Goal: Task Accomplishment & Management: Manage account settings

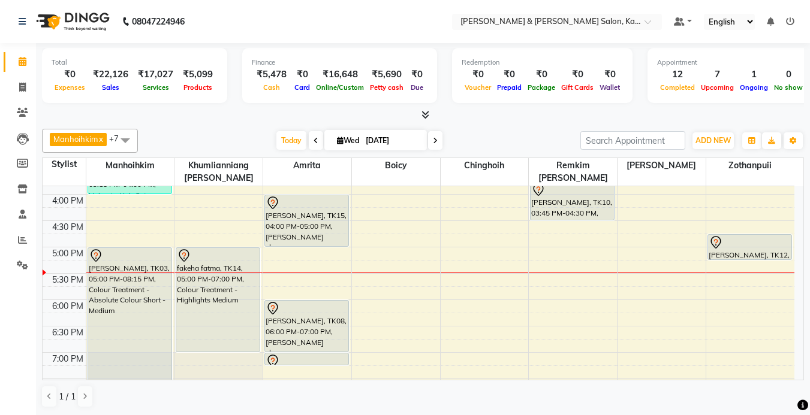
scroll to position [432, 0]
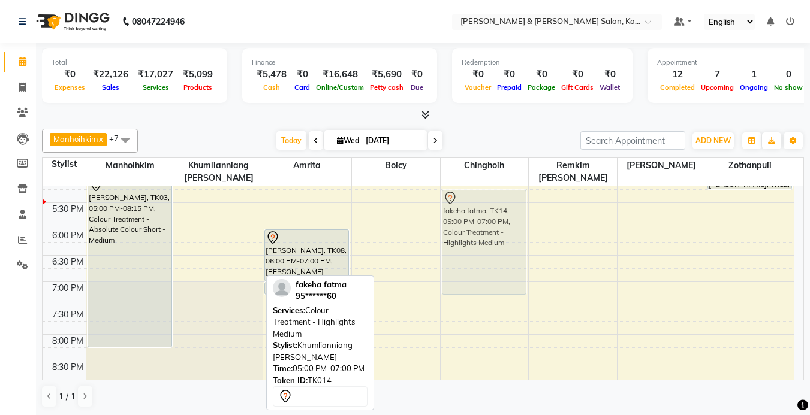
drag, startPoint x: 214, startPoint y: 220, endPoint x: 494, endPoint y: 239, distance: 280.5
click at [494, 239] on tr "[PERSON_NAME], TK02, 10:30 AM-12:00 PM, Colour Treatment - Root Touch Up [PERSO…" at bounding box center [419, 97] width 752 height 685
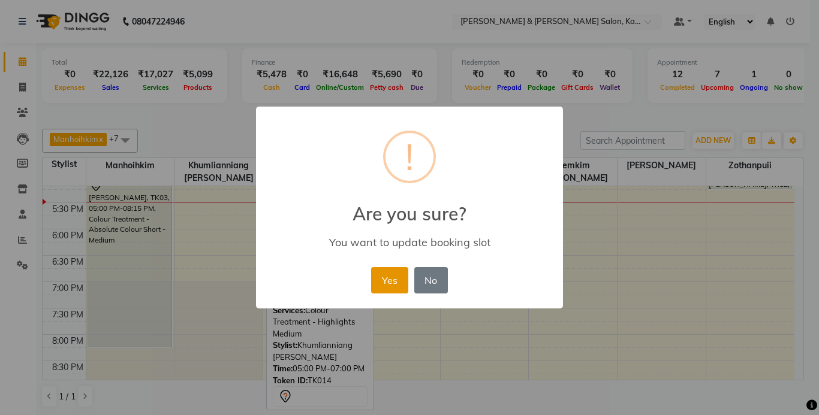
click at [393, 274] on button "Yes" at bounding box center [389, 280] width 37 height 26
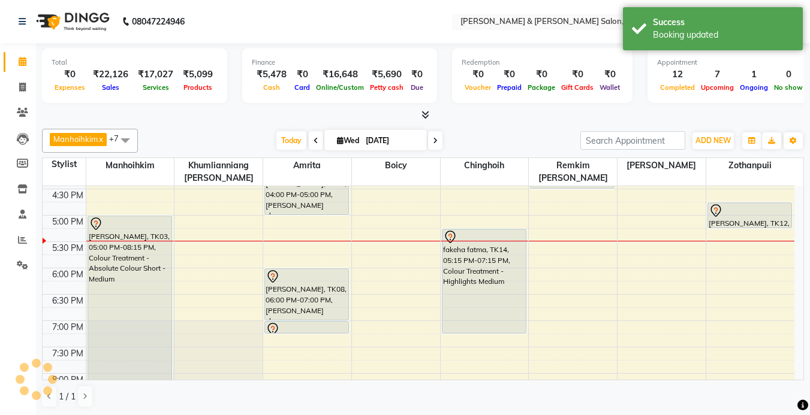
scroll to position [372, 0]
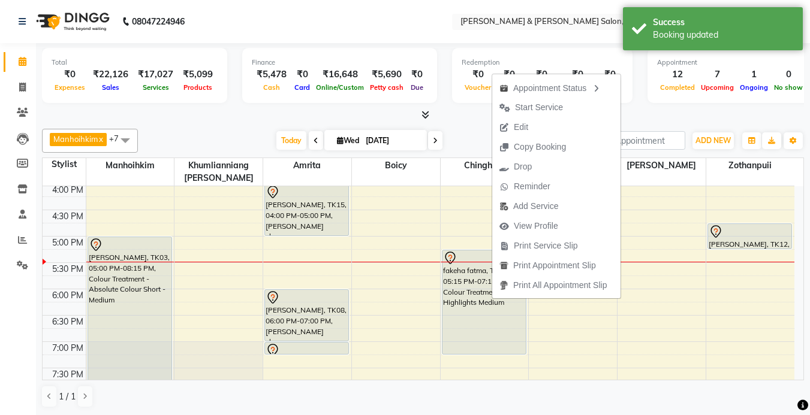
click at [469, 113] on div at bounding box center [423, 115] width 762 height 13
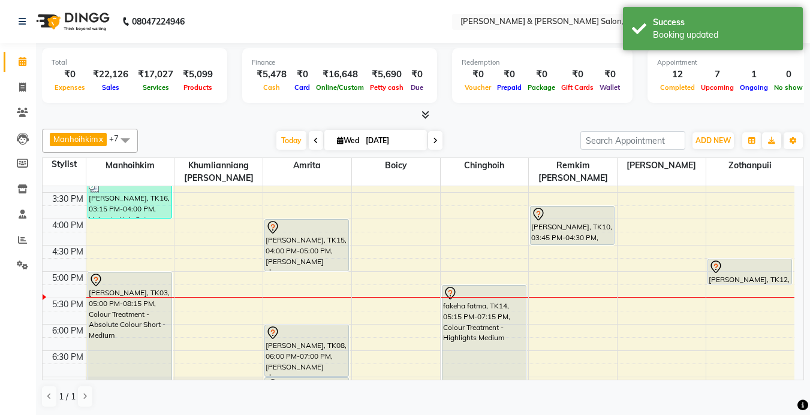
scroll to position [312, 0]
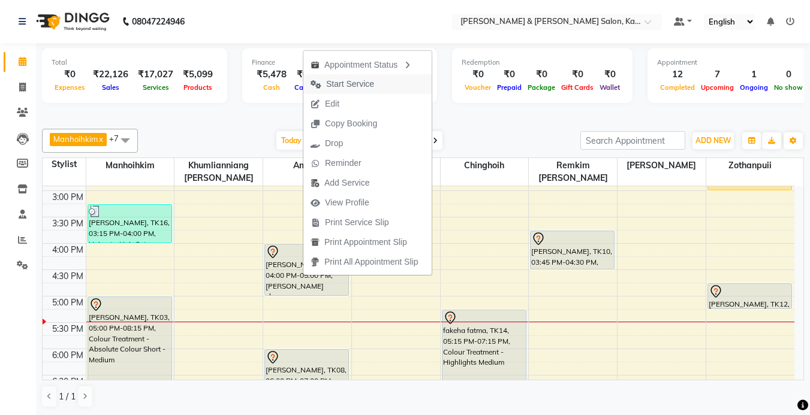
click at [360, 79] on span "Start Service" at bounding box center [350, 84] width 48 height 13
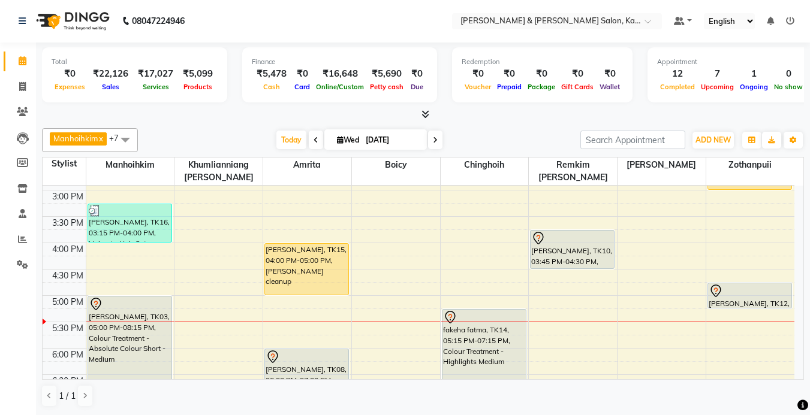
click at [716, 258] on div "9:00 AM 9:30 AM 10:00 AM 10:30 AM 11:00 AM 11:30 AM 12:00 PM 12:30 PM 1:00 PM 1…" at bounding box center [419, 216] width 752 height 685
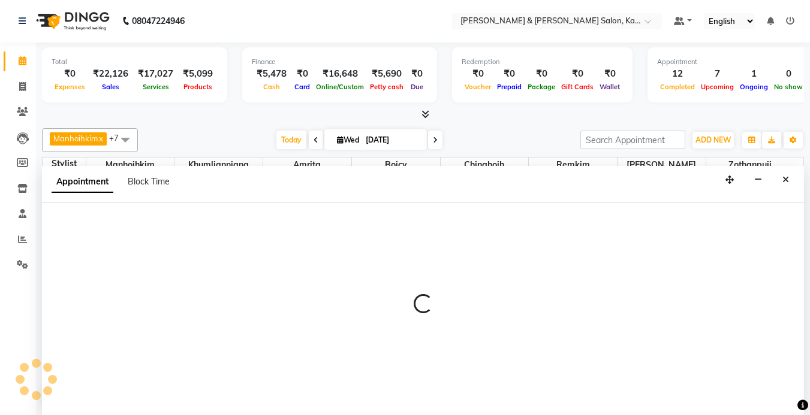
select select "83708"
select select "975"
select select "tentative"
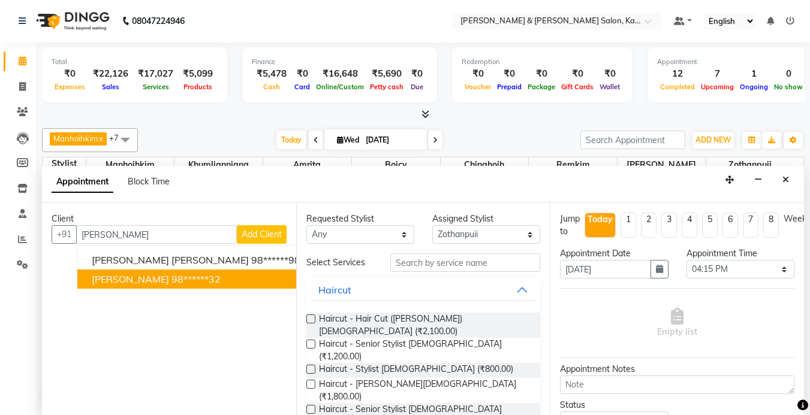
click at [171, 277] on ngb-highlight "98******32" at bounding box center [195, 279] width 49 height 12
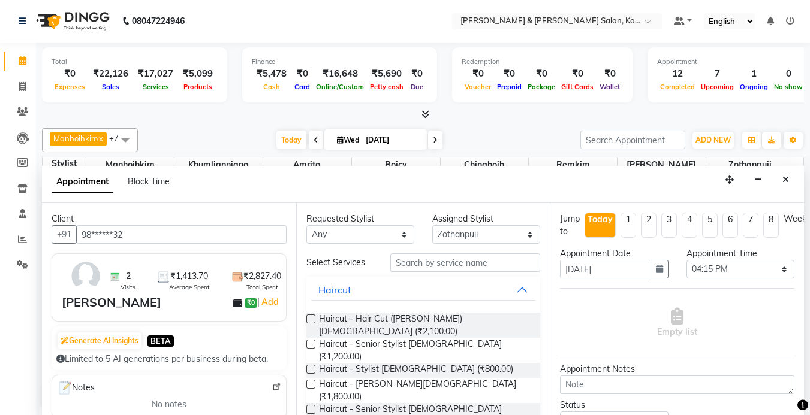
type input "98******32"
click at [459, 257] on input "text" at bounding box center [465, 263] width 150 height 19
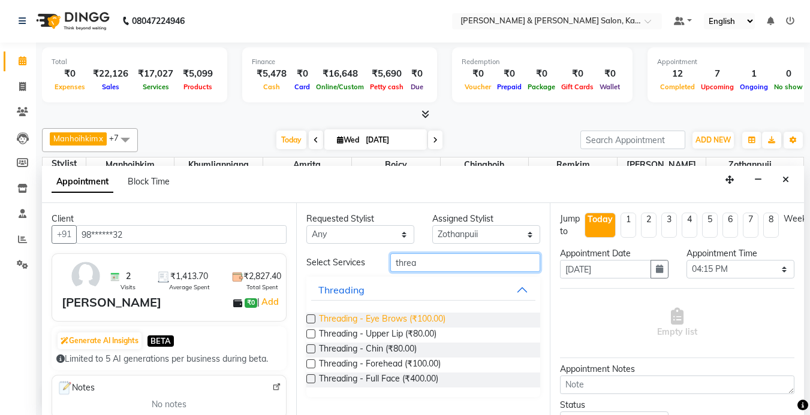
type input "threa"
click at [400, 318] on span "Threading - Eye Brows (₹100.00)" at bounding box center [382, 320] width 126 height 15
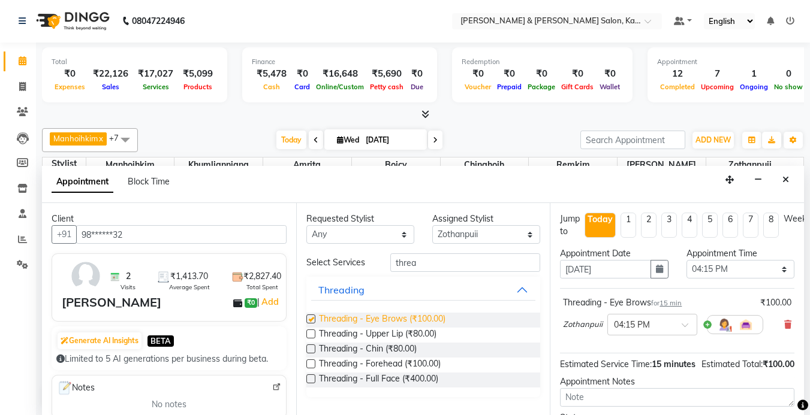
checkbox input "false"
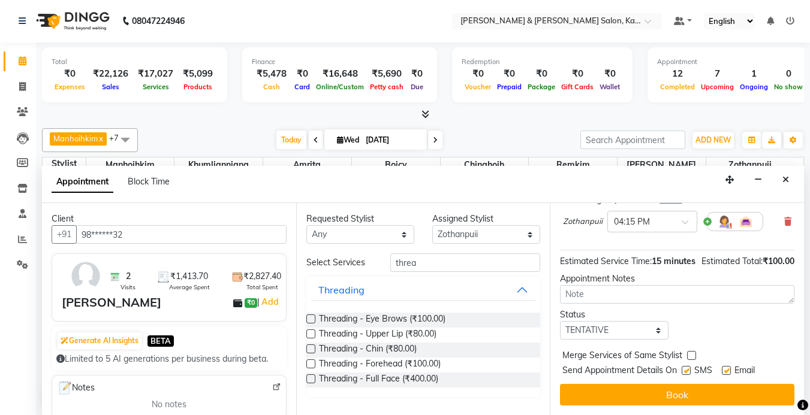
scroll to position [120, 0]
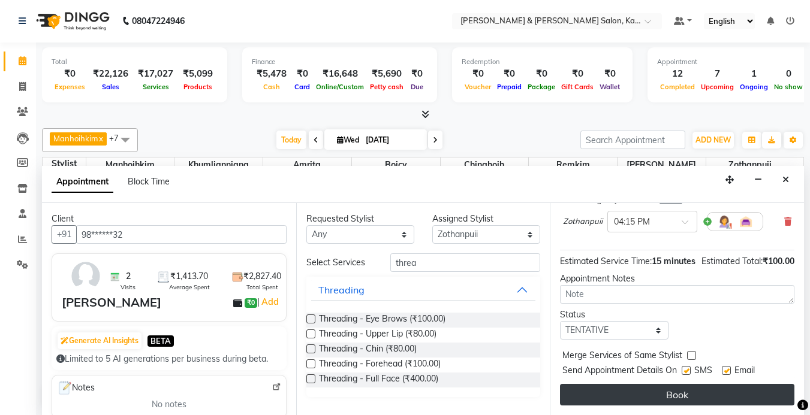
click at [687, 389] on button "Book" at bounding box center [677, 395] width 234 height 22
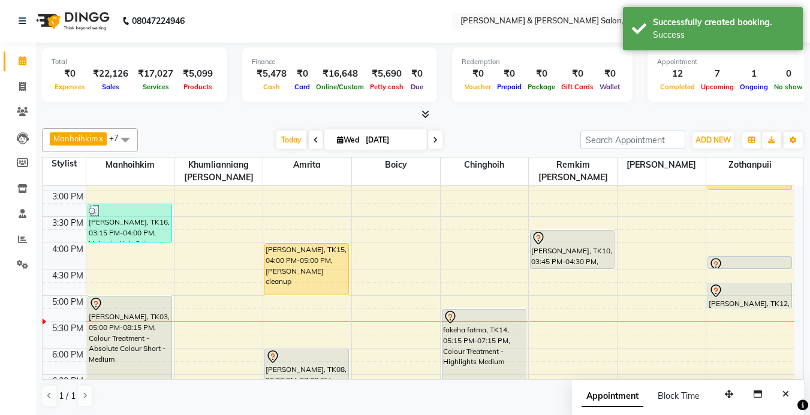
scroll to position [0, 0]
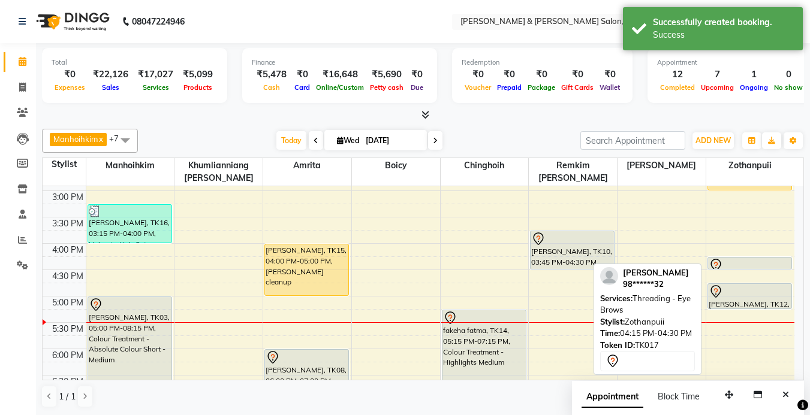
click at [743, 263] on div at bounding box center [749, 265] width 83 height 14
select select "7"
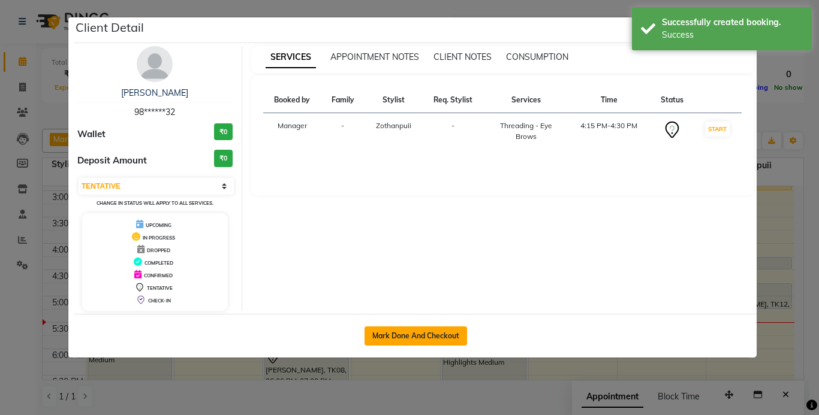
click at [405, 331] on button "Mark Done And Checkout" at bounding box center [415, 336] width 102 height 19
select select "service"
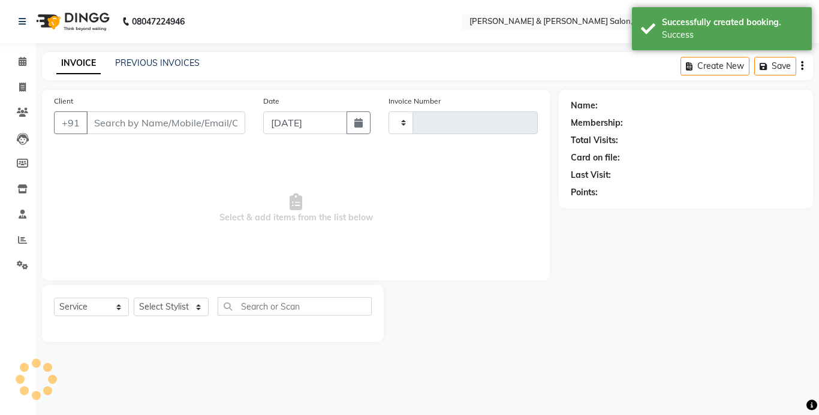
type input "1234"
select select "7750"
type input "98******32"
select select "83708"
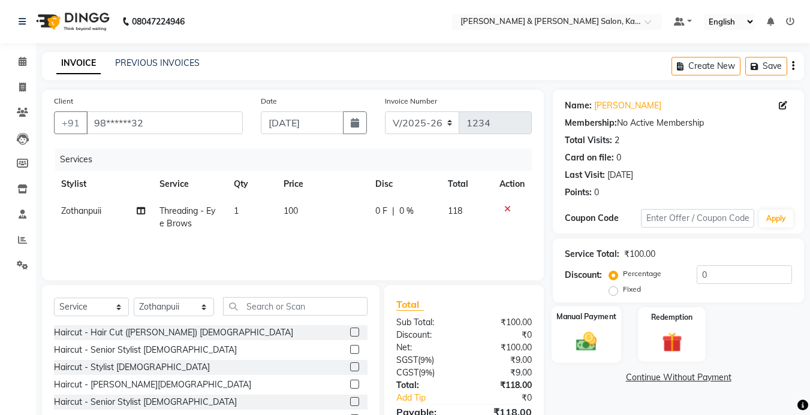
click at [590, 343] on img at bounding box center [586, 342] width 34 height 24
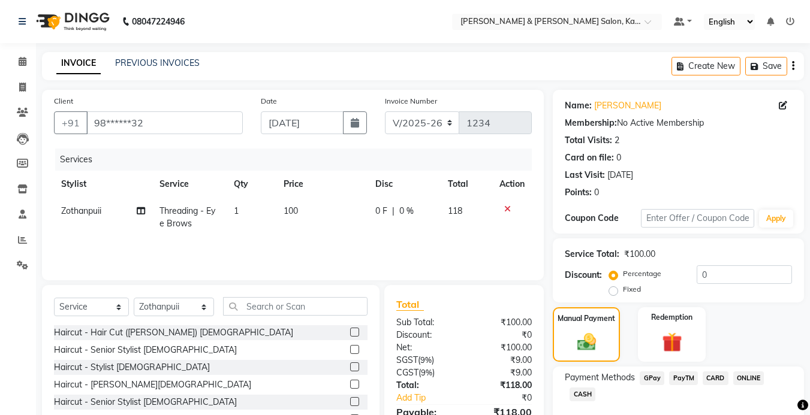
scroll to position [66, 0]
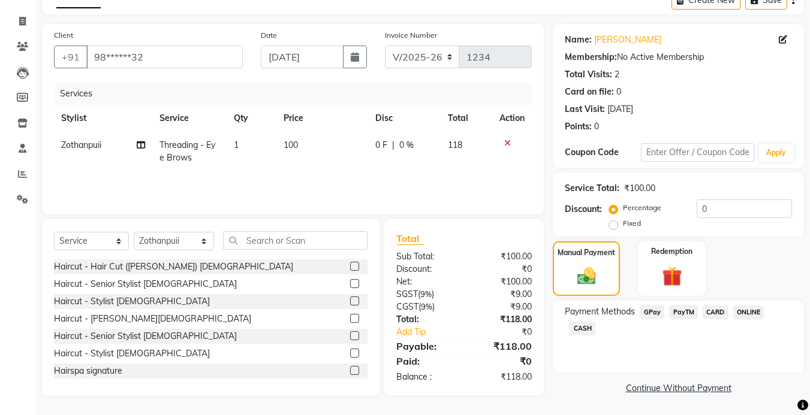
click at [656, 307] on span "GPay" at bounding box center [651, 313] width 25 height 14
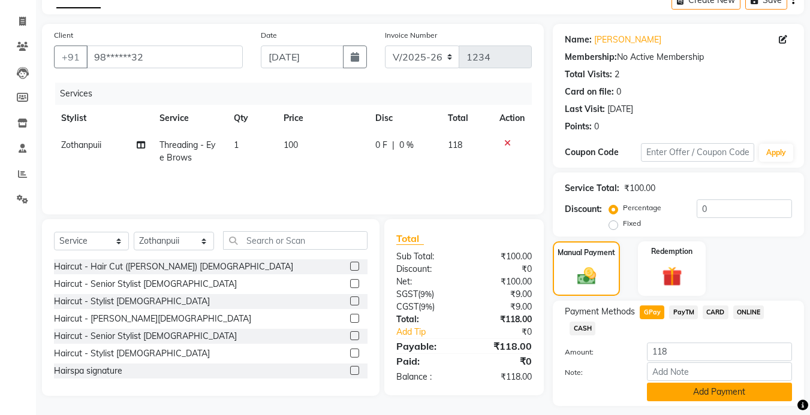
click at [692, 386] on button "Add Payment" at bounding box center [719, 392] width 145 height 19
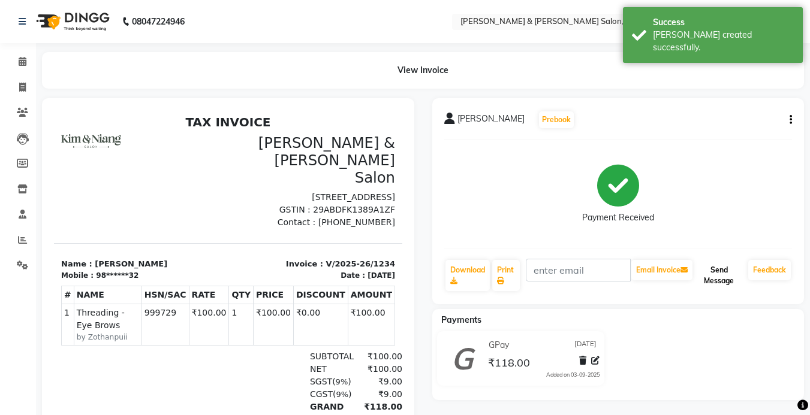
click at [721, 288] on button "Send Message" at bounding box center [719, 275] width 49 height 31
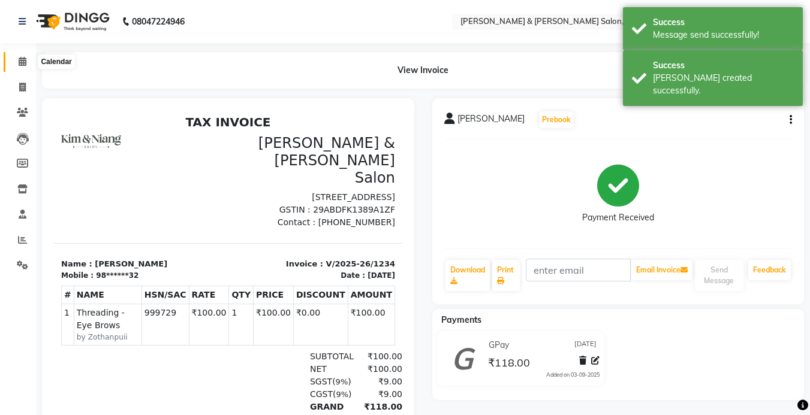
click at [25, 60] on icon at bounding box center [23, 61] width 8 height 9
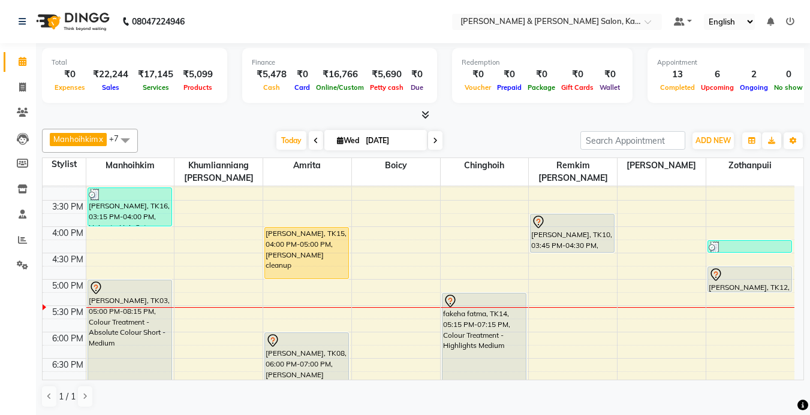
scroll to position [312, 0]
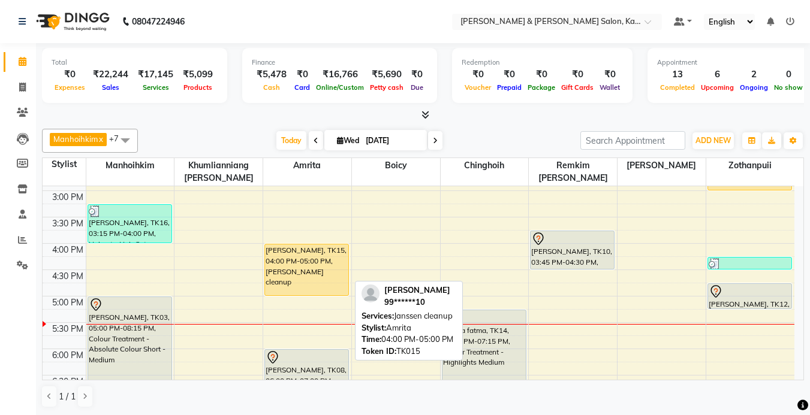
click at [309, 278] on div "[PERSON_NAME], TK15, 04:00 PM-05:00 PM, [PERSON_NAME] cleanup" at bounding box center [306, 270] width 83 height 51
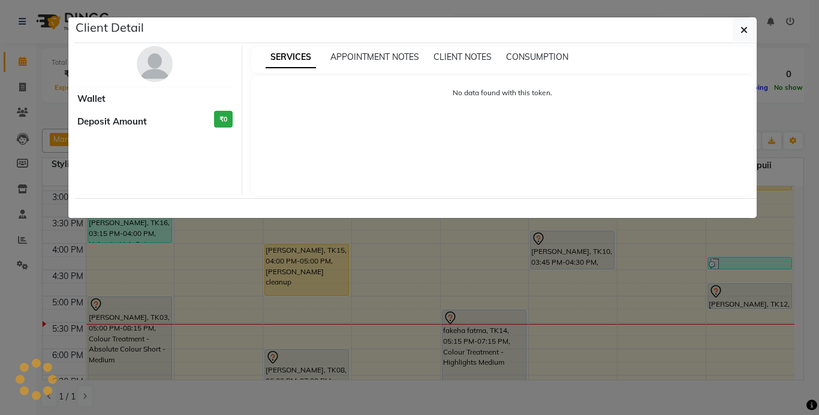
select select "1"
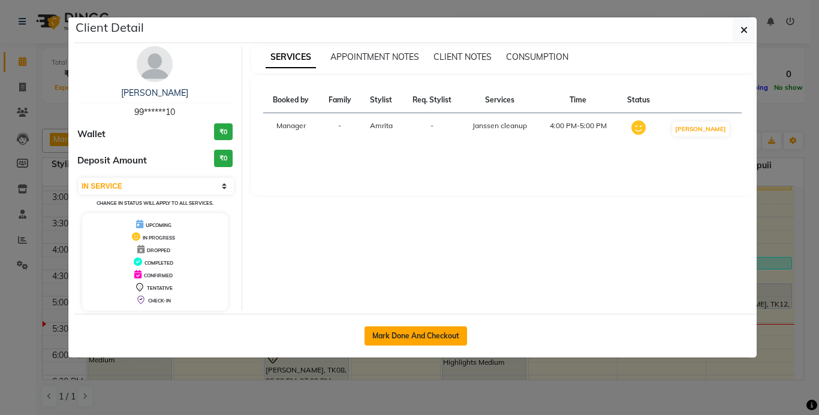
click at [429, 336] on button "Mark Done And Checkout" at bounding box center [415, 336] width 102 height 19
select select "7750"
select select "service"
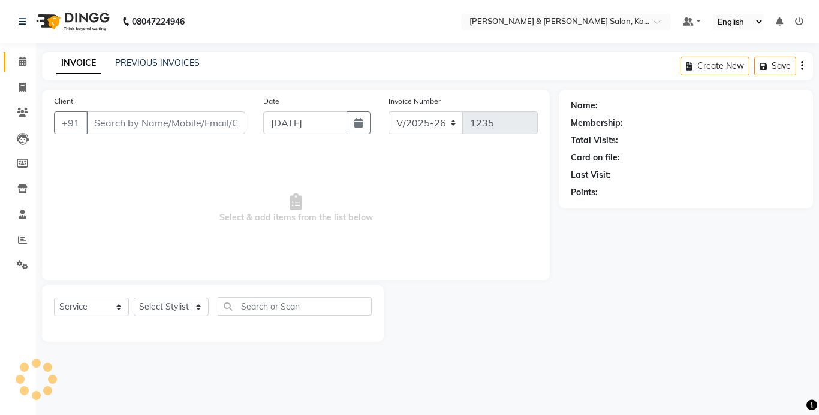
type input "99******10"
select select "72579"
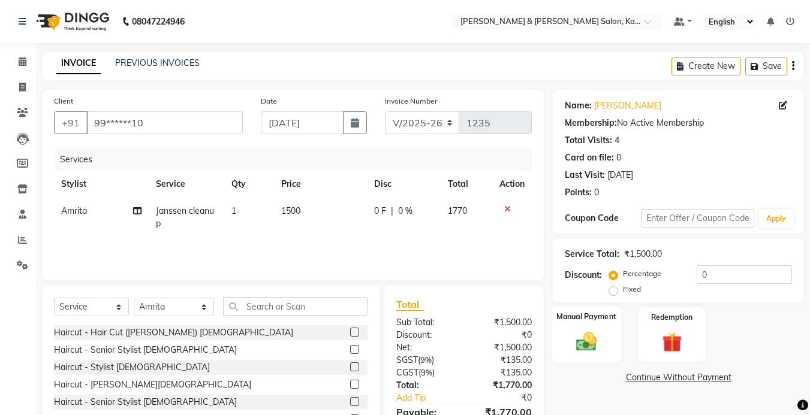
click at [566, 336] on div "Manual Payment" at bounding box center [586, 334] width 70 height 57
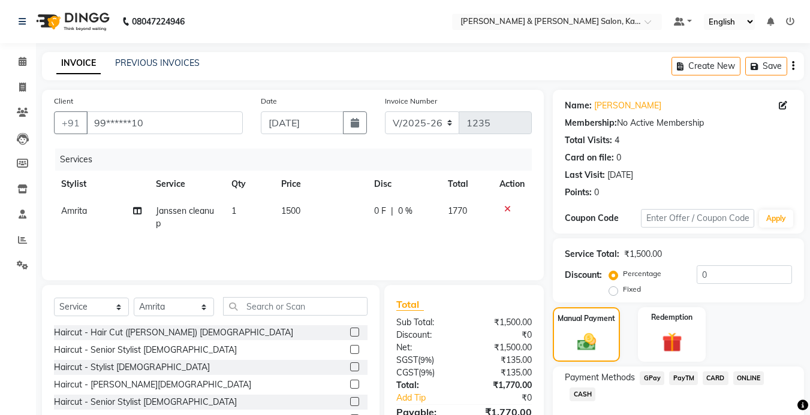
click at [651, 372] on span "GPay" at bounding box center [651, 379] width 25 height 14
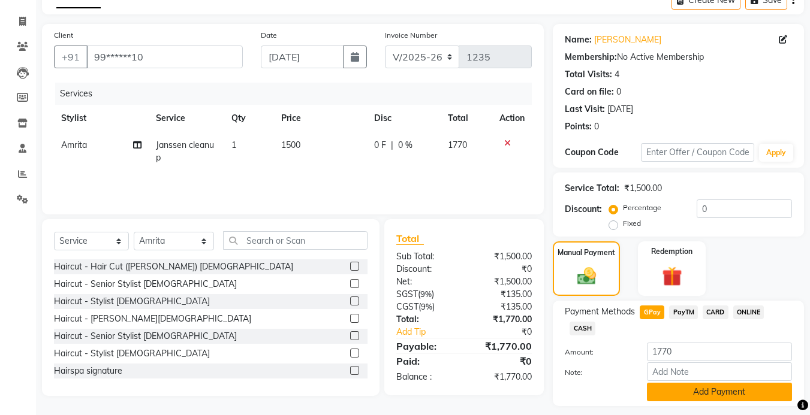
click at [698, 393] on button "Add Payment" at bounding box center [719, 392] width 145 height 19
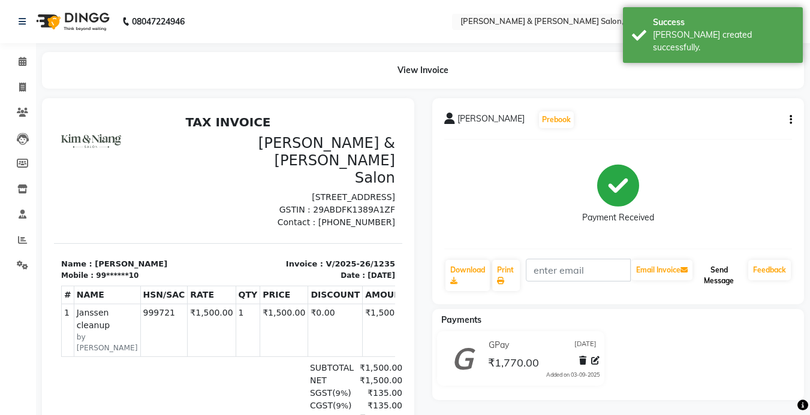
click at [721, 277] on button "Send Message" at bounding box center [719, 275] width 49 height 31
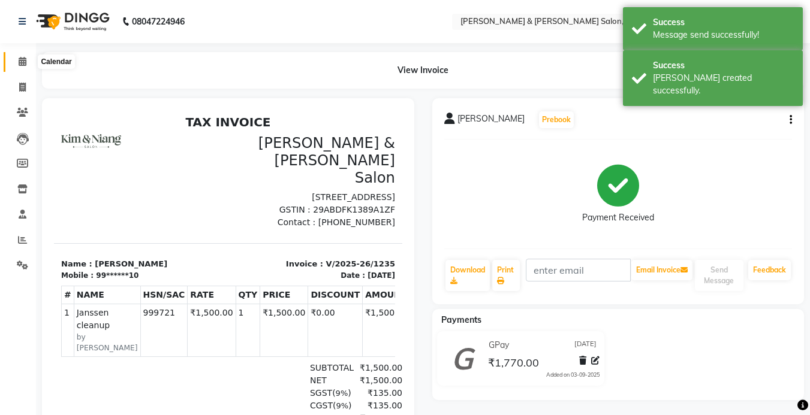
click at [20, 62] on icon at bounding box center [23, 61] width 8 height 9
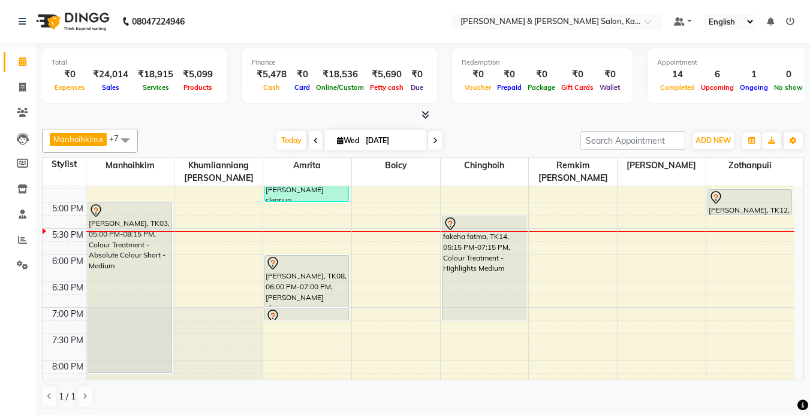
scroll to position [432, 0]
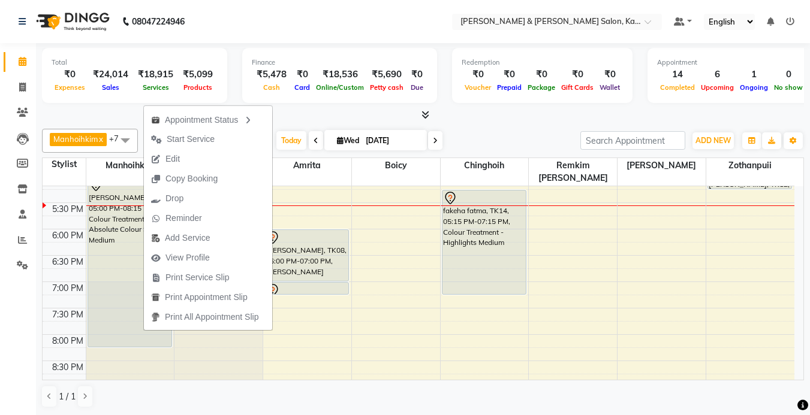
click at [114, 105] on div "Total ₹0 Expenses ₹24,014 Sales ₹18,915 Services ₹5,099 Products Finance ₹5,478…" at bounding box center [423, 77] width 762 height 59
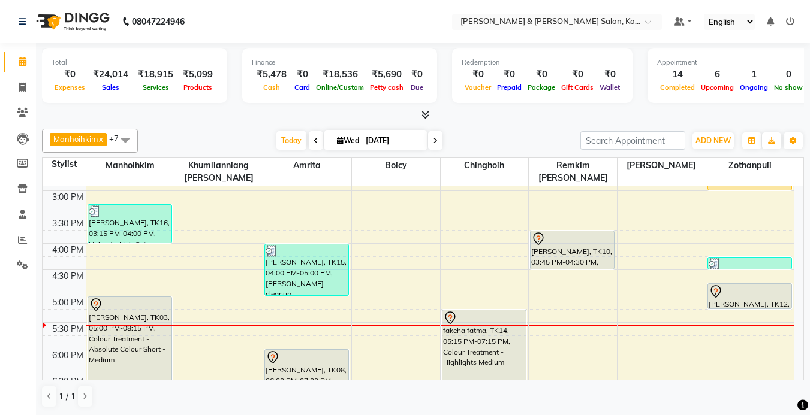
scroll to position [372, 0]
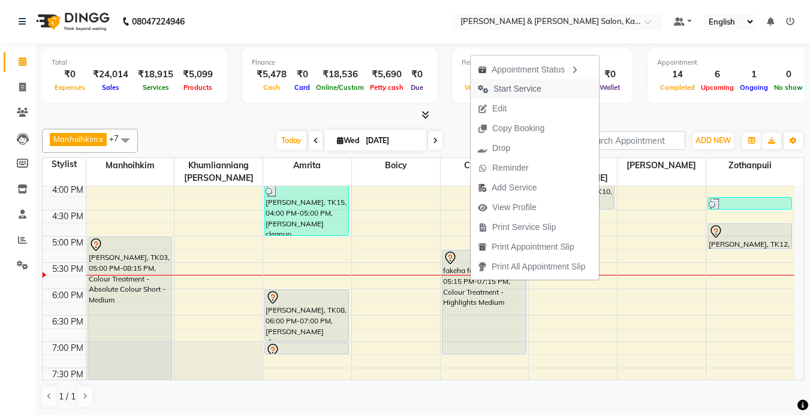
click at [506, 84] on span "Start Service" at bounding box center [517, 89] width 48 height 13
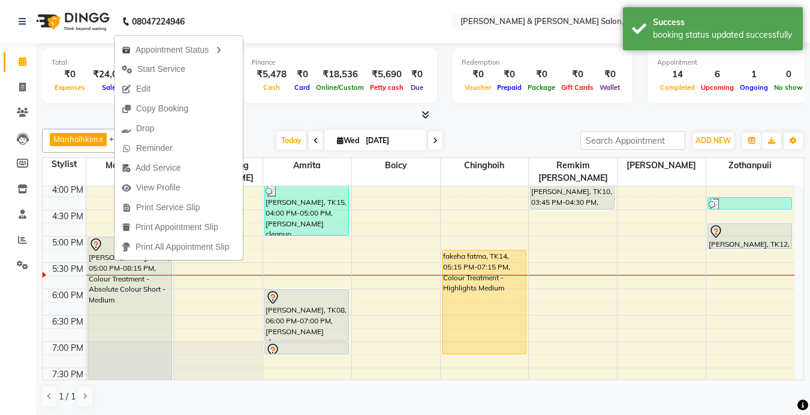
click at [289, 31] on nav "08047224946 Select Location × [PERSON_NAME] & [PERSON_NAME] Salon, Kalyan Nagar…" at bounding box center [405, 21] width 810 height 43
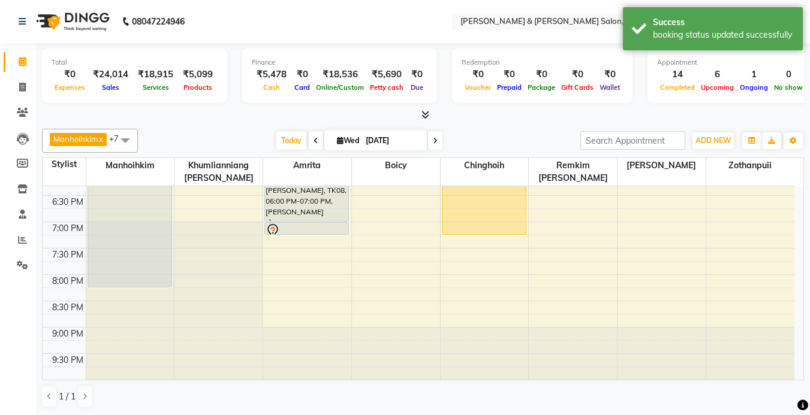
scroll to position [1, 0]
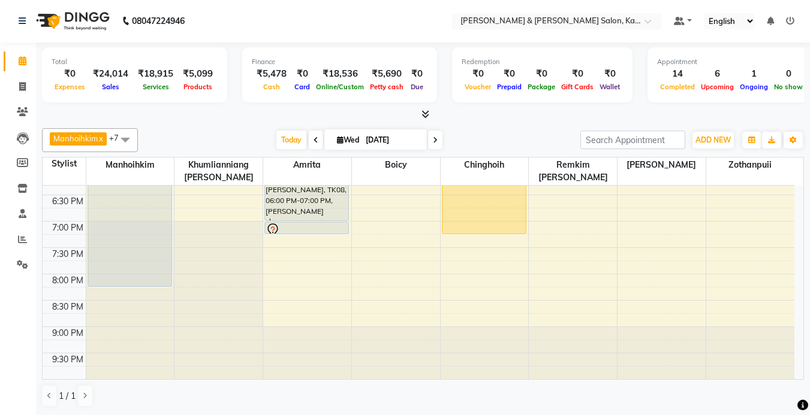
click at [134, 412] on div "Manhoihkim x Amrita x [PERSON_NAME] x [PERSON_NAME] x Remkim [PERSON_NAME] x Bo…" at bounding box center [423, 267] width 762 height 289
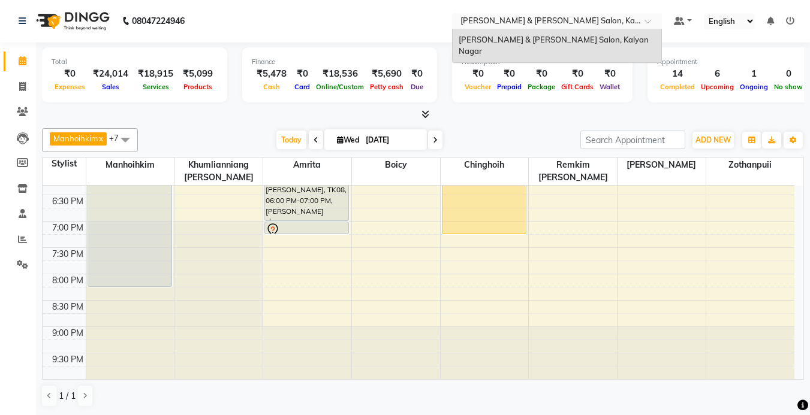
click at [481, 28] on div "Select Location × [PERSON_NAME] & [PERSON_NAME][GEOGRAPHIC_DATA], [GEOGRAPHIC_D…" at bounding box center [557, 21] width 210 height 16
drag, startPoint x: 553, startPoint y: 126, endPoint x: 617, endPoint y: 148, distance: 67.1
click at [553, 126] on div "Manhoihkim x Amrita x [PERSON_NAME] x [PERSON_NAME] x Remkim [PERSON_NAME] x Bo…" at bounding box center [423, 267] width 762 height 289
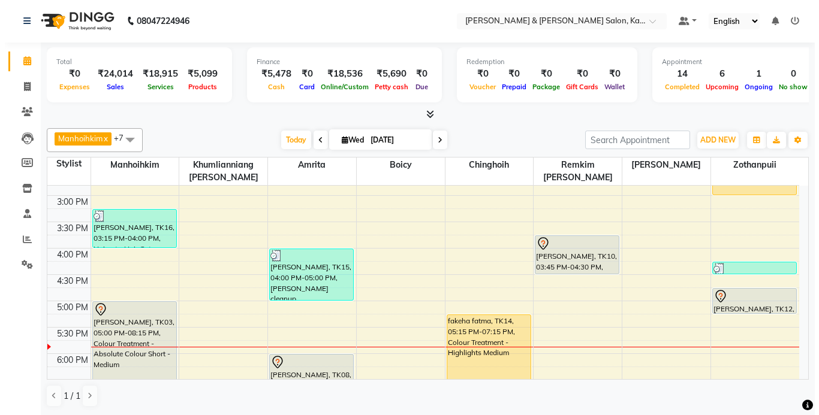
scroll to position [312, 0]
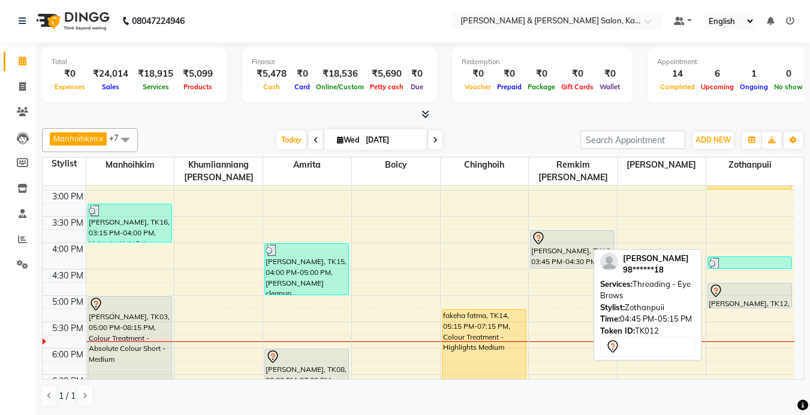
click at [726, 303] on div "[PERSON_NAME], TK12, 04:45 PM-05:15 PM, Threading - Eye Brows" at bounding box center [750, 295] width 84 height 25
select select "7"
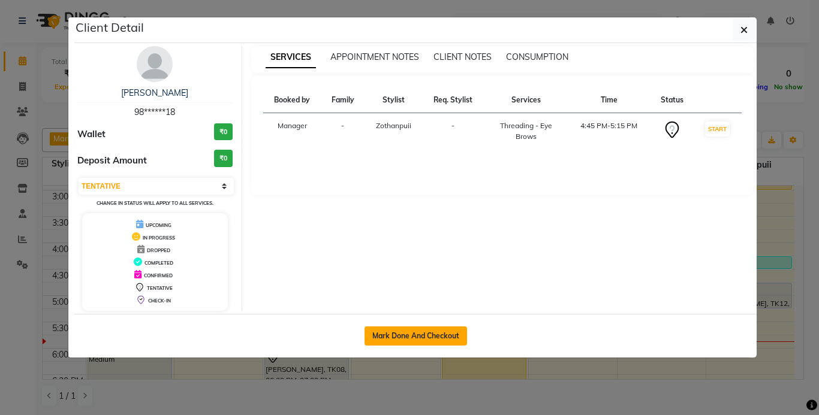
click at [428, 344] on button "Mark Done And Checkout" at bounding box center [415, 336] width 102 height 19
select select "7750"
select select "service"
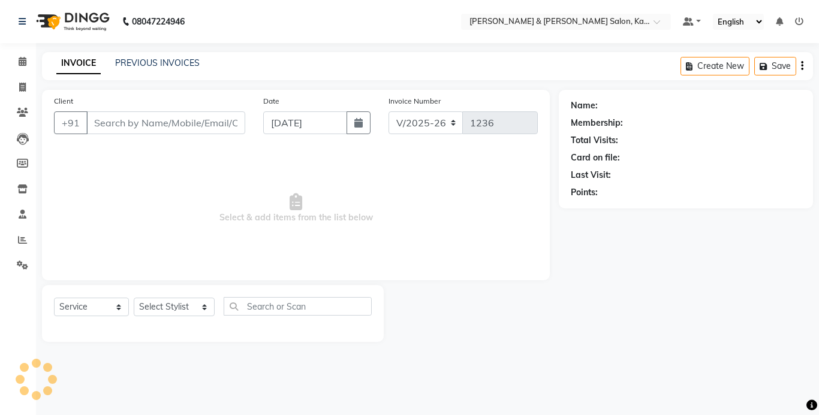
type input "98******18"
select select "83708"
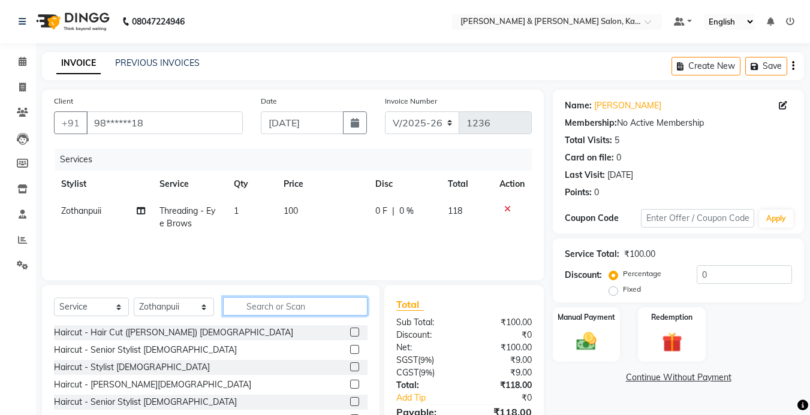
click at [306, 308] on input "text" at bounding box center [295, 306] width 144 height 19
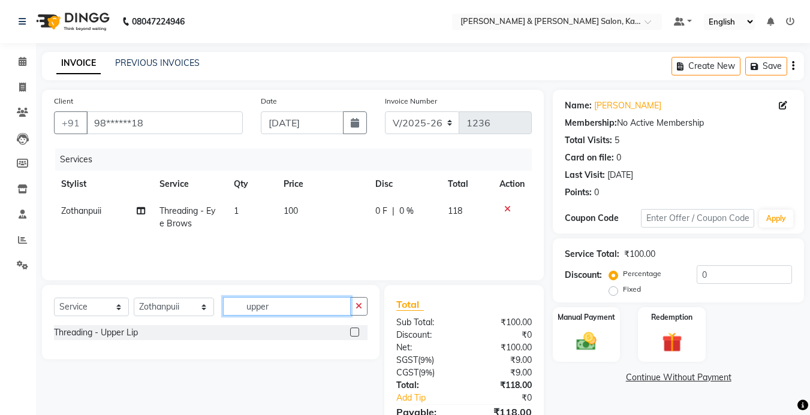
type input "upper"
click at [353, 333] on label at bounding box center [354, 332] width 9 height 9
click at [353, 333] on input "checkbox" at bounding box center [354, 333] width 8 height 8
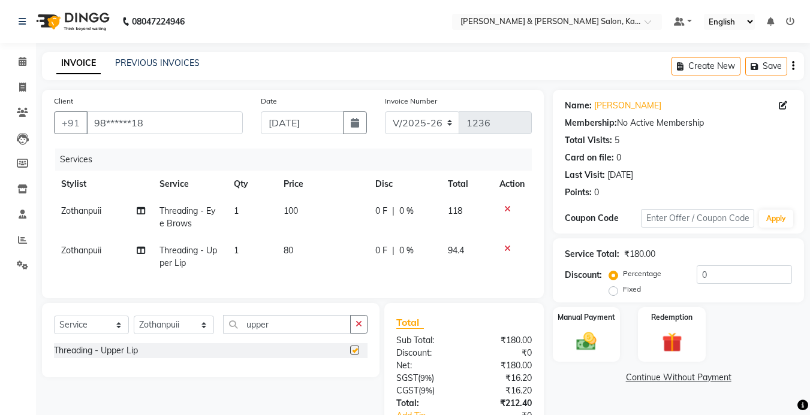
checkbox input "false"
click at [581, 354] on img at bounding box center [586, 342] width 34 height 24
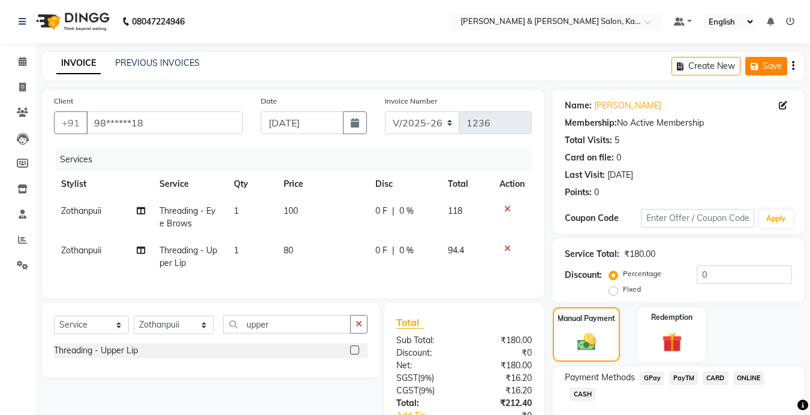
drag, startPoint x: 679, startPoint y: 182, endPoint x: 776, endPoint y: 71, distance: 147.4
click at [776, 71] on button "Save" at bounding box center [766, 66] width 42 height 19
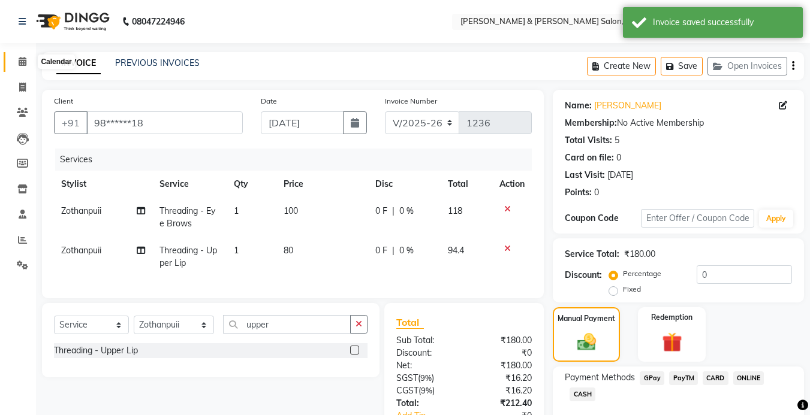
click at [27, 67] on span at bounding box center [22, 62] width 21 height 14
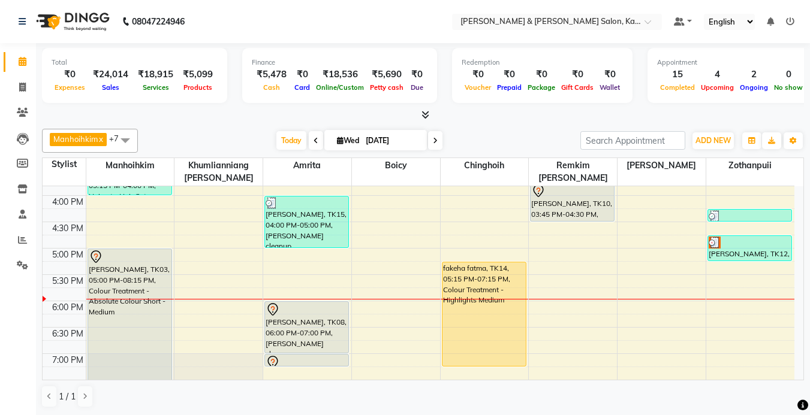
scroll to position [363, 0]
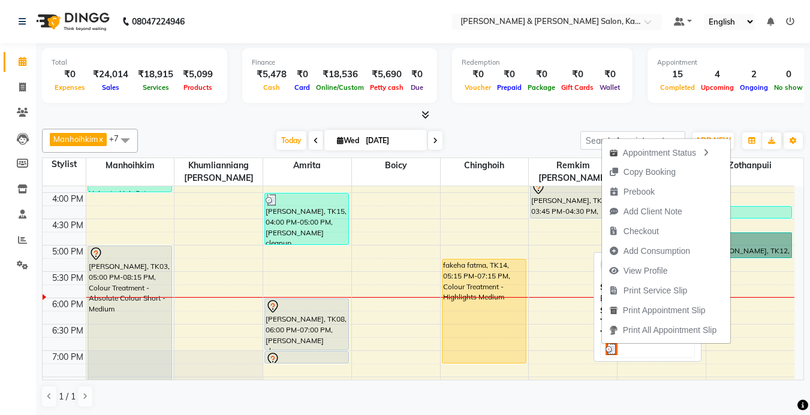
click at [756, 245] on link "[PERSON_NAME], TK12, 04:45 PM-05:15 PM, Threading - Eye Brows" at bounding box center [749, 246] width 85 height 26
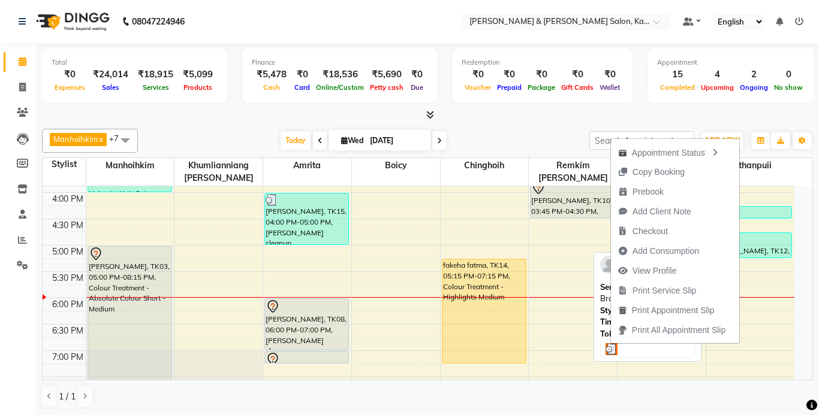
select select "3"
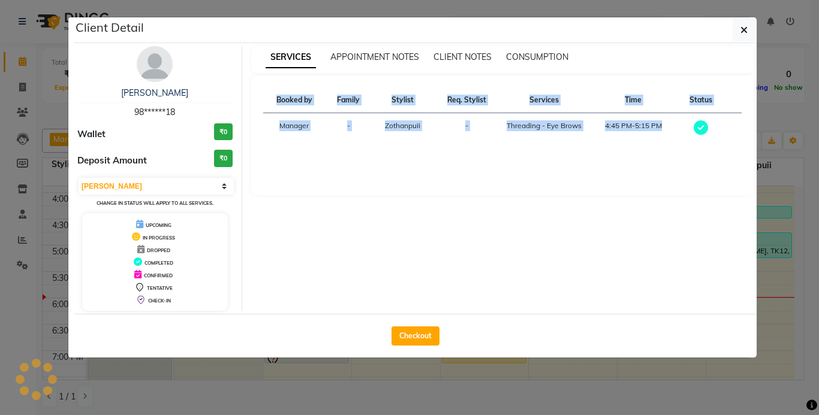
click at [756, 245] on div "SERVICES APPOINTMENT NOTES CLIENT NOTES CONSUMPTION Booked by Family Stylist Re…" at bounding box center [502, 178] width 521 height 265
click at [408, 333] on button "Checkout" at bounding box center [415, 336] width 48 height 19
select select "service"
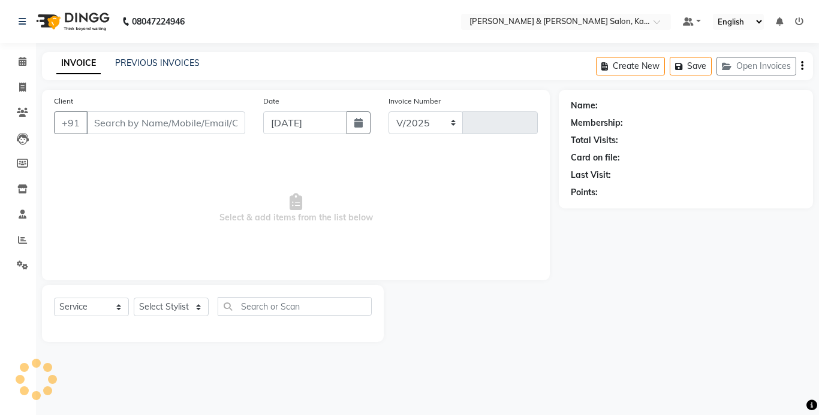
select select "7750"
type input "1236"
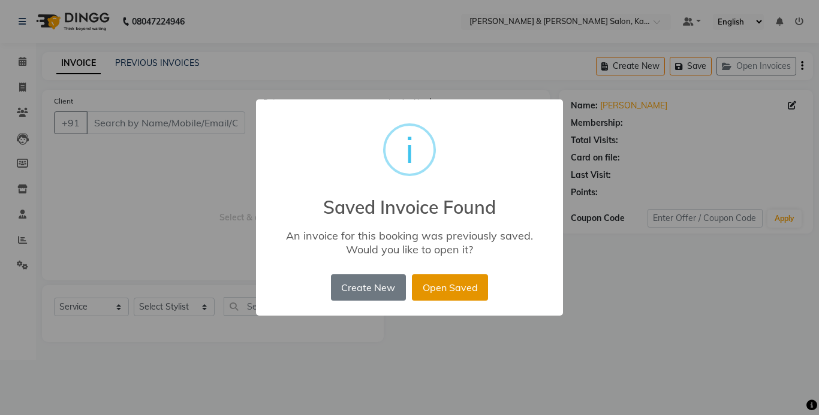
click at [418, 290] on button "Open Saved" at bounding box center [450, 287] width 76 height 26
type input "98******18"
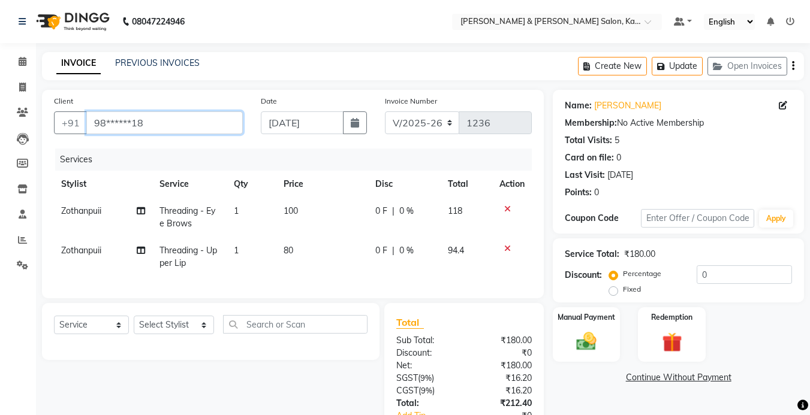
scroll to position [60, 0]
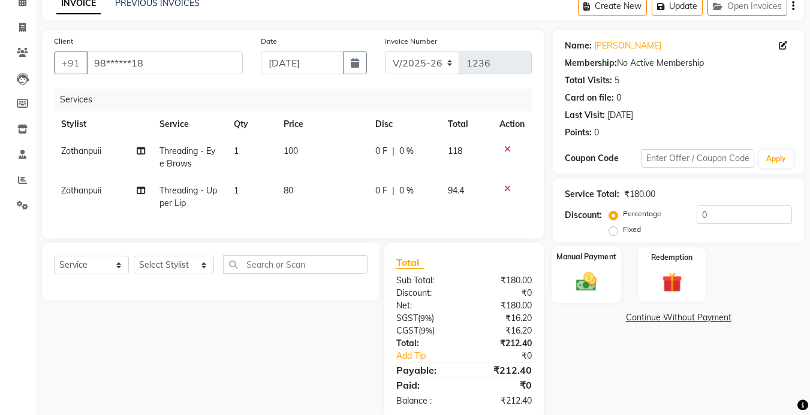
click at [584, 289] on img at bounding box center [586, 282] width 34 height 24
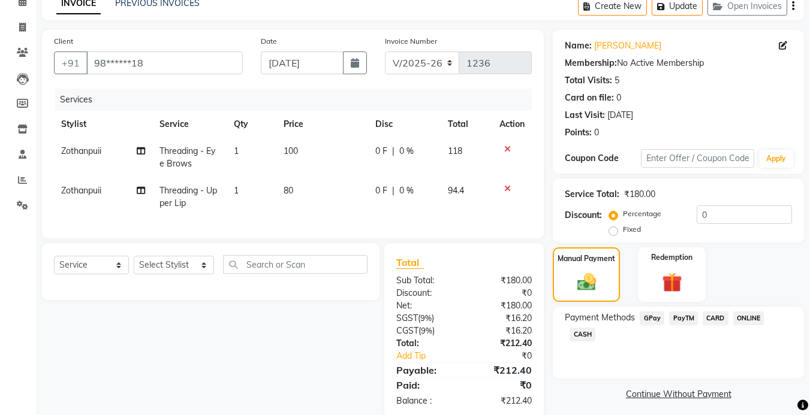
scroll to position [0, 0]
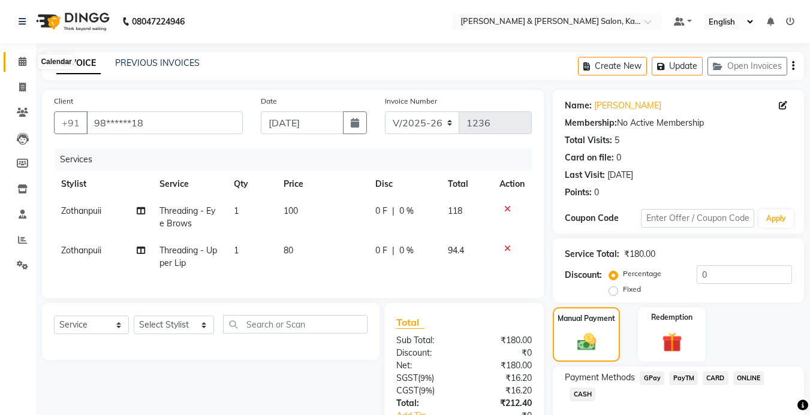
click at [23, 65] on icon at bounding box center [23, 61] width 8 height 9
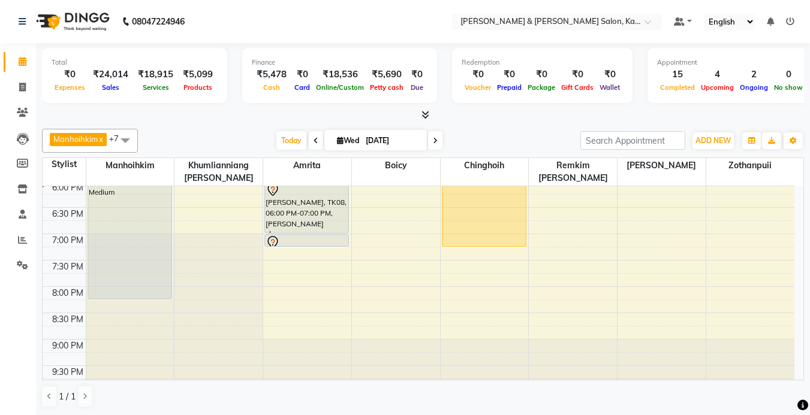
scroll to position [360, 0]
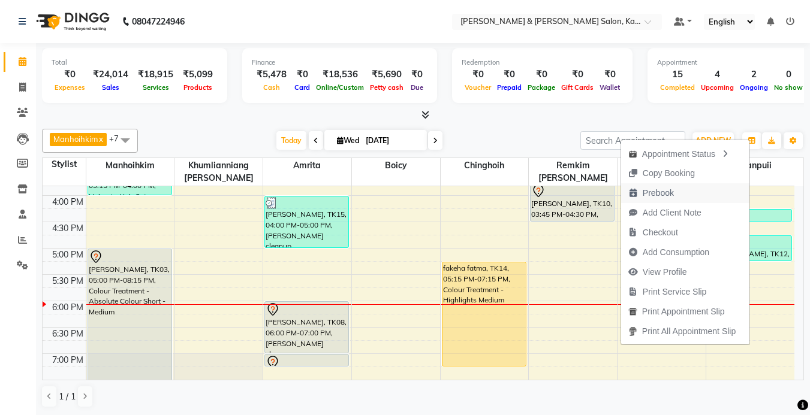
click at [651, 189] on span "Prebook" at bounding box center [657, 193] width 31 height 13
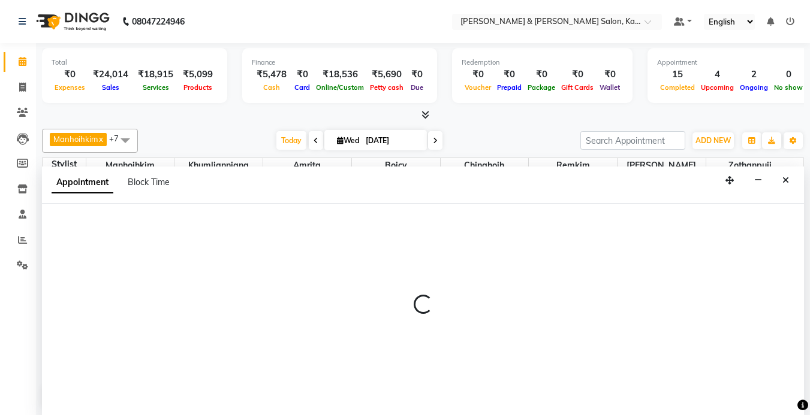
select select "83708"
select select "tentative"
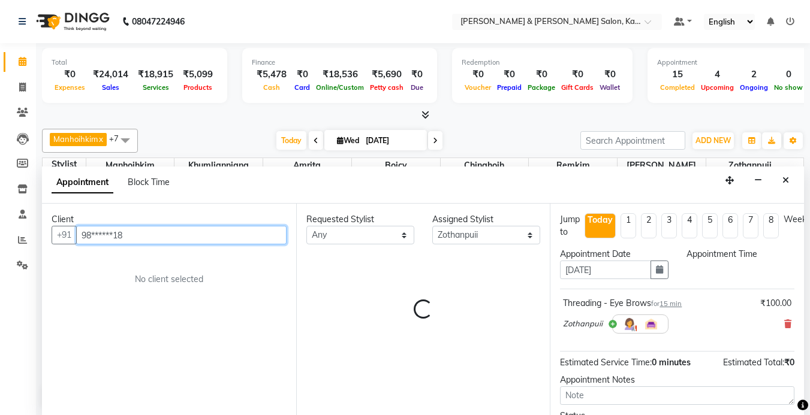
select select "600"
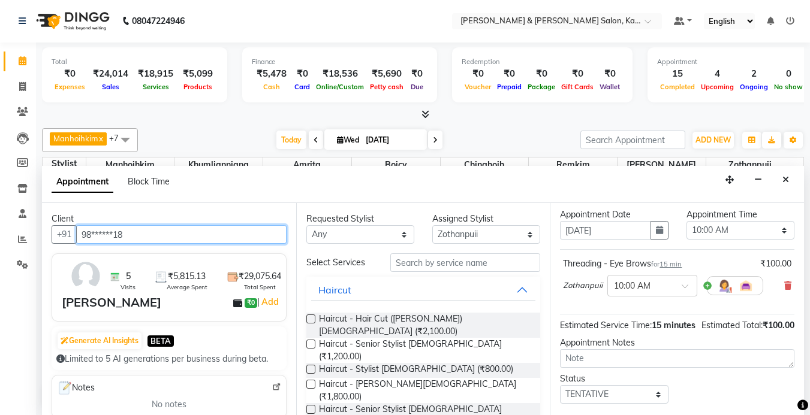
scroll to position [60, 0]
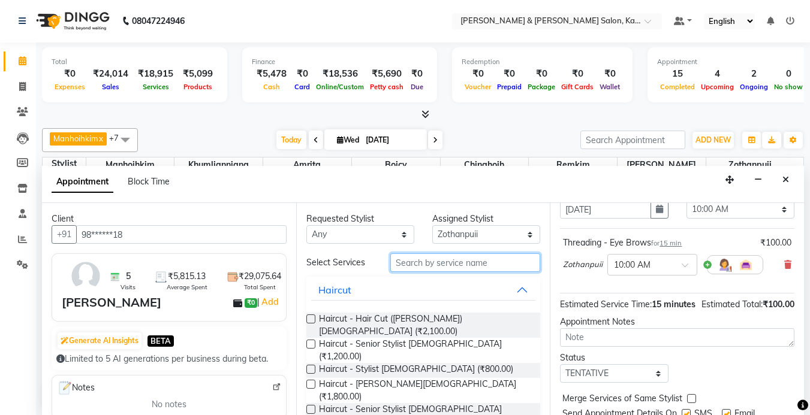
click at [429, 265] on input "text" at bounding box center [465, 263] width 150 height 19
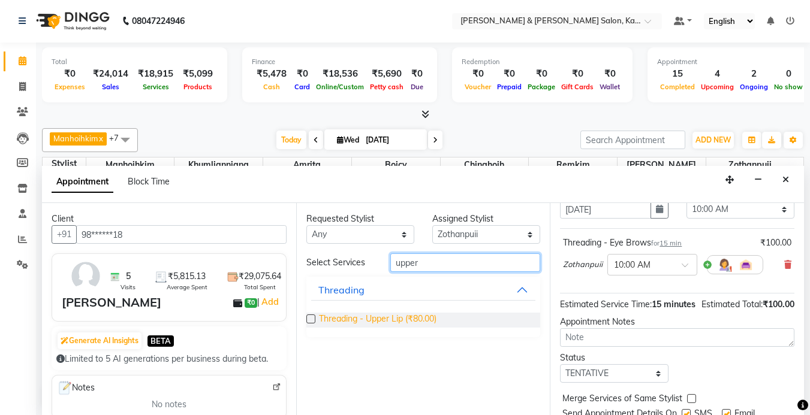
type input "upper"
click at [365, 321] on span "Threading - Upper Lip (₹80.00)" at bounding box center [377, 320] width 117 height 15
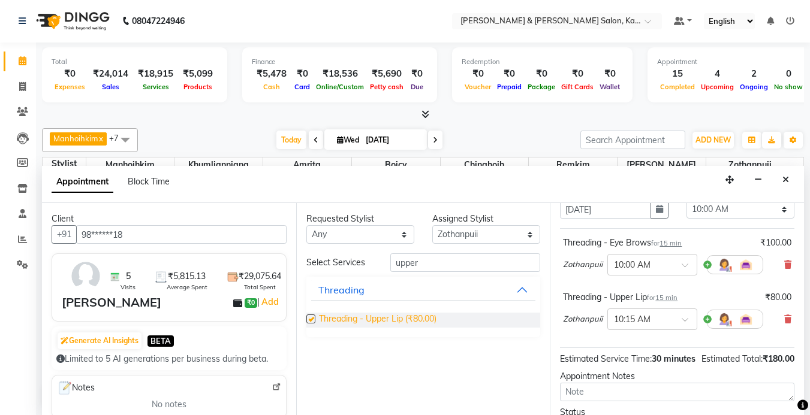
checkbox input "false"
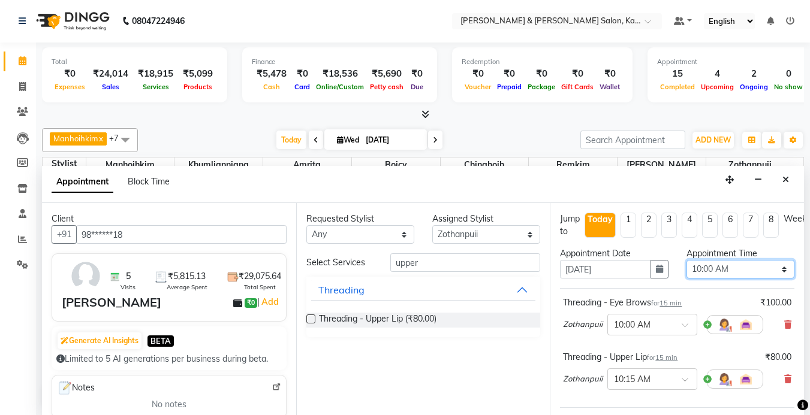
click at [726, 267] on select "Select 10:00 AM 10:15 AM 10:30 AM 10:45 AM 11:00 AM 11:15 AM 11:30 AM 11:45 AM …" at bounding box center [740, 269] width 108 height 19
select select "1050"
click at [686, 260] on select "Select 10:00 AM 10:15 AM 10:30 AM 10:45 AM 11:00 AM 11:15 AM 11:30 AM 11:45 AM …" at bounding box center [740, 269] width 108 height 19
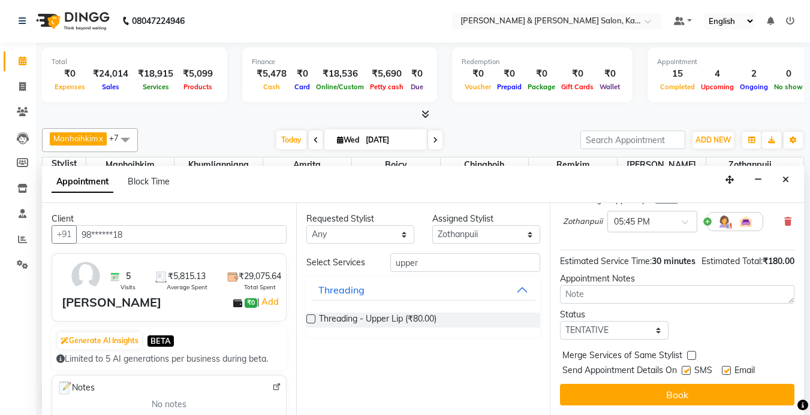
scroll to position [179, 0]
click at [485, 237] on select "Select Amrita [PERSON_NAME] Chinghoih Khumlianniang [PERSON_NAME] Manhoihkim Re…" at bounding box center [486, 234] width 108 height 19
select select "70736"
click at [432, 225] on select "Select Amrita [PERSON_NAME] Chinghoih Khumlianniang [PERSON_NAME] Manhoihkim Re…" at bounding box center [486, 234] width 108 height 19
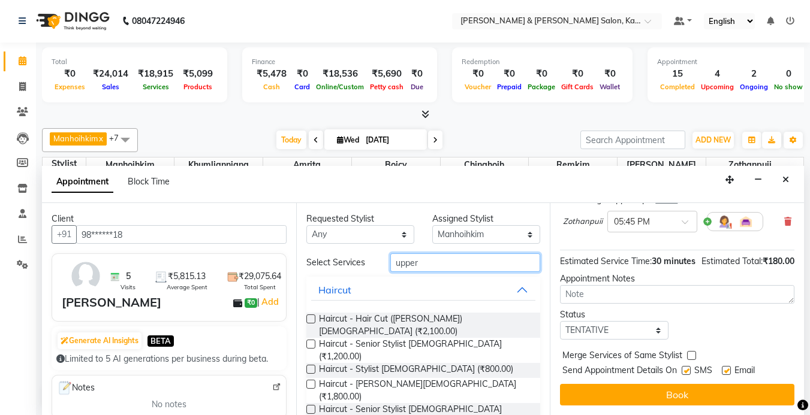
click at [423, 260] on input "upper" at bounding box center [465, 263] width 150 height 19
type input "u"
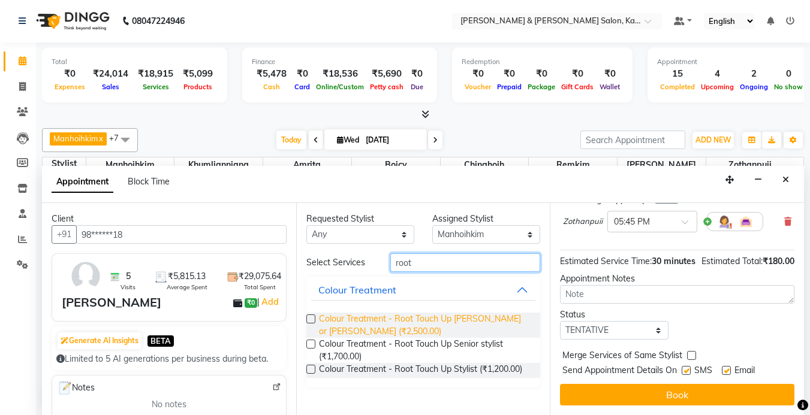
type input "root"
click at [392, 318] on span "Colour Treatment - Root Touch Up [PERSON_NAME] or [PERSON_NAME] (₹2,500.00)" at bounding box center [425, 325] width 212 height 25
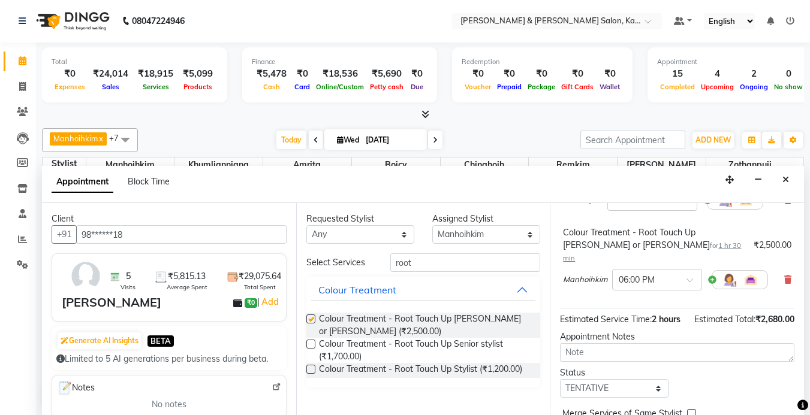
checkbox input "false"
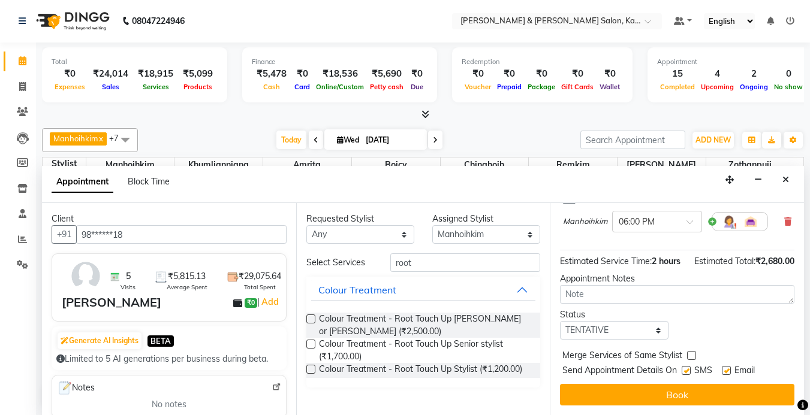
scroll to position [246, 0]
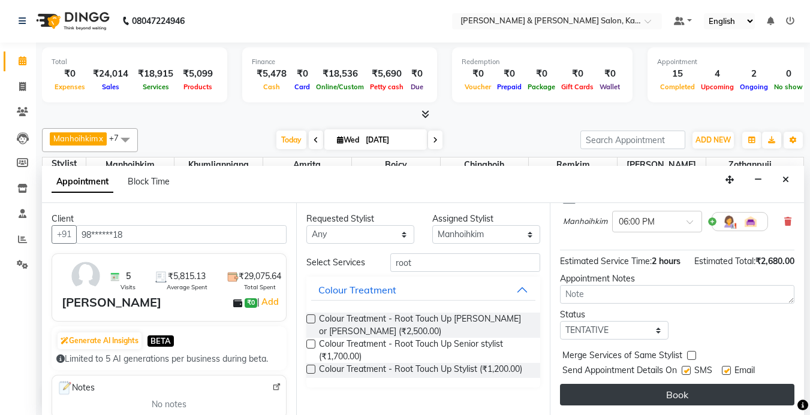
click at [668, 390] on button "Book" at bounding box center [677, 395] width 234 height 22
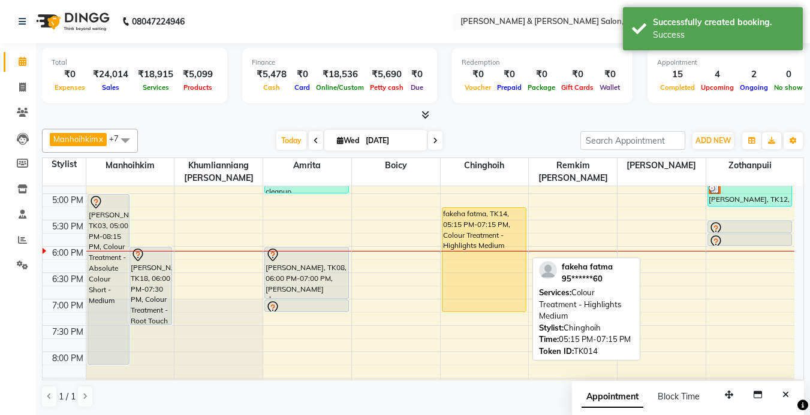
scroll to position [415, 0]
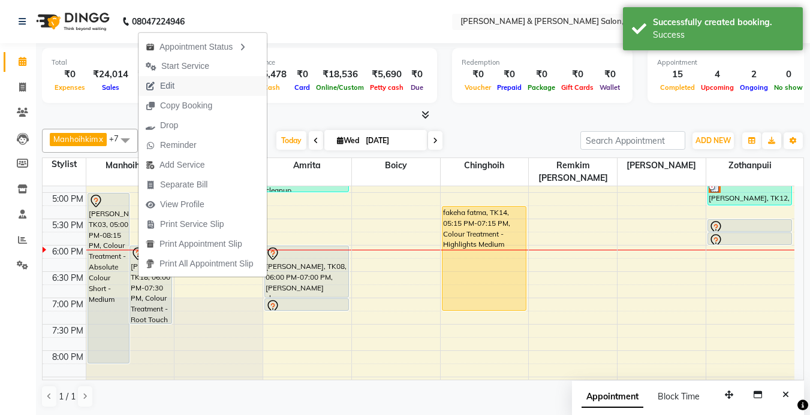
click at [178, 83] on span "Edit" at bounding box center [159, 86] width 43 height 20
select select "tentative"
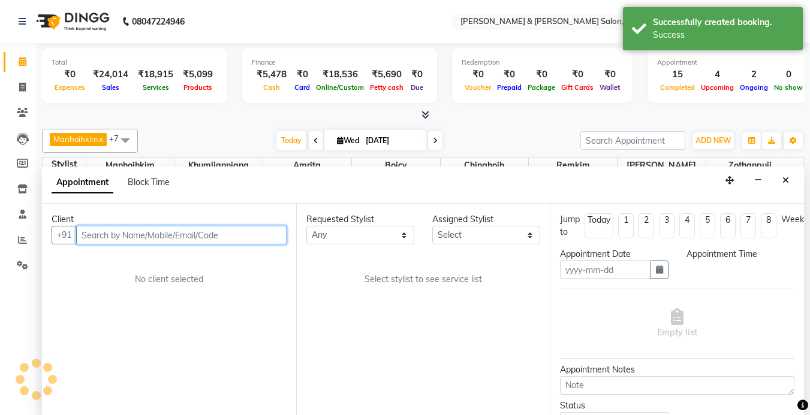
type input "[DATE]"
select select "1050"
select select "70736"
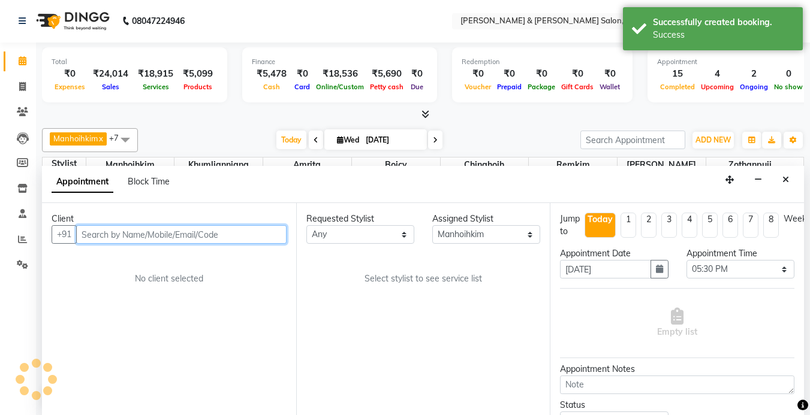
select select "3938"
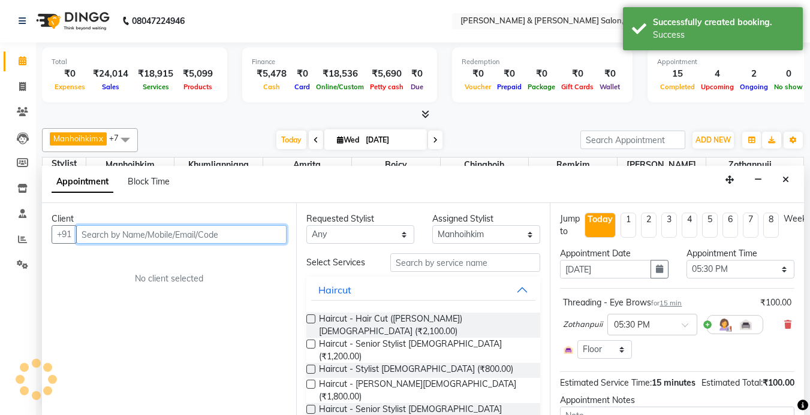
select select "3938"
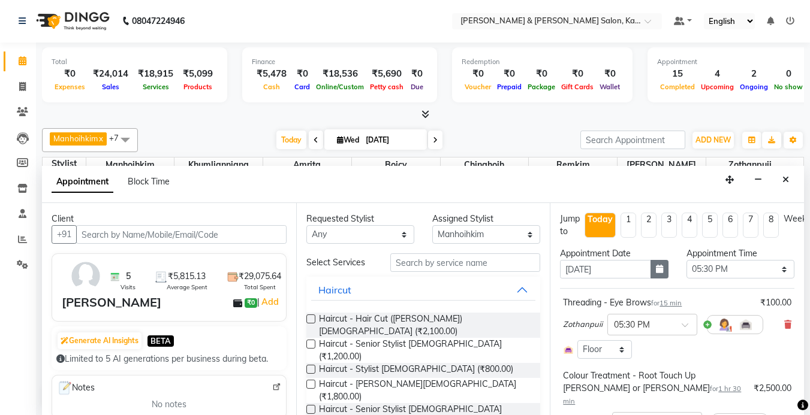
click at [656, 269] on icon "button" at bounding box center [659, 269] width 7 height 8
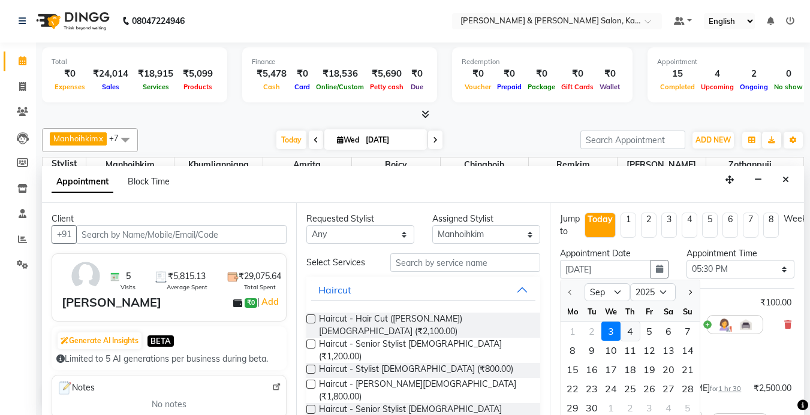
click at [629, 332] on div "4" at bounding box center [629, 331] width 19 height 19
type input "[DATE]"
select select "1050"
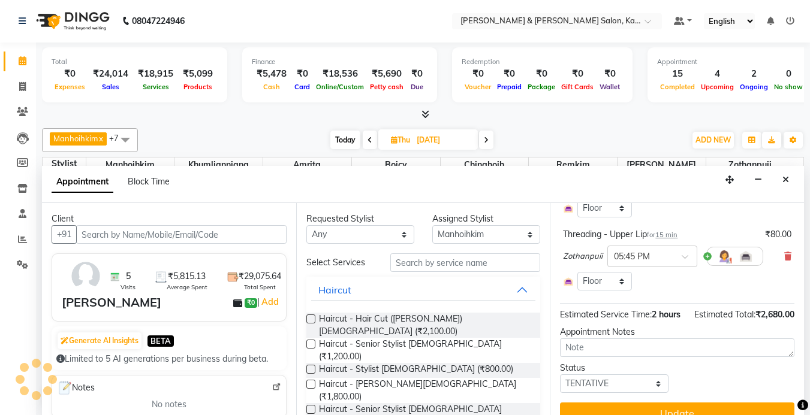
scroll to position [267, 0]
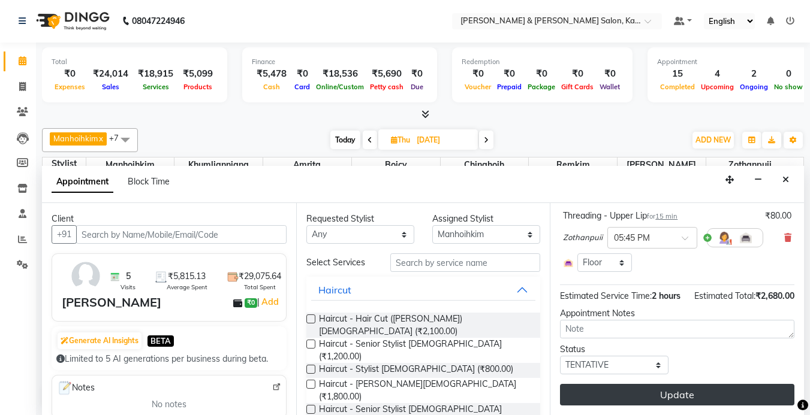
click at [684, 384] on button "Update" at bounding box center [677, 395] width 234 height 22
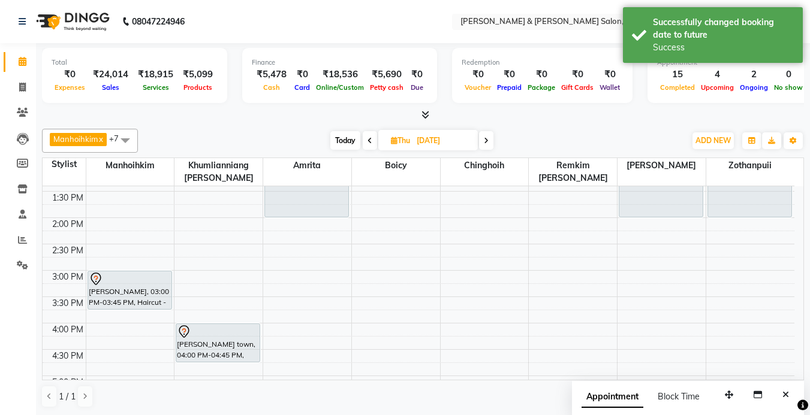
scroll to position [236, 0]
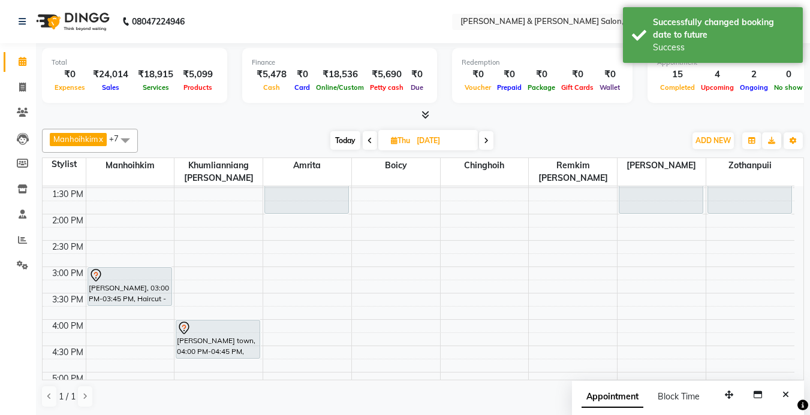
click at [345, 146] on span "Today" at bounding box center [345, 140] width 30 height 19
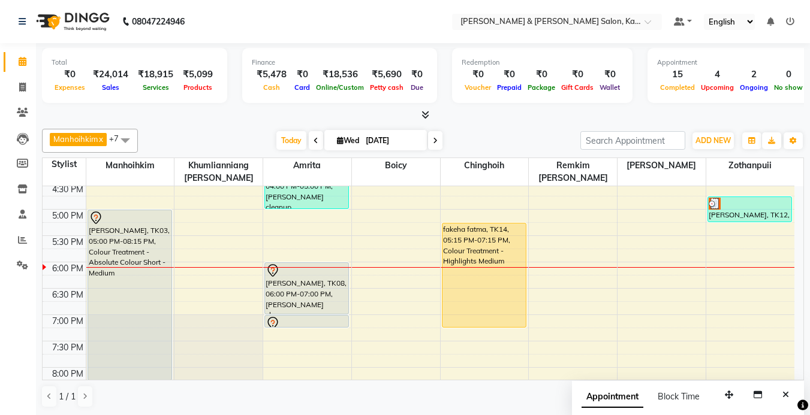
scroll to position [372, 0]
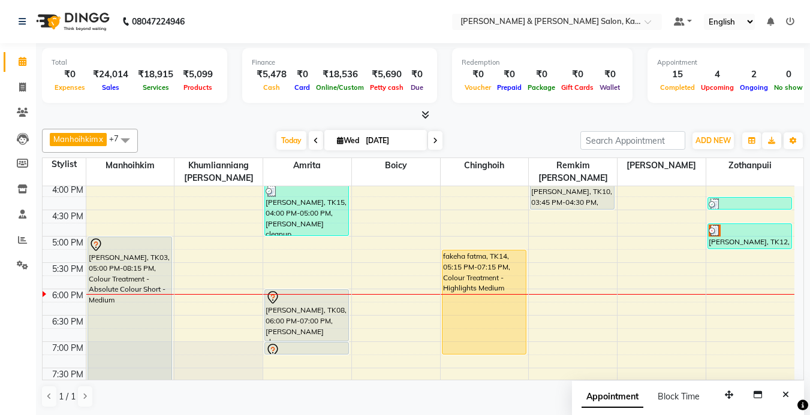
click at [435, 137] on icon at bounding box center [435, 140] width 5 height 7
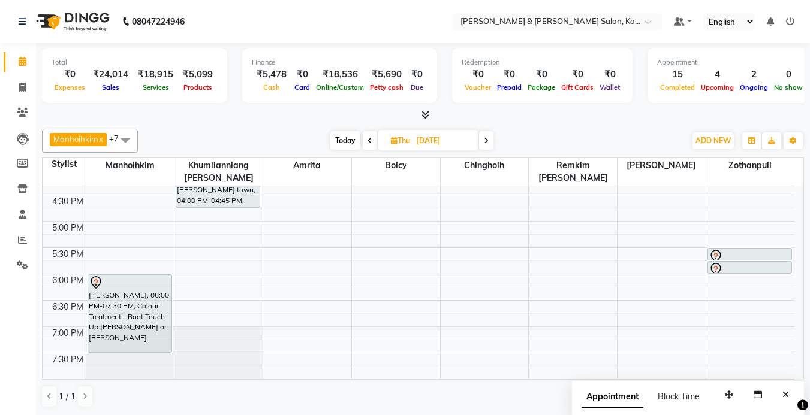
scroll to position [415, 0]
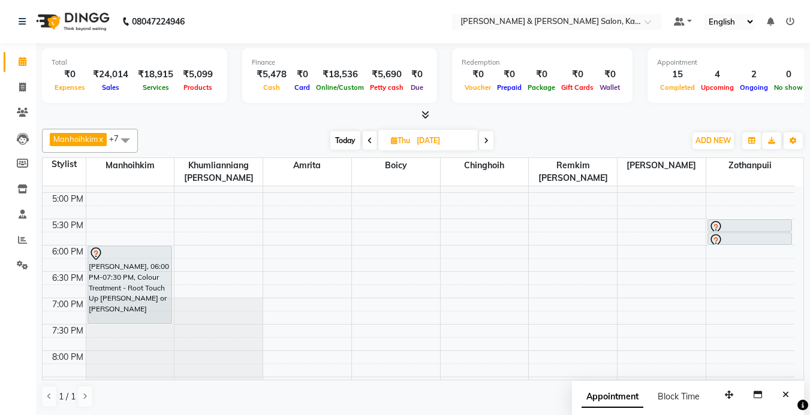
click at [334, 138] on span "Today" at bounding box center [345, 140] width 30 height 19
type input "[DATE]"
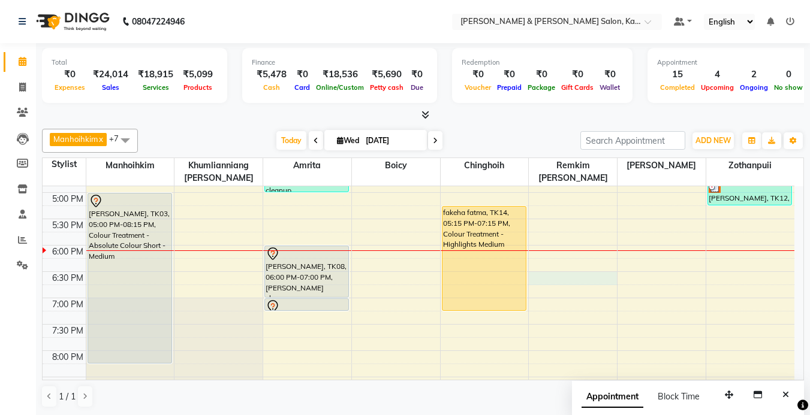
click at [549, 279] on div "9:00 AM 9:30 AM 10:00 AM 10:30 AM 11:00 AM 11:30 AM 12:00 PM 12:30 PM 1:00 PM 1…" at bounding box center [419, 113] width 752 height 685
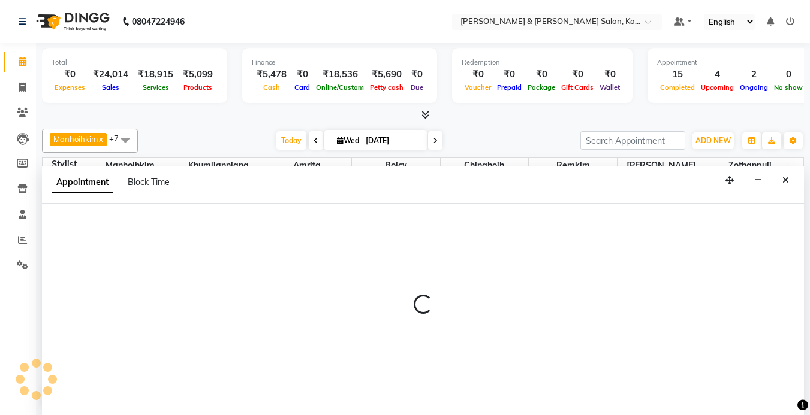
select select "79473"
select select "tentative"
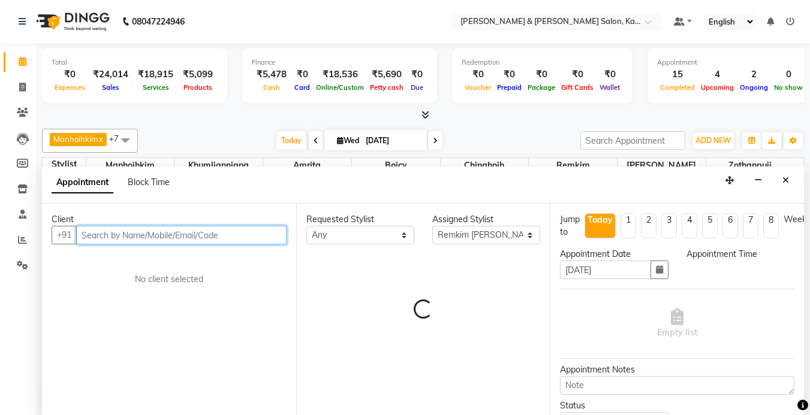
select select "1110"
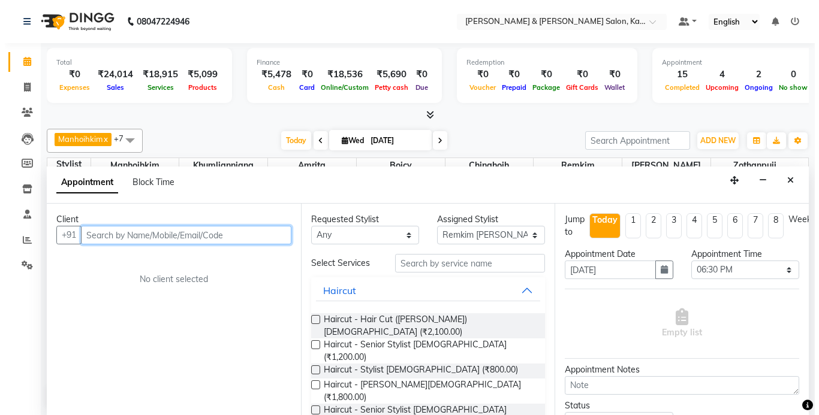
scroll to position [1, 0]
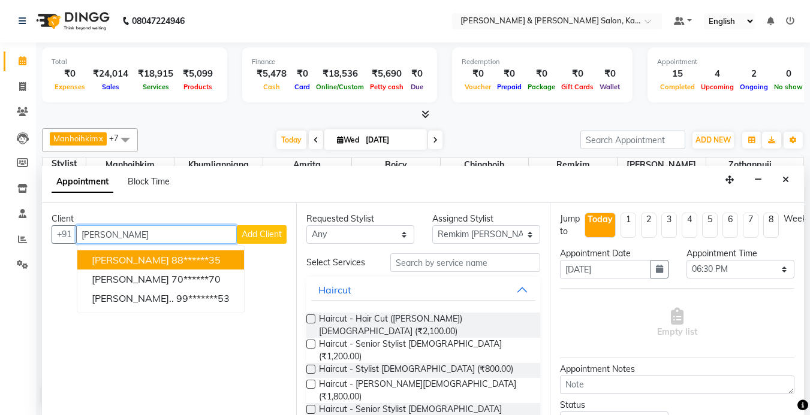
type input "[PERSON_NAME]"
click at [283, 236] on button "Add Client" at bounding box center [262, 234] width 50 height 19
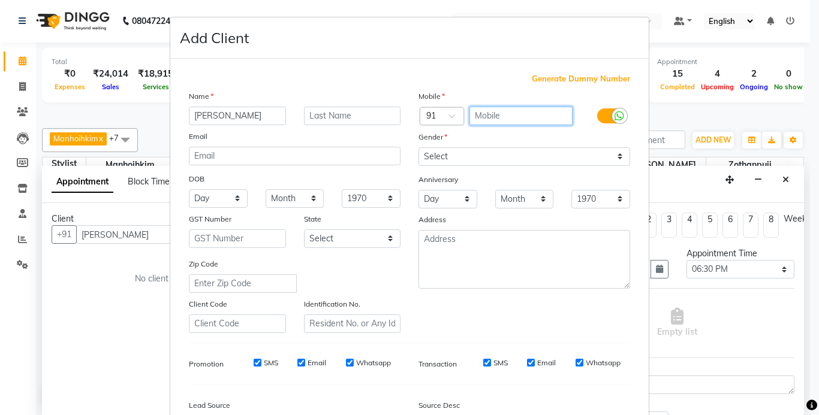
click at [491, 113] on input "text" at bounding box center [521, 116] width 104 height 19
type input "9886241217"
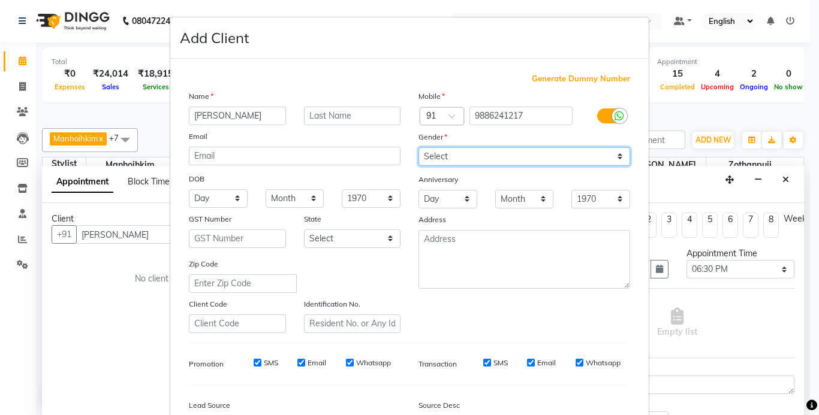
click at [487, 156] on select "Select [DEMOGRAPHIC_DATA] [DEMOGRAPHIC_DATA] Other Prefer Not To Say" at bounding box center [524, 156] width 212 height 19
select select "[DEMOGRAPHIC_DATA]"
click at [418, 147] on select "Select [DEMOGRAPHIC_DATA] [DEMOGRAPHIC_DATA] Other Prefer Not To Say" at bounding box center [524, 156] width 212 height 19
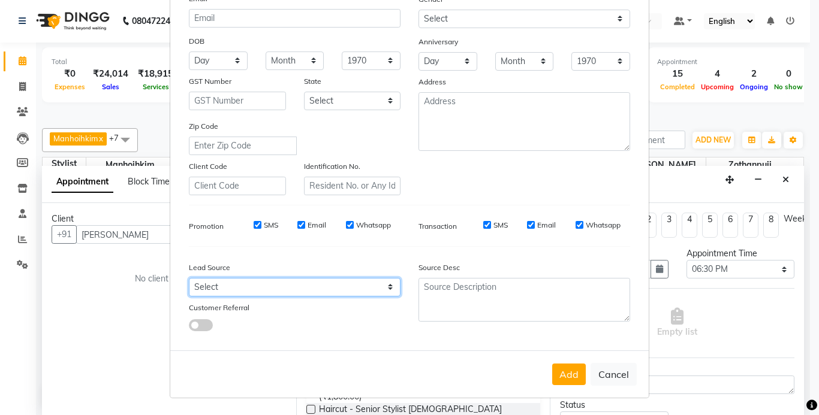
drag, startPoint x: 242, startPoint y: 288, endPoint x: 243, endPoint y: 279, distance: 9.6
click at [242, 288] on select "Select Walk-in Referral Internet Friend Word of Mouth Advertisement Facebook Ju…" at bounding box center [295, 287] width 212 height 19
select select "52188"
click at [189, 278] on select "Select Walk-in Referral Internet Friend Word of Mouth Advertisement Facebook Ju…" at bounding box center [295, 287] width 212 height 19
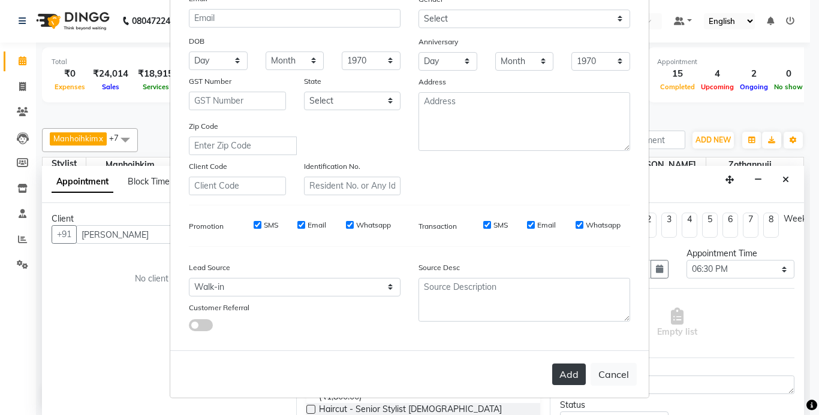
click at [566, 367] on button "Add" at bounding box center [569, 375] width 34 height 22
type input "98******17"
select select
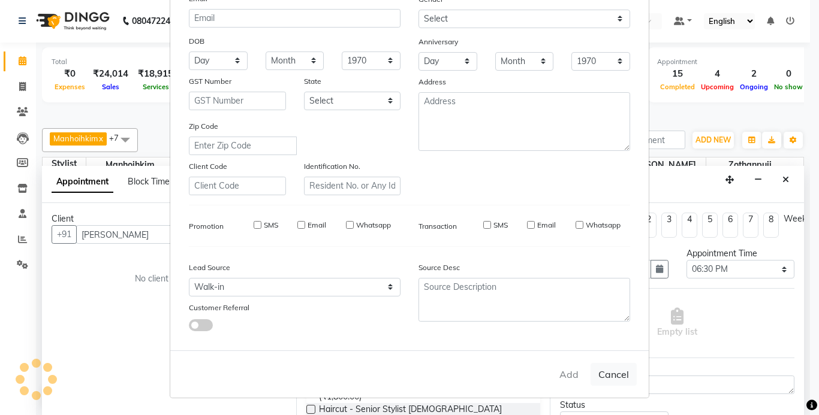
select select
checkbox input "false"
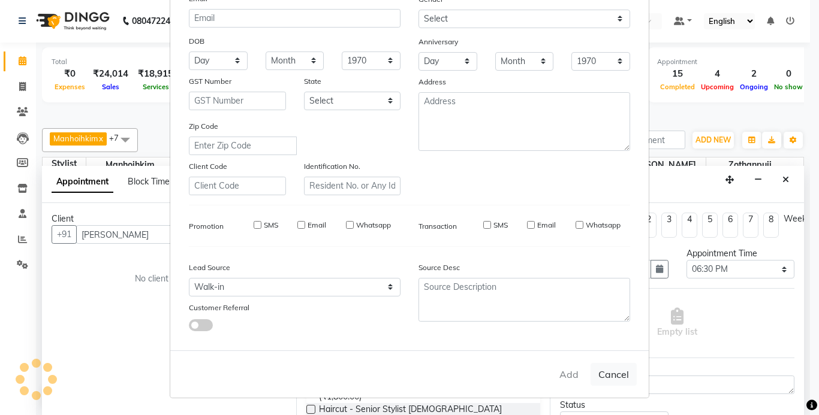
checkbox input "false"
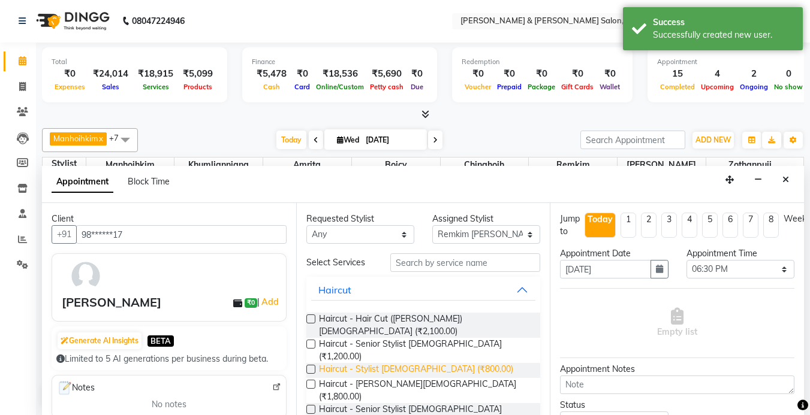
click at [409, 363] on span "Haircut - Stylist [DEMOGRAPHIC_DATA] (₹800.00)" at bounding box center [416, 370] width 194 height 15
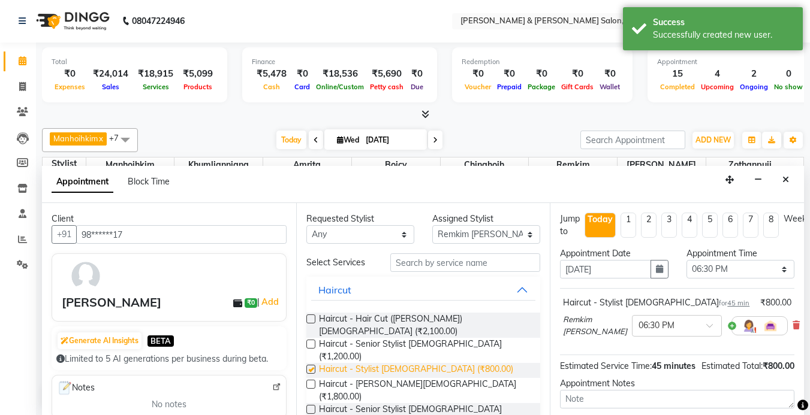
checkbox input "false"
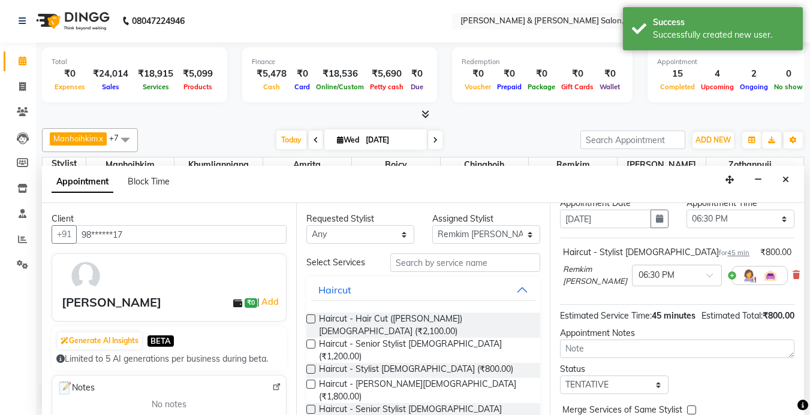
scroll to position [126, 0]
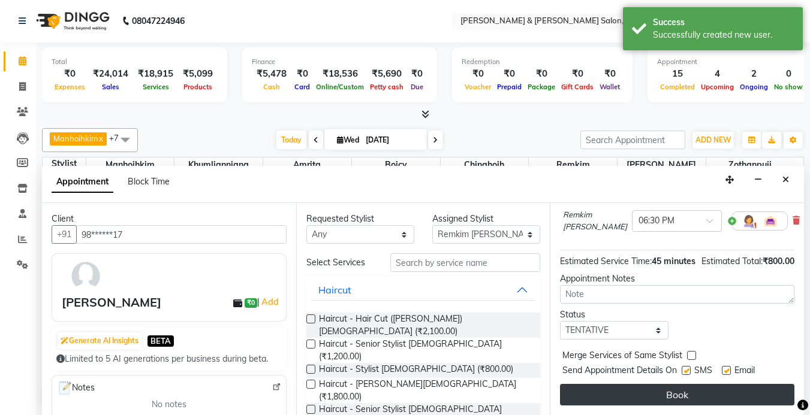
click at [686, 387] on button "Book" at bounding box center [677, 395] width 234 height 22
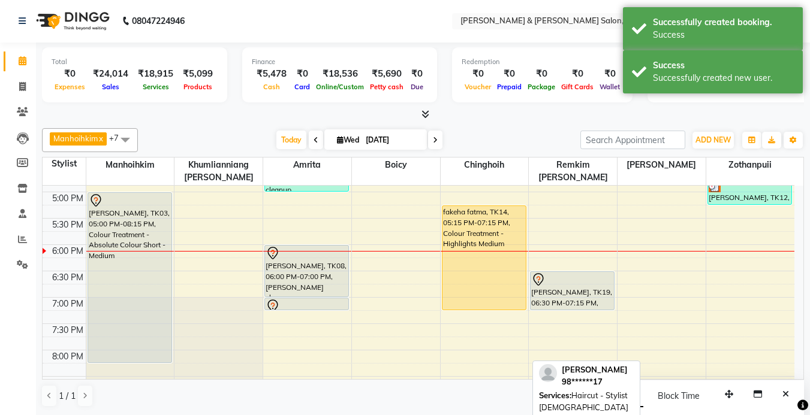
scroll to position [0, 0]
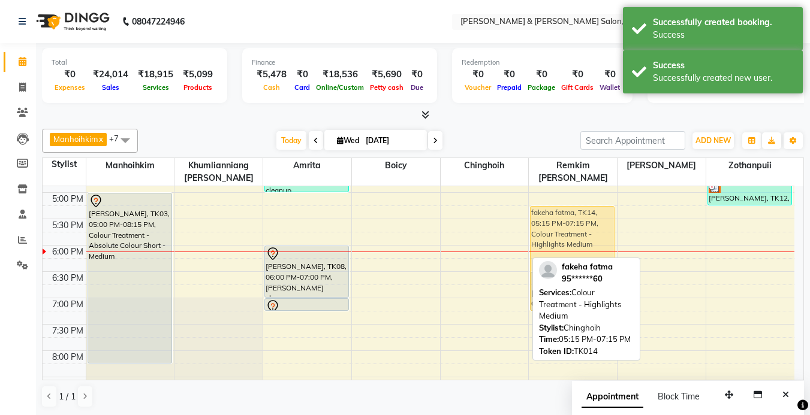
drag, startPoint x: 487, startPoint y: 257, endPoint x: 583, endPoint y: 251, distance: 96.6
click at [583, 251] on tr "[PERSON_NAME], TK02, 10:30 AM-12:00 PM, Colour Treatment - Root Touch Up [PERSO…" at bounding box center [419, 113] width 752 height 685
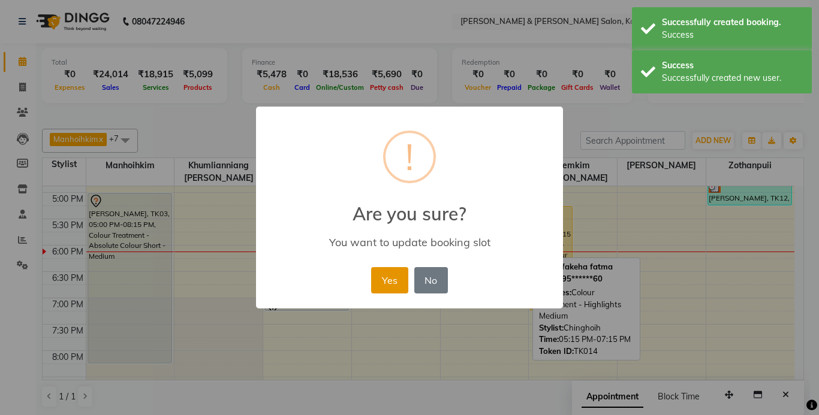
click at [402, 281] on button "Yes" at bounding box center [389, 280] width 37 height 26
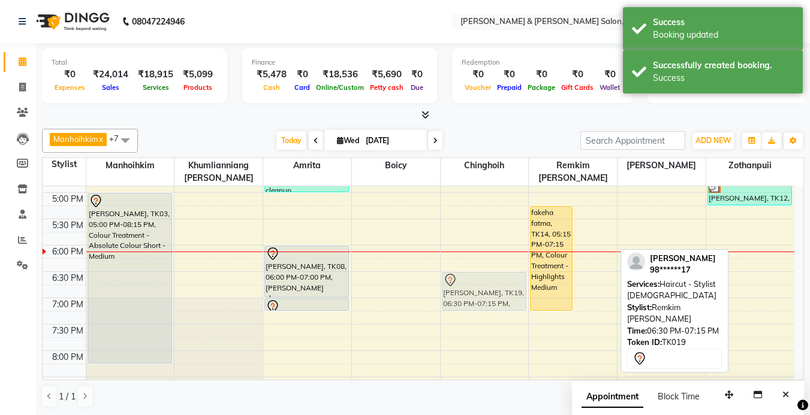
drag, startPoint x: 604, startPoint y: 289, endPoint x: 487, endPoint y: 289, distance: 116.3
click at [487, 289] on tr "[PERSON_NAME], TK02, 10:30 AM-12:00 PM, Colour Treatment - Root Touch Up [PERSO…" at bounding box center [419, 113] width 752 height 685
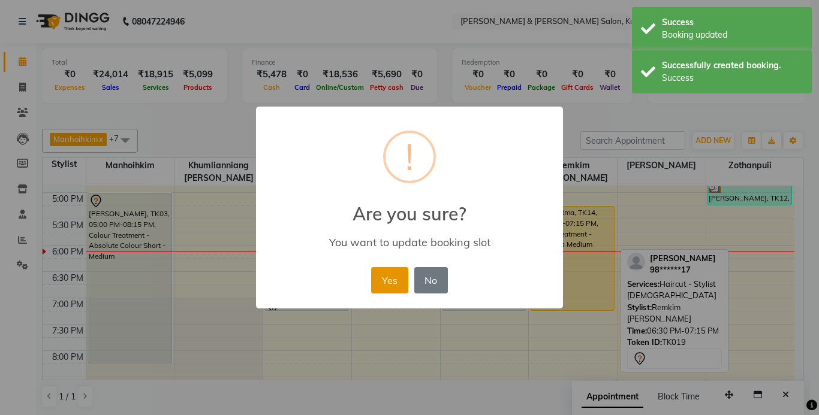
click at [394, 282] on button "Yes" at bounding box center [389, 280] width 37 height 26
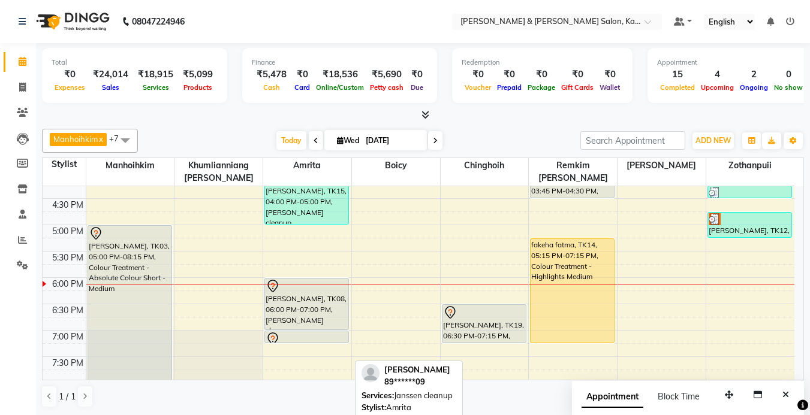
scroll to position [355, 0]
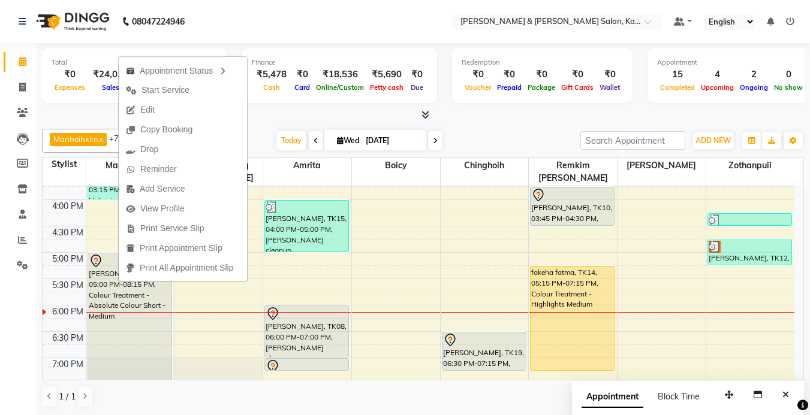
click at [336, 29] on nav "08047224946 Select Location × [PERSON_NAME] & [PERSON_NAME] Salon, Kalyan Nagar…" at bounding box center [405, 21] width 810 height 43
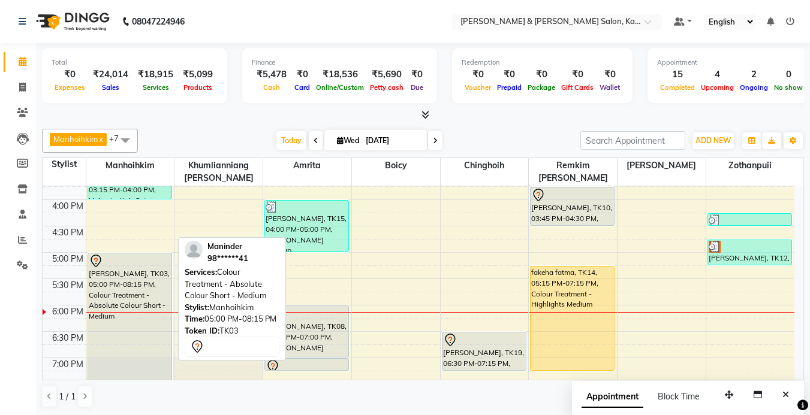
click at [108, 287] on div "[PERSON_NAME], TK03, 05:00 PM-08:15 PM, Colour Treatment - Absolute Colour Shor…" at bounding box center [129, 339] width 83 height 170
click at [129, 295] on div "[PERSON_NAME], TK03, 05:00 PM-08:15 PM, Colour Treatment - Absolute Colour Shor…" at bounding box center [129, 339] width 83 height 170
select select "7"
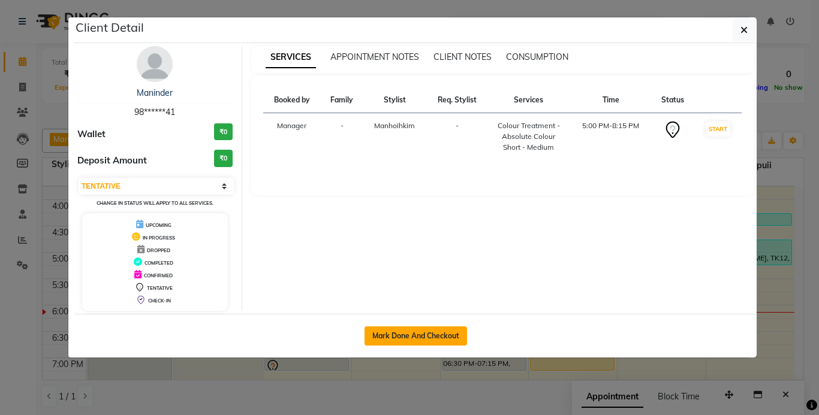
click at [418, 337] on button "Mark Done And Checkout" at bounding box center [415, 336] width 102 height 19
select select "service"
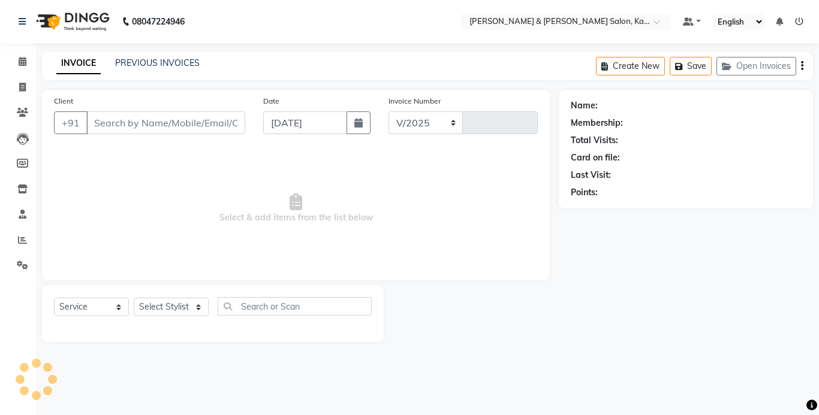
select select "7750"
type input "1236"
type input "98******41"
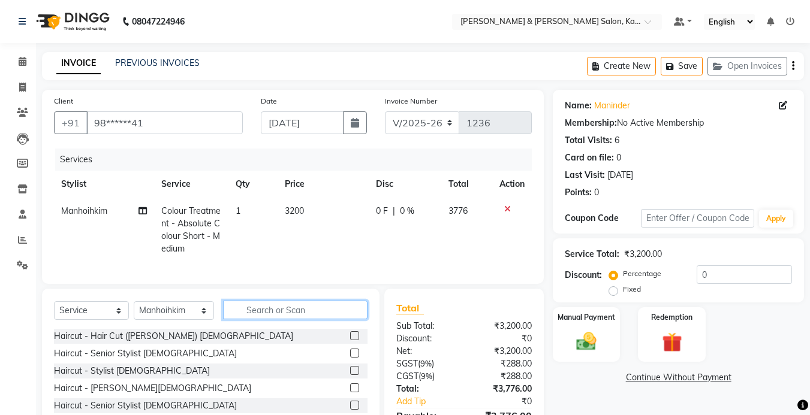
click at [280, 318] on input "text" at bounding box center [295, 310] width 144 height 19
click at [163, 316] on select "Select Stylist Amrita [PERSON_NAME] Khumlianniang [PERSON_NAME] Manager Manhoih…" at bounding box center [174, 310] width 80 height 19
select select "83708"
click at [134, 310] on select "Select Stylist Amrita [PERSON_NAME] Khumlianniang [PERSON_NAME] Manager Manhoih…" at bounding box center [174, 310] width 80 height 19
click at [264, 314] on input "text" at bounding box center [295, 310] width 144 height 19
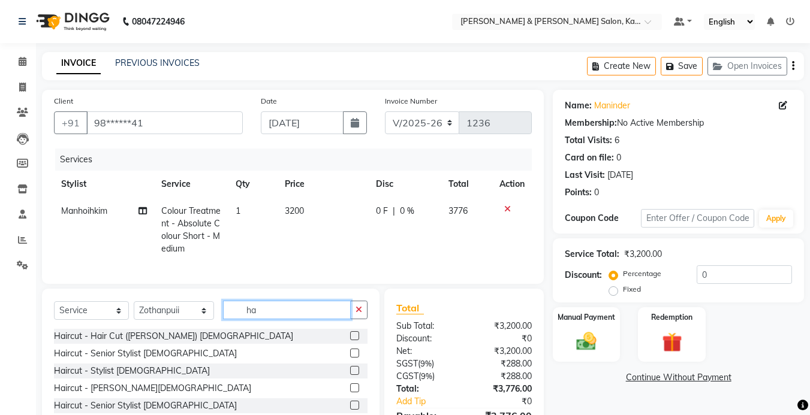
type input "h"
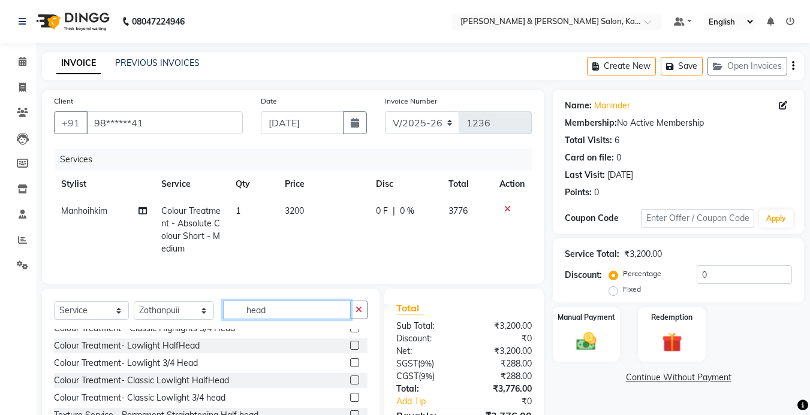
scroll to position [120, 0]
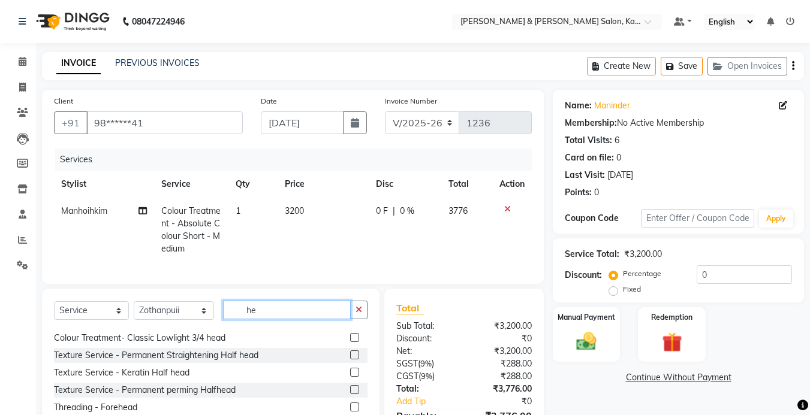
type input "h"
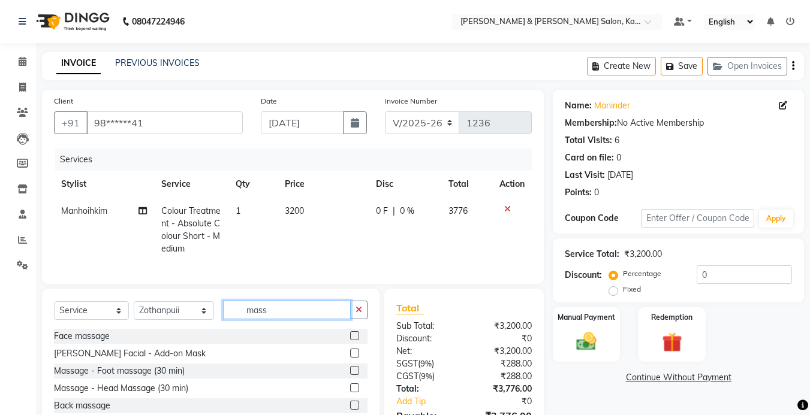
scroll to position [0, 0]
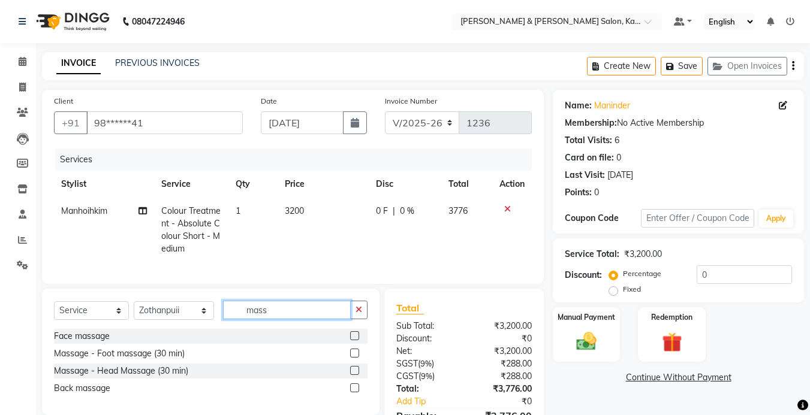
type input "mass"
click at [354, 375] on label at bounding box center [354, 370] width 9 height 9
click at [354, 375] on input "checkbox" at bounding box center [354, 371] width 8 height 8
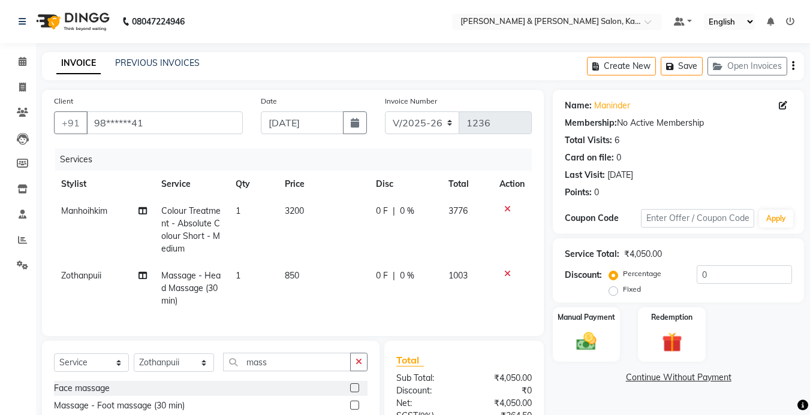
checkbox input "false"
click at [672, 67] on icon "button" at bounding box center [672, 66] width 12 height 8
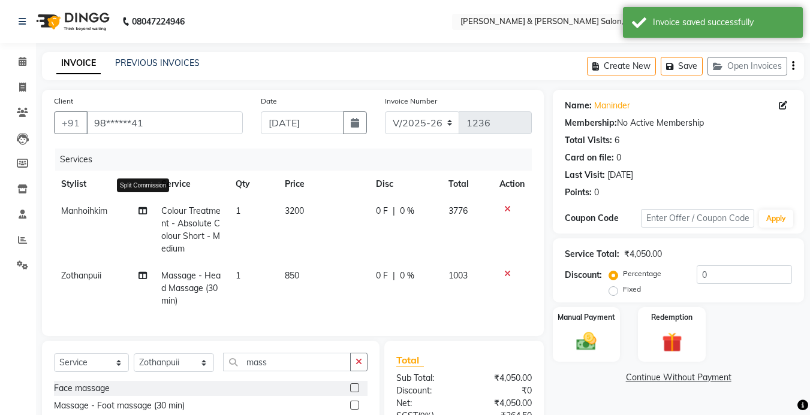
click at [141, 210] on icon at bounding box center [142, 211] width 8 height 8
select select "70736"
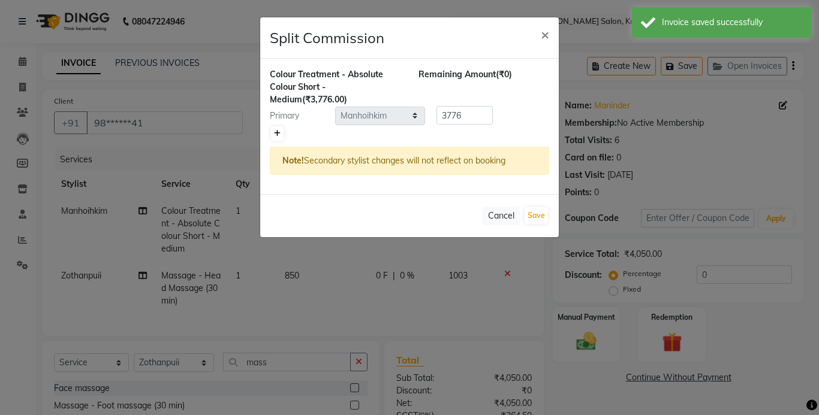
click at [272, 131] on link at bounding box center [277, 133] width 13 height 14
type input "1888"
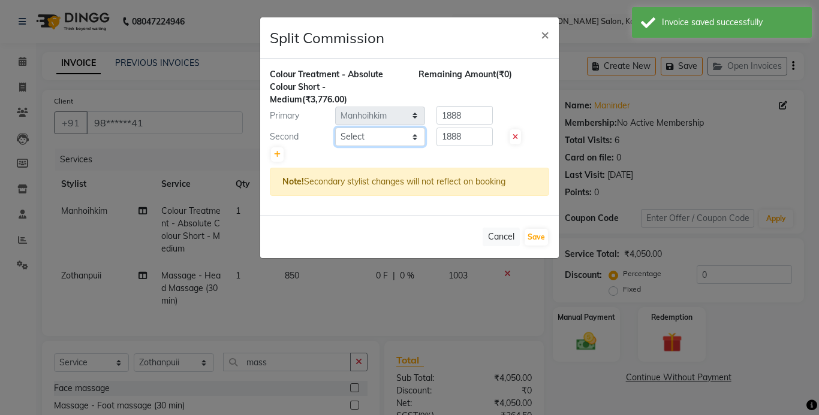
click at [366, 138] on select "Select Amrita [PERSON_NAME] [PERSON_NAME] [PERSON_NAME] Manager Manhoihkim [PER…" at bounding box center [380, 137] width 90 height 19
select select "70737"
click at [335, 128] on select "Select Amrita [PERSON_NAME] [PERSON_NAME] [PERSON_NAME] Manager Manhoihkim [PER…" at bounding box center [380, 137] width 90 height 19
click at [538, 236] on button "Save" at bounding box center [535, 237] width 23 height 17
select select "Select"
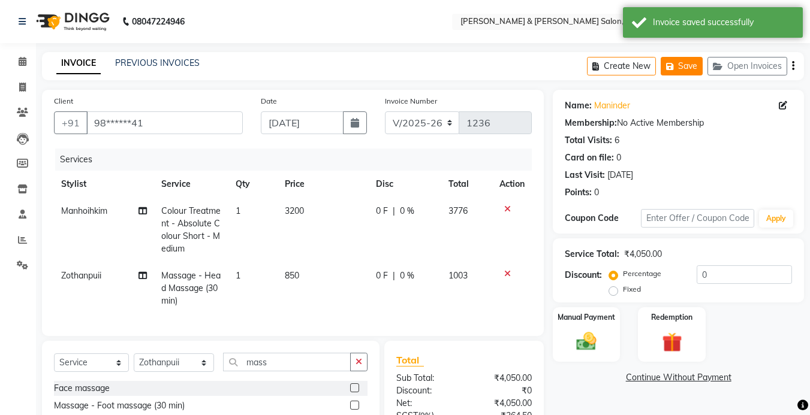
click at [684, 62] on button "Save" at bounding box center [681, 66] width 42 height 19
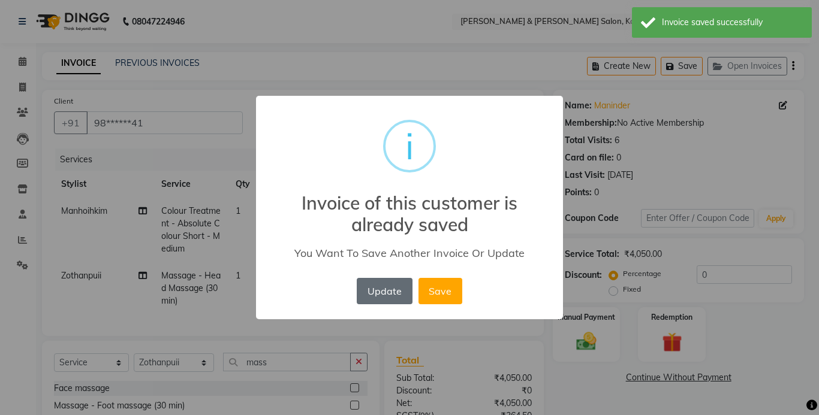
click at [379, 295] on button "Update" at bounding box center [384, 291] width 55 height 26
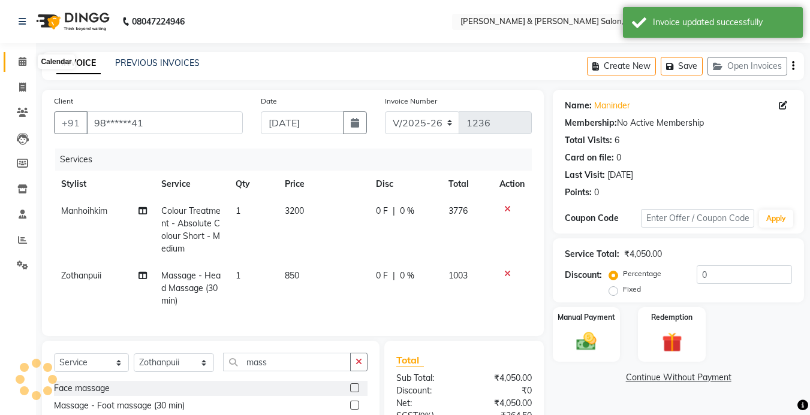
click at [27, 62] on span at bounding box center [22, 62] width 21 height 14
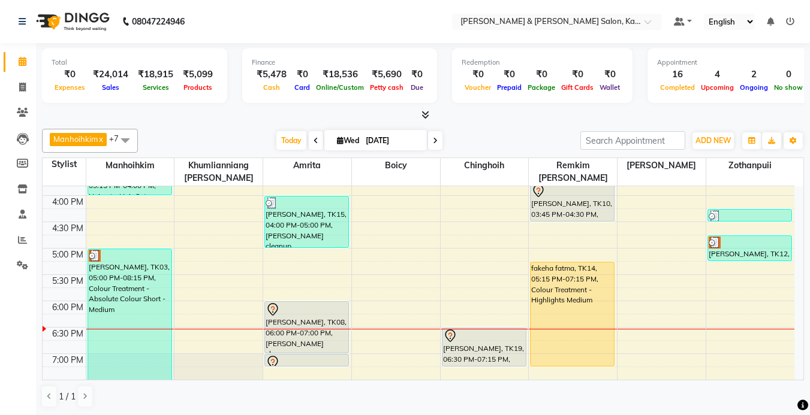
scroll to position [420, 0]
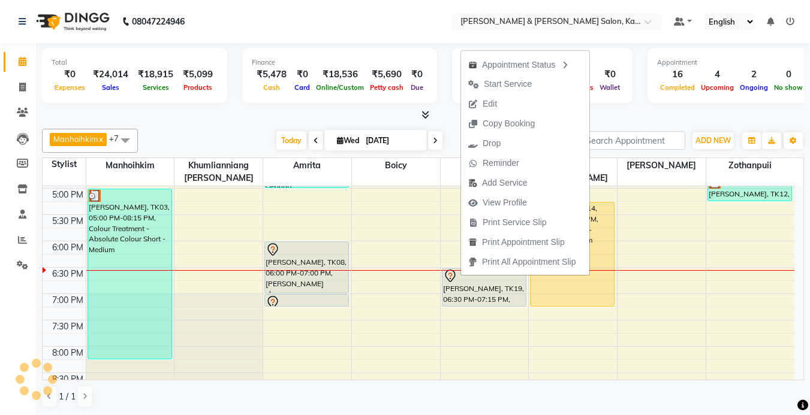
click at [445, 127] on div "Manhoihkim x Amrita x [PERSON_NAME] x [PERSON_NAME] x Remkim [PERSON_NAME] x Bo…" at bounding box center [423, 268] width 762 height 289
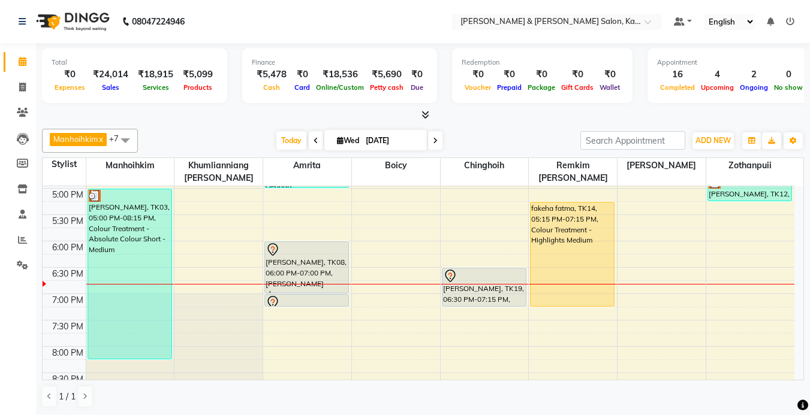
click at [424, 27] on nav "08047224946 Select Location × [PERSON_NAME] & [PERSON_NAME] Salon, Kalyan Nagar…" at bounding box center [405, 21] width 810 height 43
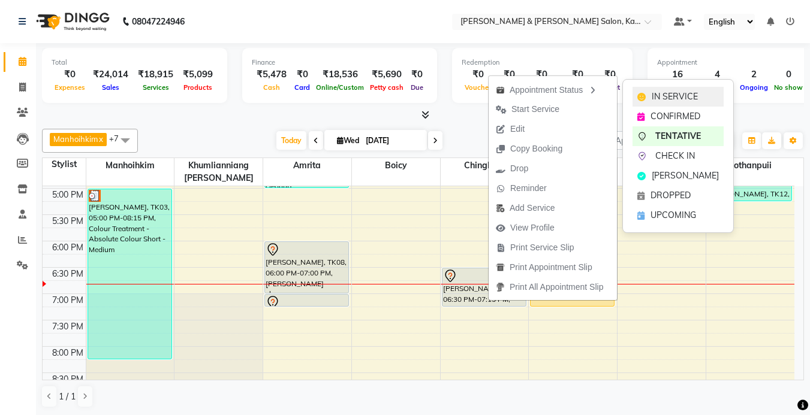
click at [675, 95] on span "IN SERVICE" at bounding box center [674, 96] width 46 height 13
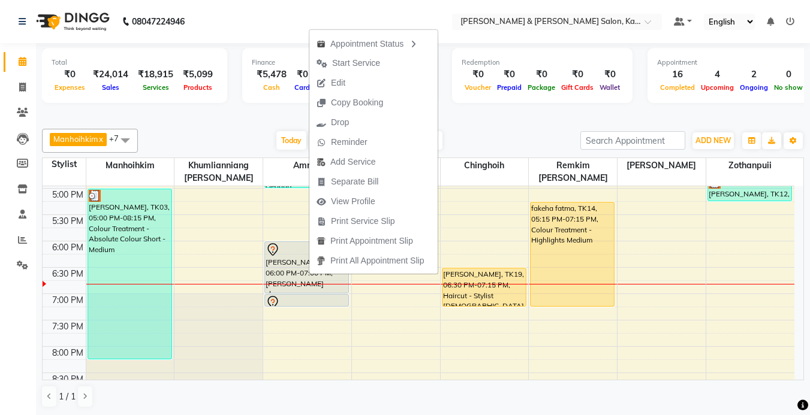
click at [184, 135] on div "[DATE] [DATE]" at bounding box center [359, 141] width 430 height 18
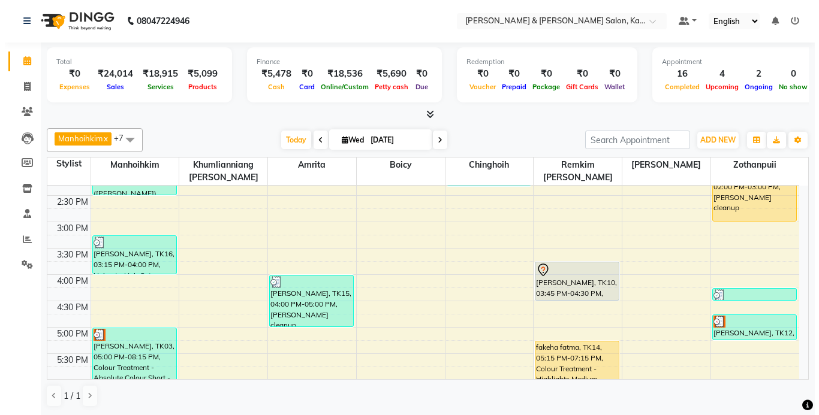
scroll to position [252, 0]
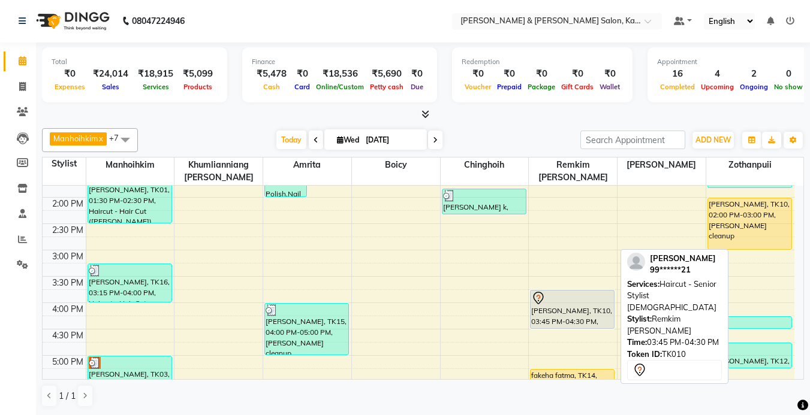
click at [565, 311] on div "[PERSON_NAME], TK10, 03:45 PM-04:30 PM, Haircut - Senior Stylist [DEMOGRAPHIC_D…" at bounding box center [571, 310] width 83 height 38
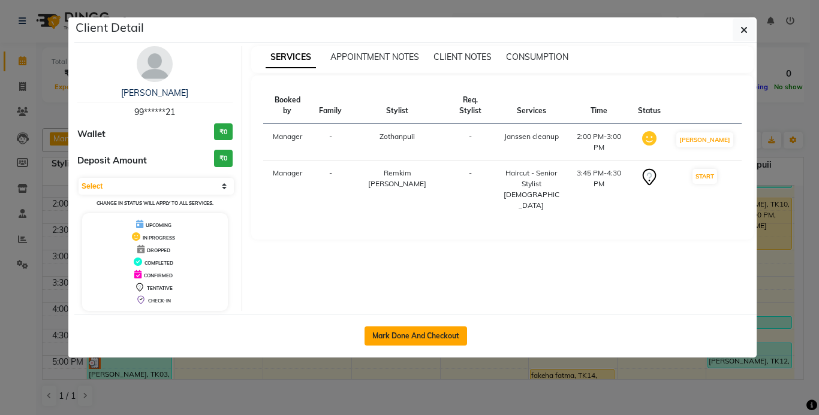
click at [420, 336] on button "Mark Done And Checkout" at bounding box center [415, 336] width 102 height 19
select select "service"
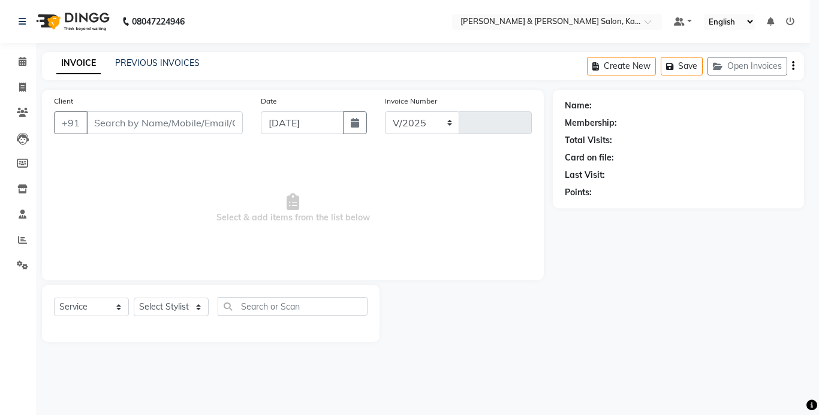
select select "7750"
type input "1236"
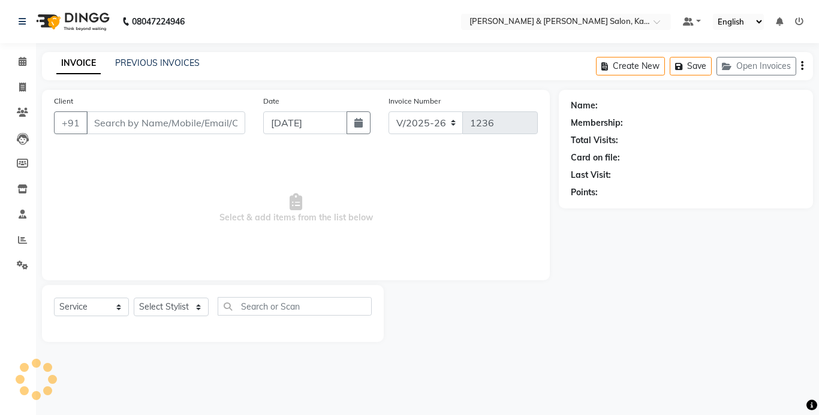
type input "99******21"
select select "79473"
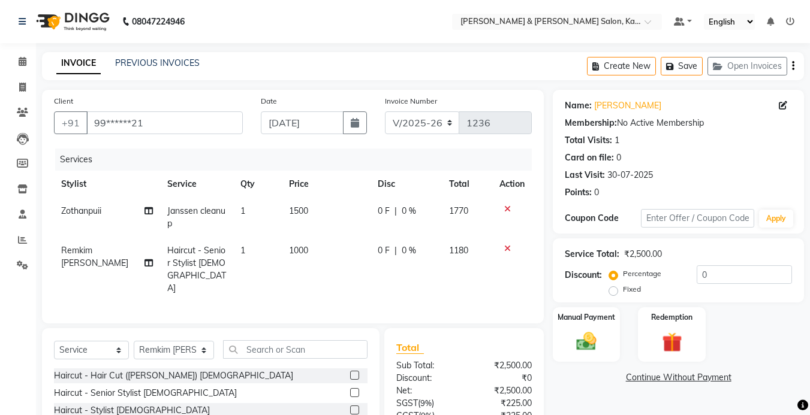
click at [511, 248] on div at bounding box center [511, 249] width 25 height 8
click at [505, 243] on td at bounding box center [512, 269] width 40 height 65
click at [505, 246] on icon at bounding box center [507, 249] width 7 height 8
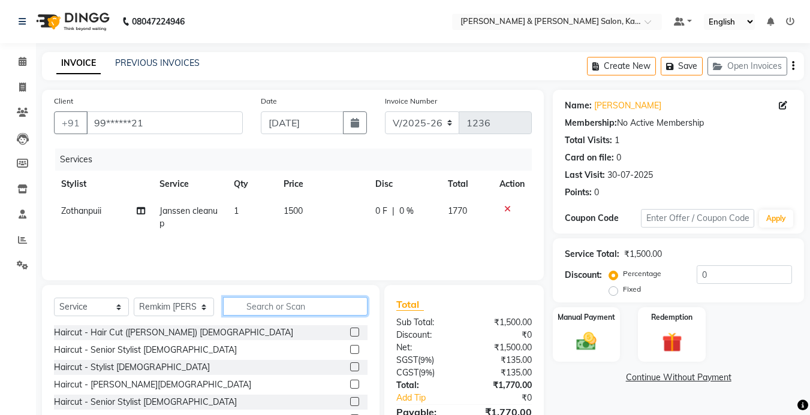
click at [285, 300] on input "text" at bounding box center [295, 306] width 144 height 19
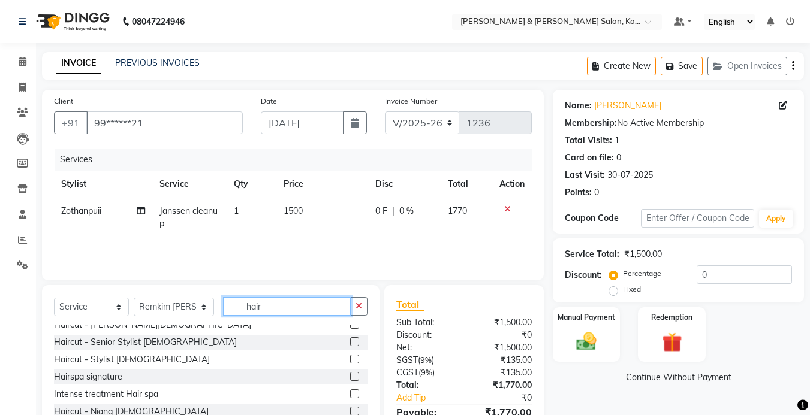
type input "hair"
click at [350, 358] on label at bounding box center [354, 359] width 9 height 9
click at [350, 358] on input "checkbox" at bounding box center [354, 360] width 8 height 8
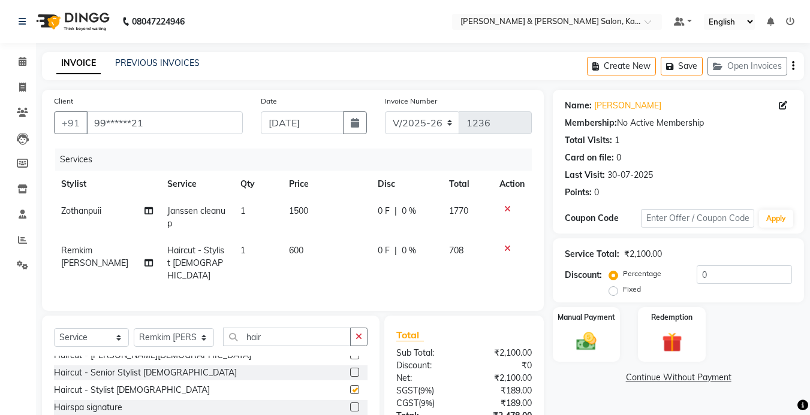
checkbox input "false"
click at [306, 330] on input "hair" at bounding box center [287, 337] width 128 height 19
type input "h"
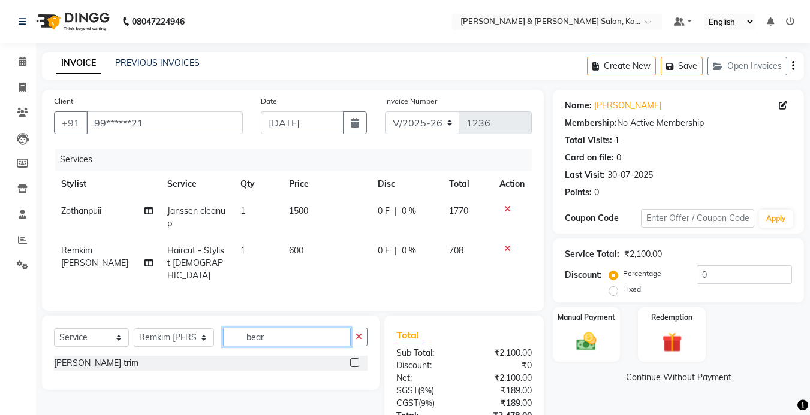
type input "bear"
click at [356, 358] on label at bounding box center [354, 362] width 9 height 9
click at [356, 360] on input "checkbox" at bounding box center [354, 364] width 8 height 8
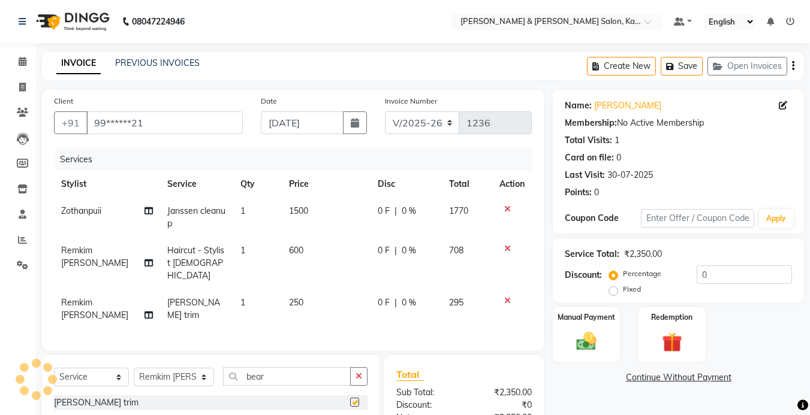
checkbox input "false"
click at [289, 297] on span "250" at bounding box center [296, 302] width 14 height 11
select select "79473"
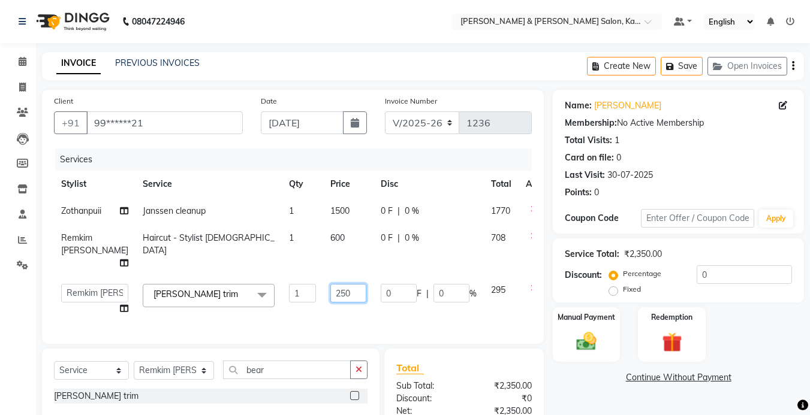
click at [330, 293] on input "250" at bounding box center [348, 293] width 36 height 19
click at [330, 291] on input "250" at bounding box center [348, 293] width 36 height 19
type input "350"
click at [537, 334] on div "Client +91 99******21 Date [DATE] Invoice Number V/2025 V/[PHONE_NUMBER] Servic…" at bounding box center [293, 217] width 502 height 254
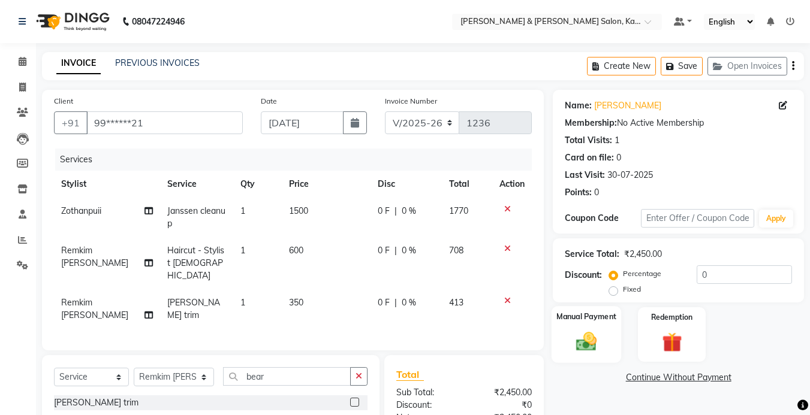
click at [587, 330] on img at bounding box center [586, 342] width 34 height 24
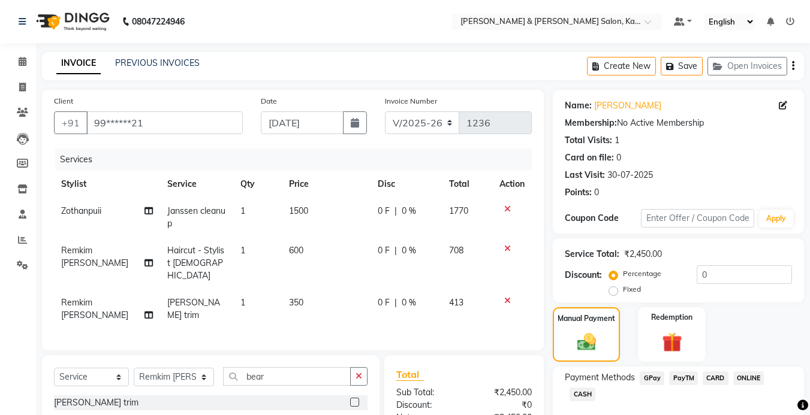
scroll to position [118, 0]
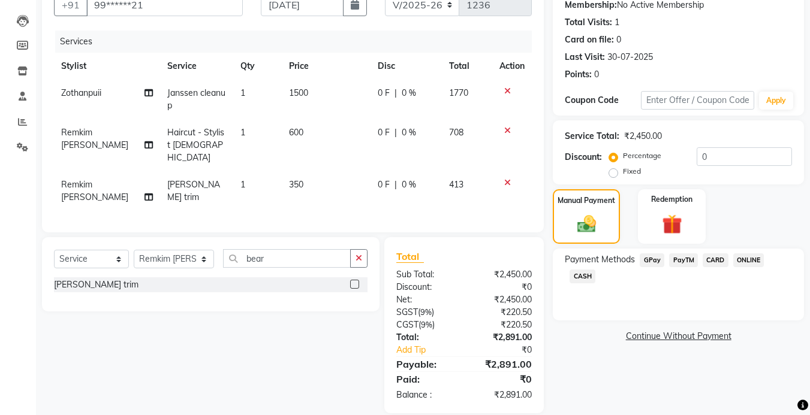
click at [504, 85] on td at bounding box center [512, 100] width 40 height 40
click at [505, 90] on icon at bounding box center [507, 91] width 7 height 8
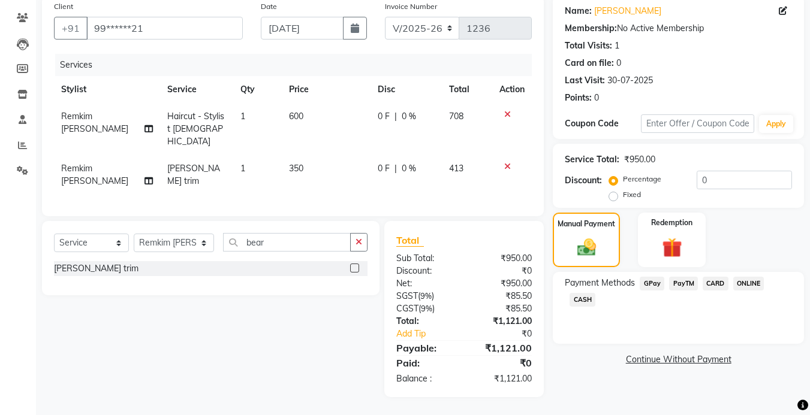
scroll to position [79, 0]
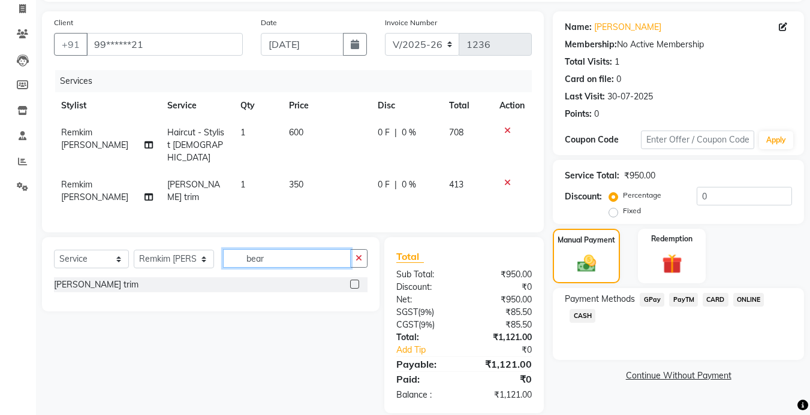
click at [302, 249] on input "bear" at bounding box center [287, 258] width 128 height 19
click at [185, 250] on select "Select Stylist Amrita [PERSON_NAME] Khumlianniang [PERSON_NAME] Manager Manhoih…" at bounding box center [174, 259] width 80 height 19
select select "83708"
click at [134, 250] on select "Select Stylist Amrita [PERSON_NAME] Khumlianniang [PERSON_NAME] Manager Manhoih…" at bounding box center [174, 259] width 80 height 19
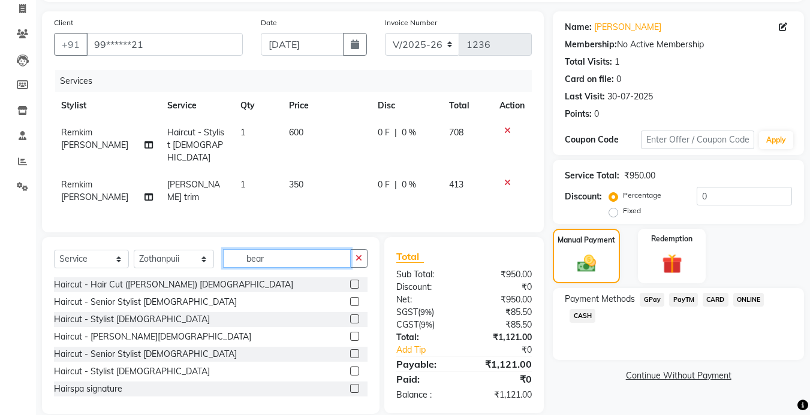
click at [272, 249] on input "bear" at bounding box center [287, 258] width 128 height 19
type input "b"
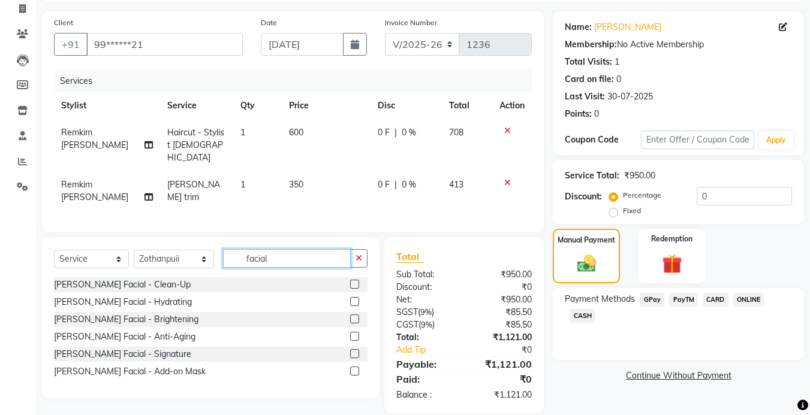
type input "facial"
click at [354, 349] on label at bounding box center [354, 353] width 9 height 9
click at [354, 351] on input "checkbox" at bounding box center [354, 355] width 8 height 8
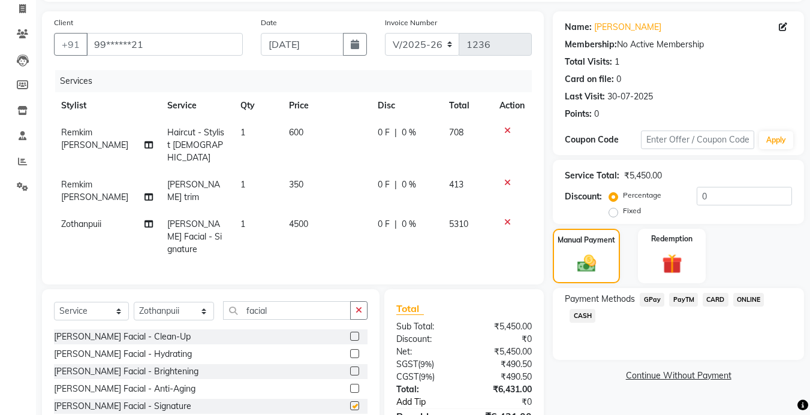
checkbox input "false"
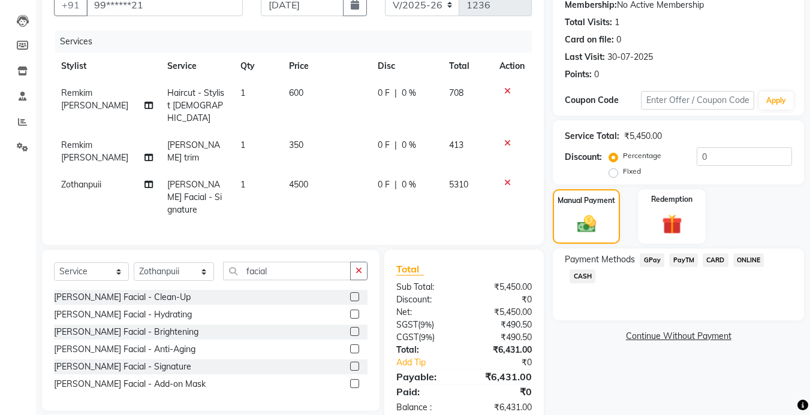
click at [653, 257] on span "GPay" at bounding box center [651, 261] width 25 height 14
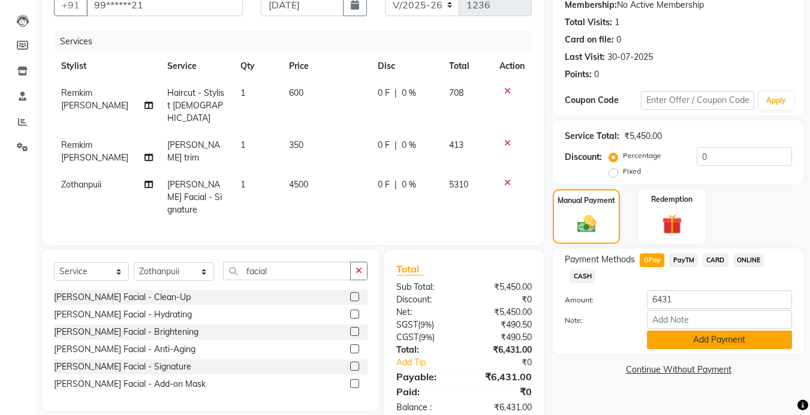
click at [684, 341] on button "Add Payment" at bounding box center [719, 340] width 145 height 19
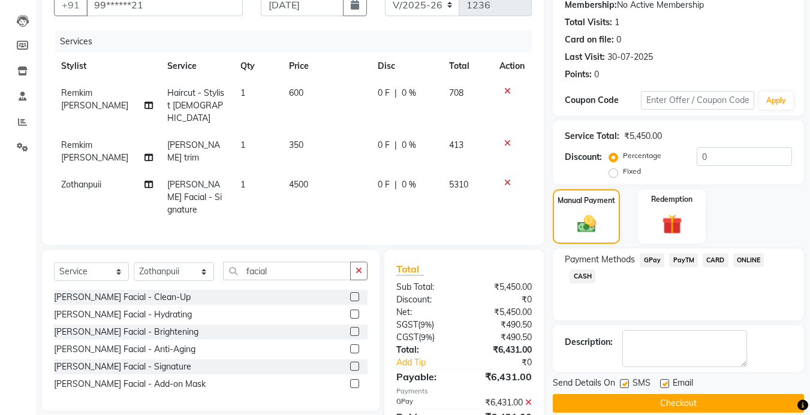
click at [662, 394] on button "Checkout" at bounding box center [678, 403] width 251 height 19
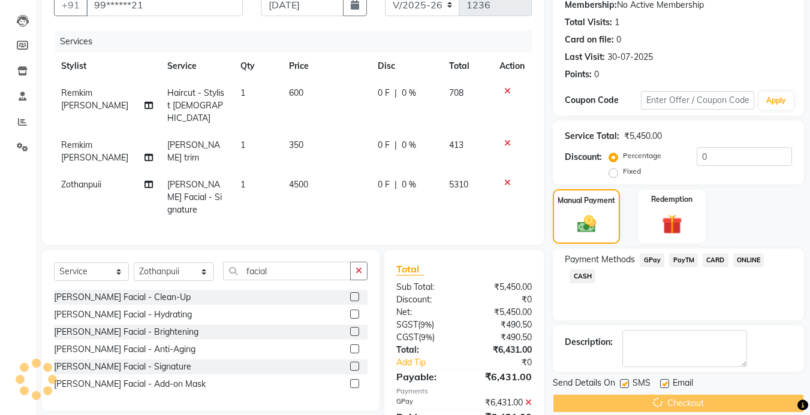
scroll to position [143, 0]
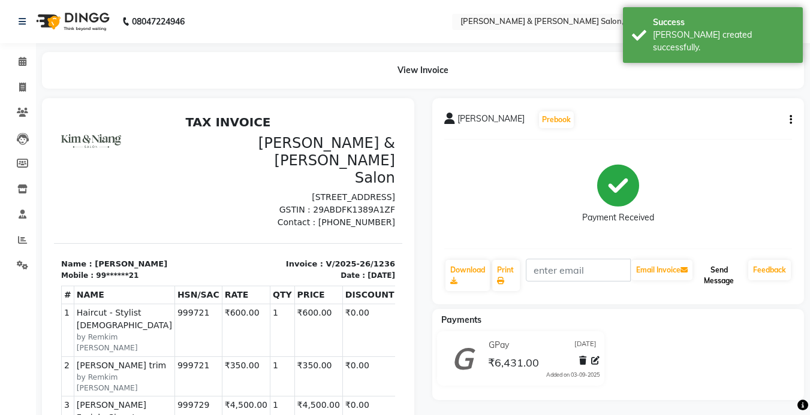
click at [714, 274] on button "Send Message" at bounding box center [719, 275] width 49 height 31
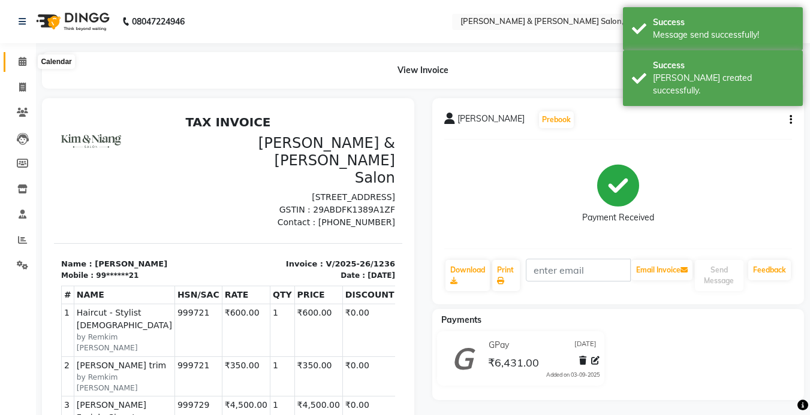
click at [22, 64] on icon at bounding box center [23, 61] width 8 height 9
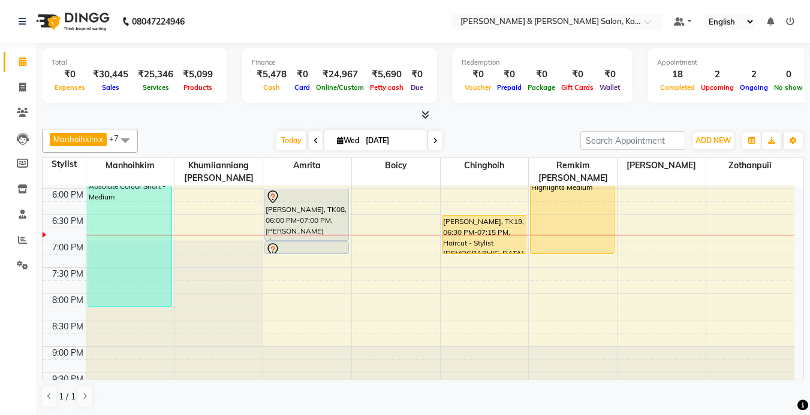
scroll to position [479, 0]
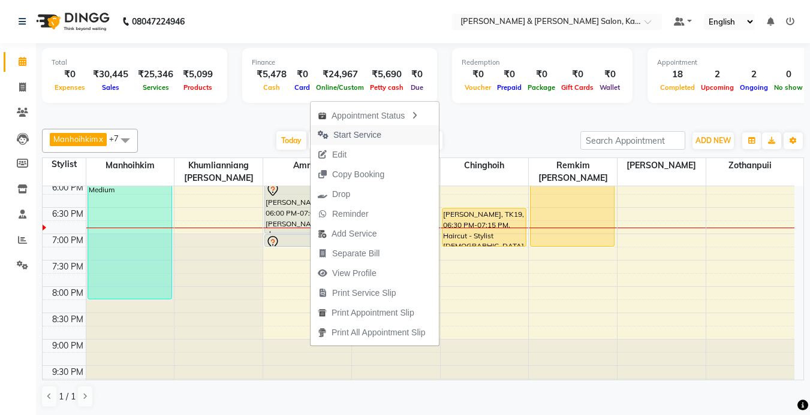
click at [366, 134] on span "Start Service" at bounding box center [357, 135] width 48 height 13
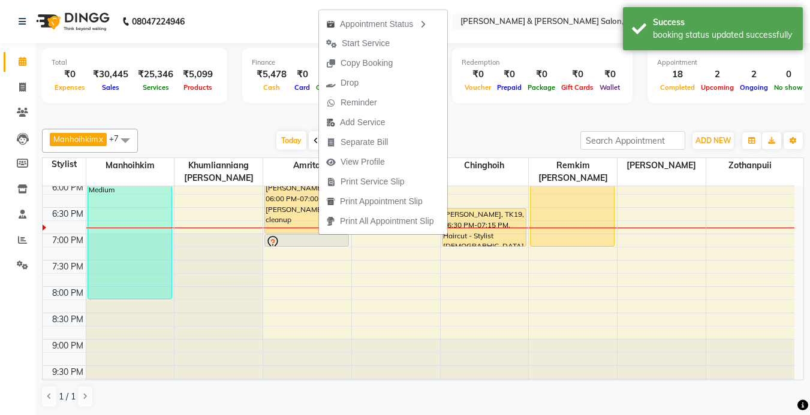
click at [394, 40] on span "Start Service" at bounding box center [358, 44] width 78 height 20
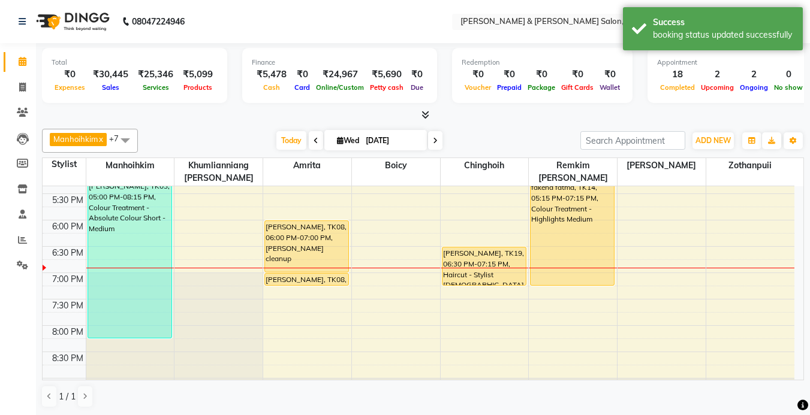
scroll to position [420, 0]
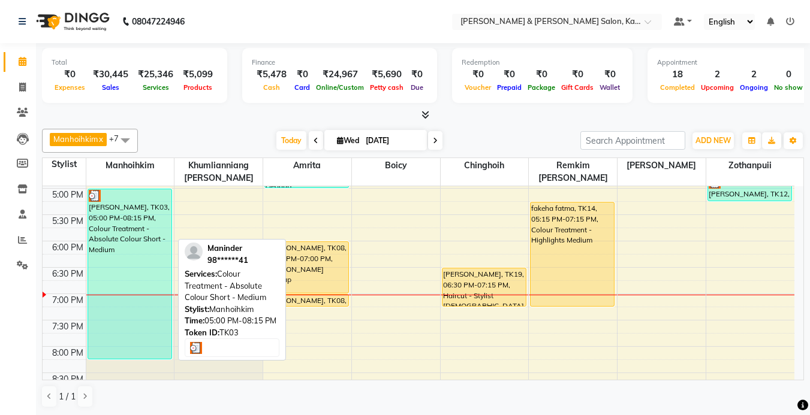
click at [128, 256] on div "[PERSON_NAME], TK03, 05:00 PM-08:15 PM, Colour Treatment - Absolute Colour Shor…" at bounding box center [129, 274] width 83 height 170
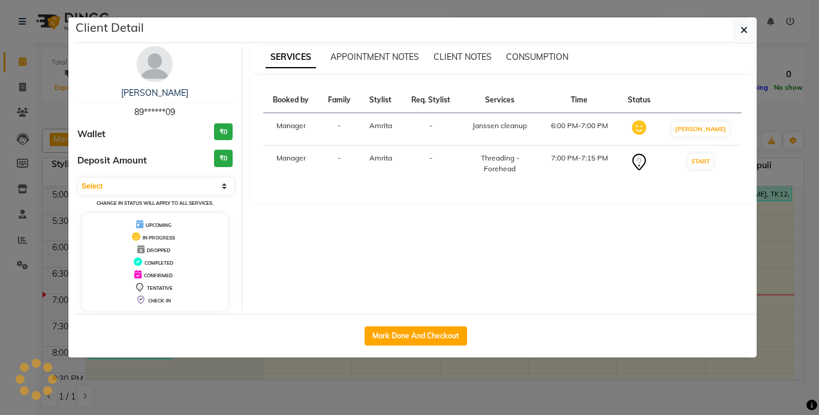
select select "3"
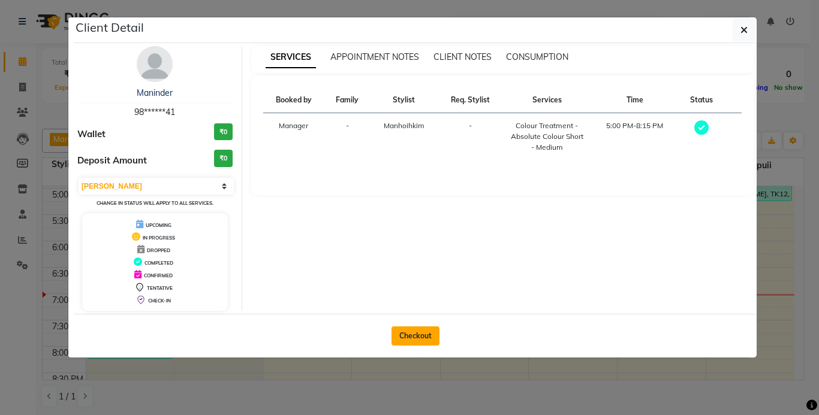
click at [413, 337] on button "Checkout" at bounding box center [415, 336] width 48 height 19
select select "7750"
select select "service"
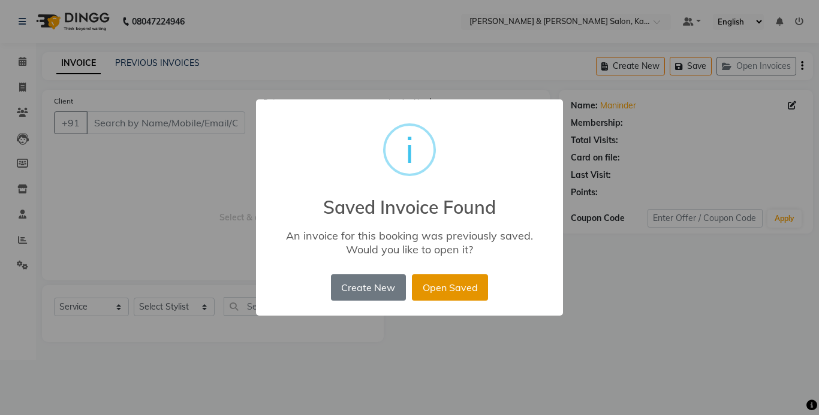
click at [448, 284] on button "Open Saved" at bounding box center [450, 287] width 76 height 26
type input "98******41"
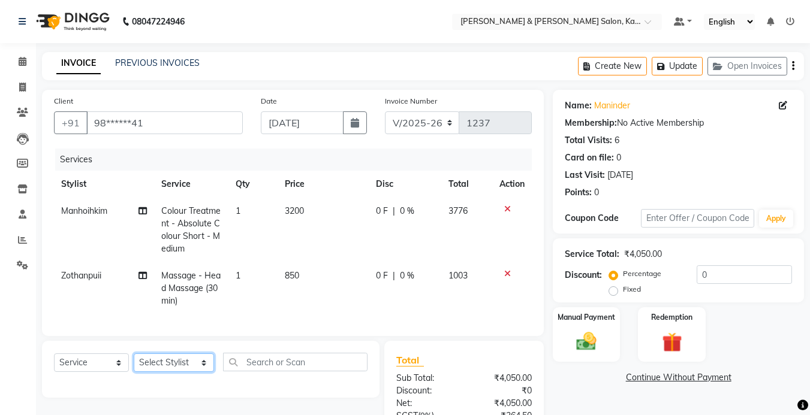
click at [170, 372] on select "Select Stylist Amrita [PERSON_NAME] Khumlianniang [PERSON_NAME] Manager Manhoih…" at bounding box center [174, 363] width 80 height 19
select select "83708"
click at [134, 363] on select "Select Stylist Amrita [PERSON_NAME] Khumlianniang [PERSON_NAME] Manager Manhoih…" at bounding box center [174, 363] width 80 height 19
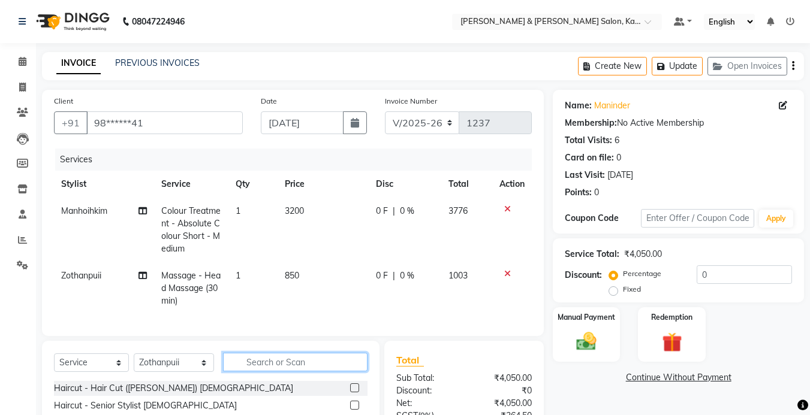
click at [261, 366] on input "text" at bounding box center [295, 362] width 144 height 19
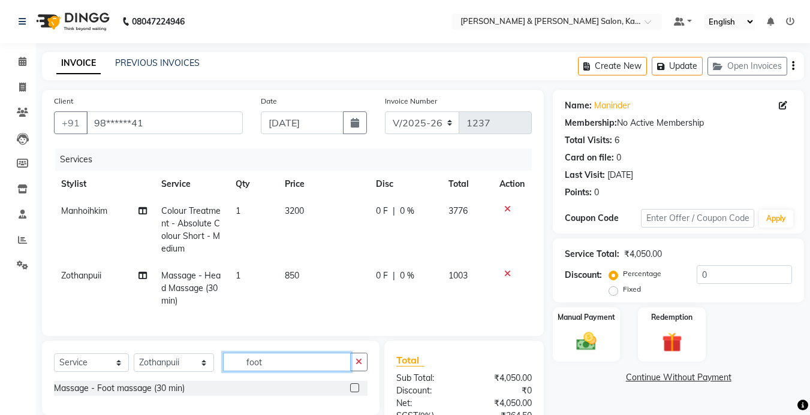
type input "foot"
click at [355, 384] on label at bounding box center [354, 388] width 9 height 9
click at [355, 385] on input "checkbox" at bounding box center [354, 389] width 8 height 8
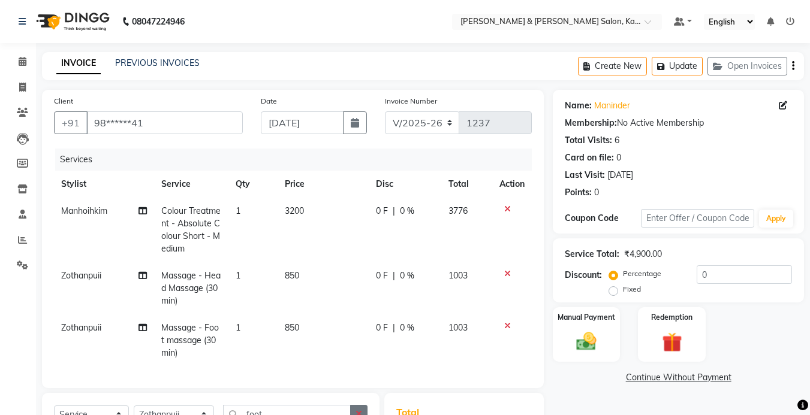
scroll to position [60, 0]
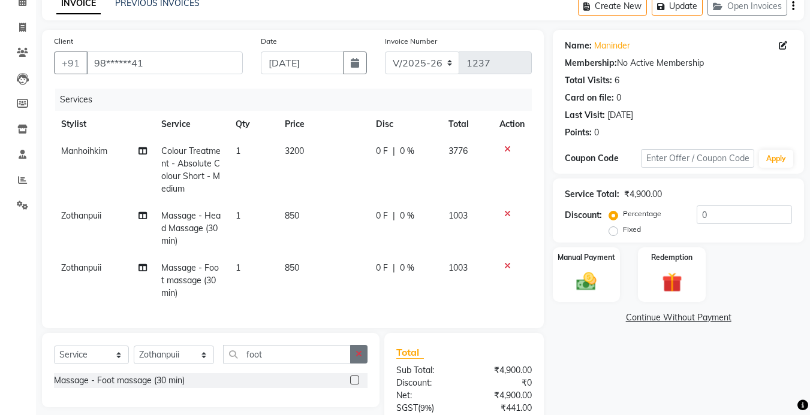
checkbox input "false"
click at [358, 364] on button "button" at bounding box center [358, 354] width 17 height 19
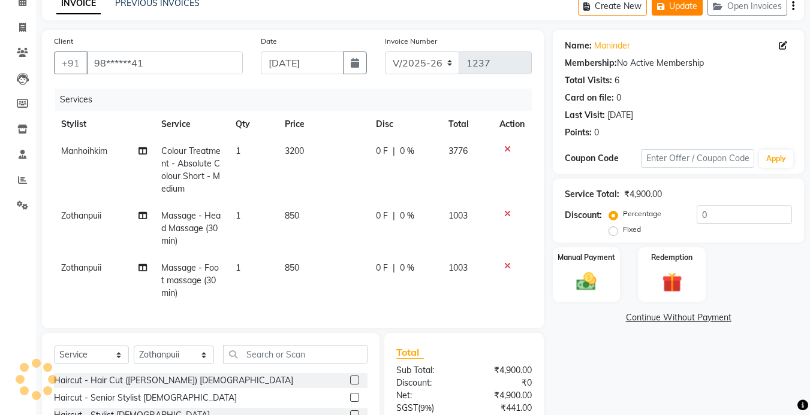
click at [677, 16] on button "Update" at bounding box center [676, 6] width 51 height 19
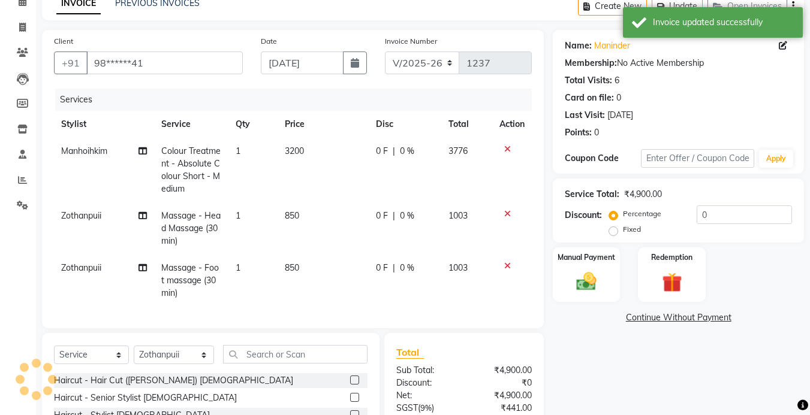
scroll to position [0, 0]
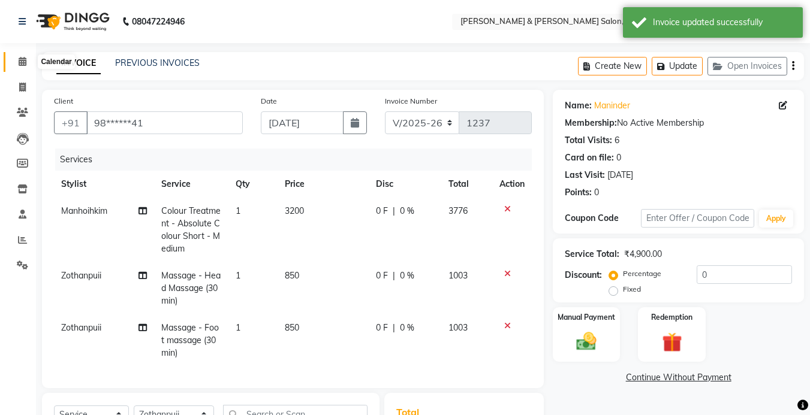
click at [20, 59] on icon at bounding box center [23, 61] width 8 height 9
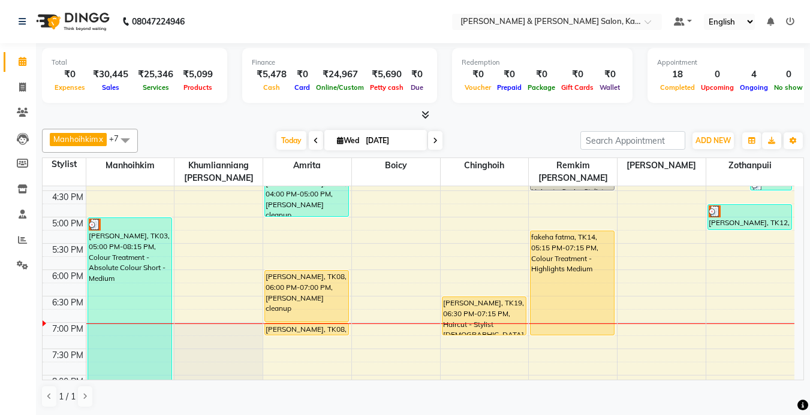
scroll to position [420, 0]
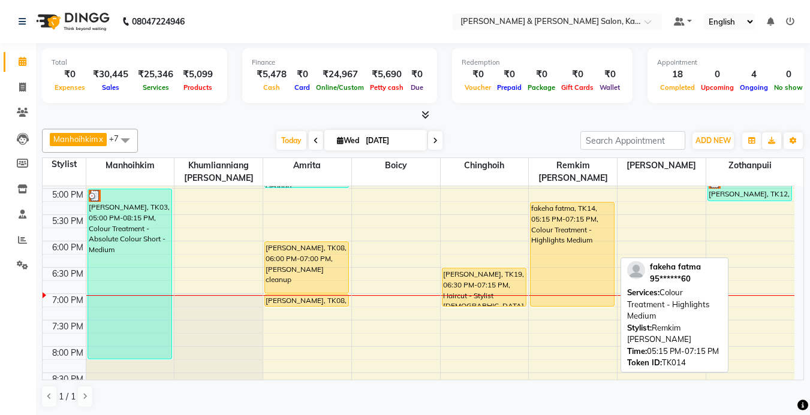
click at [559, 234] on div "fakeha fatma, TK14, 05:15 PM-07:15 PM, Colour Treatment - Highlights Medium" at bounding box center [571, 255] width 83 height 104
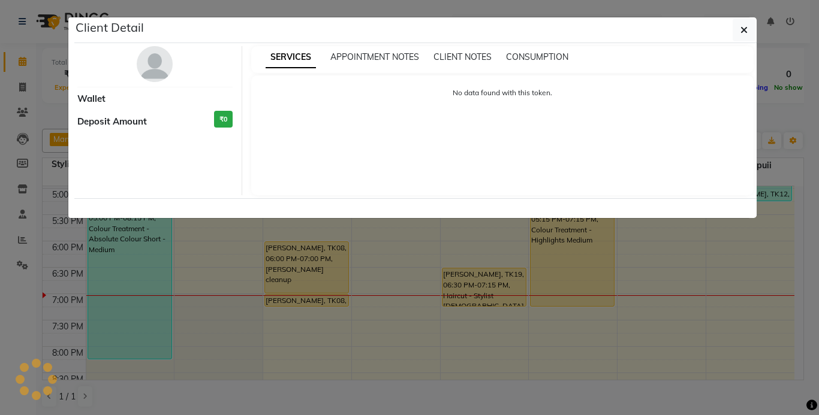
select select "1"
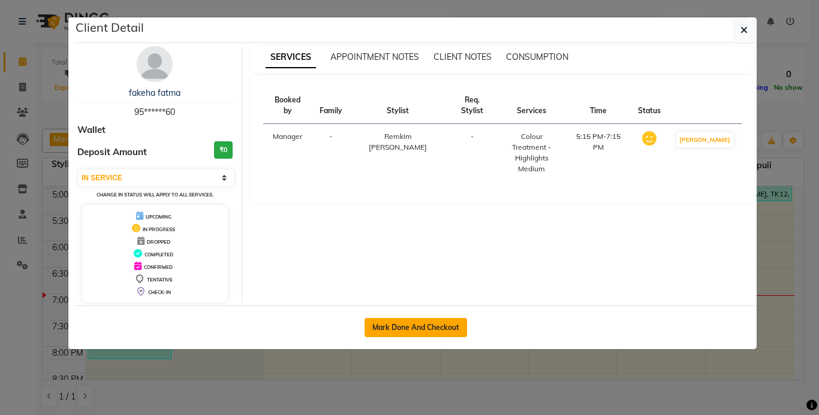
click at [432, 325] on button "Mark Done And Checkout" at bounding box center [415, 327] width 102 height 19
select select "service"
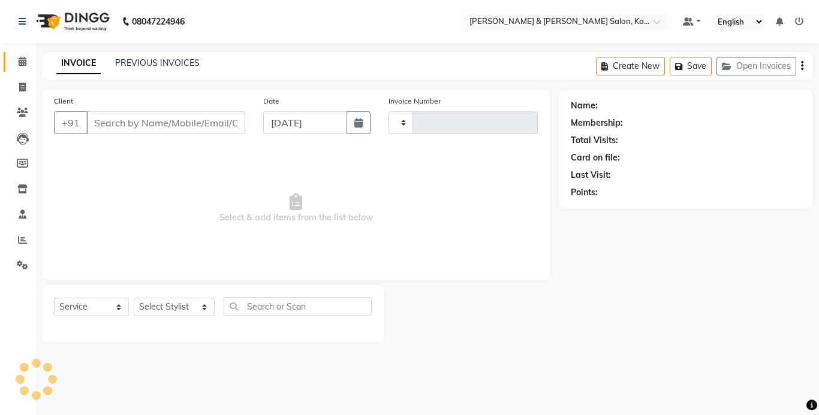
type input "1237"
select select "7750"
type input "95******60"
select select "79473"
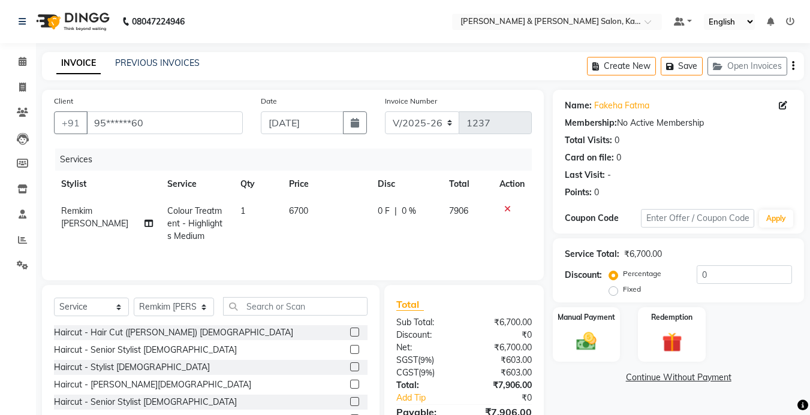
click at [170, 206] on span "Colour Treatment - Highlights Medium" at bounding box center [194, 224] width 55 height 36
select select "79473"
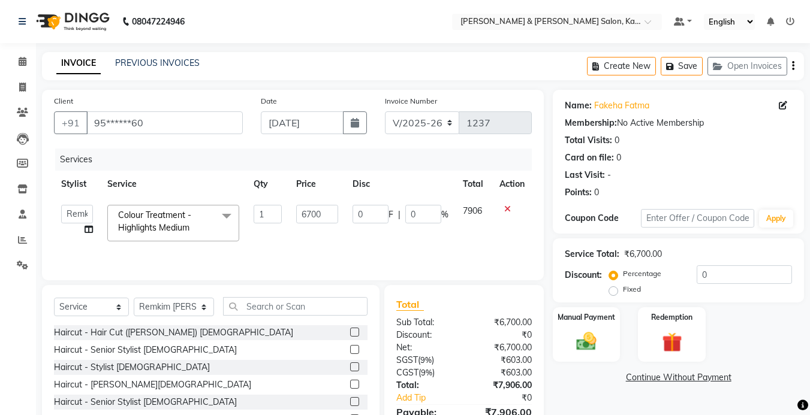
scroll to position [60, 0]
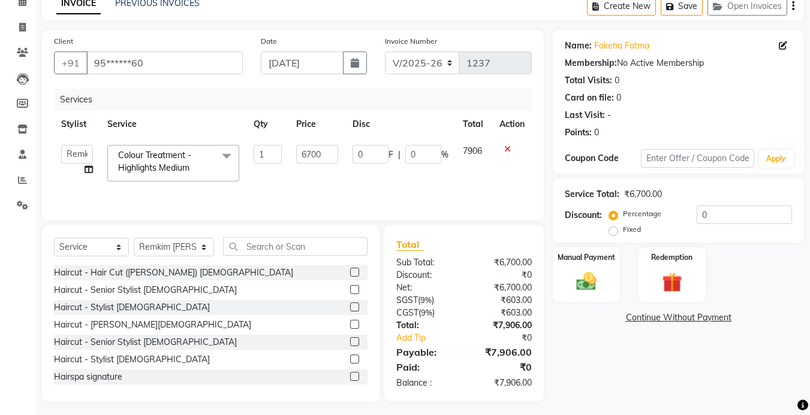
click at [176, 158] on span "Colour Treatment - Highlights Medium" at bounding box center [154, 161] width 73 height 23
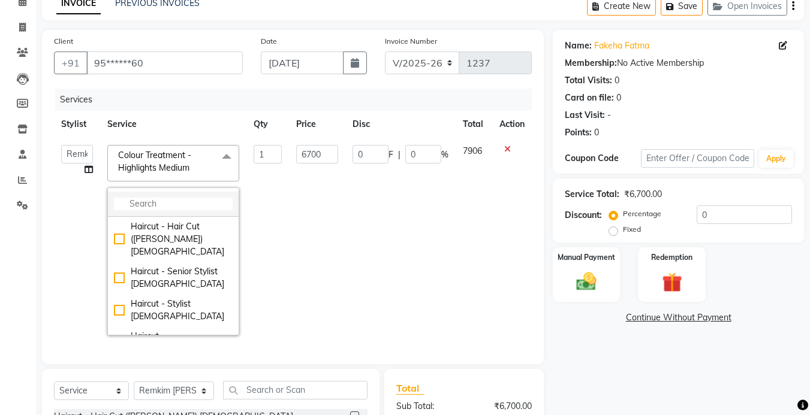
click at [156, 203] on input "multiselect-search" at bounding box center [173, 204] width 119 height 13
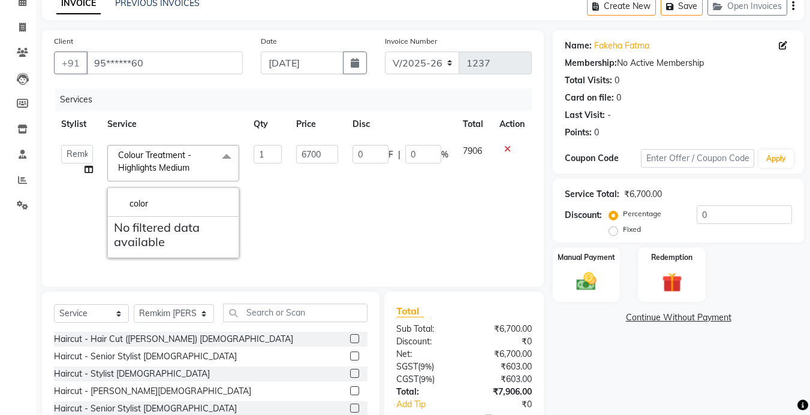
scroll to position [0, 0]
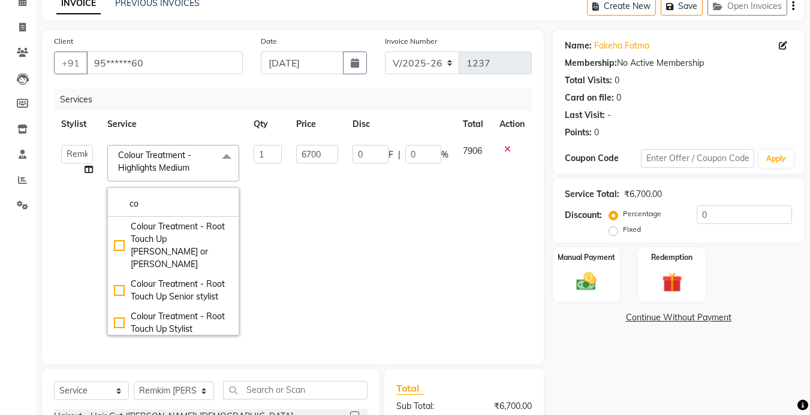
type input "c"
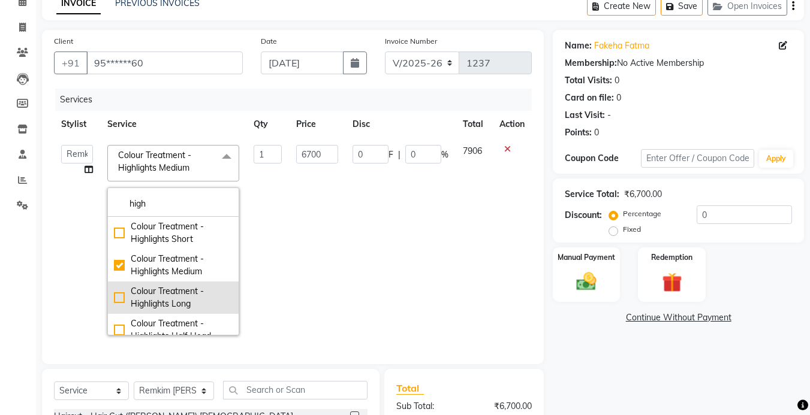
type input "high"
click at [116, 295] on div "Colour Treatment - Highlights Long" at bounding box center [173, 297] width 119 height 25
type input "8500"
checkbox input "false"
checkbox input "true"
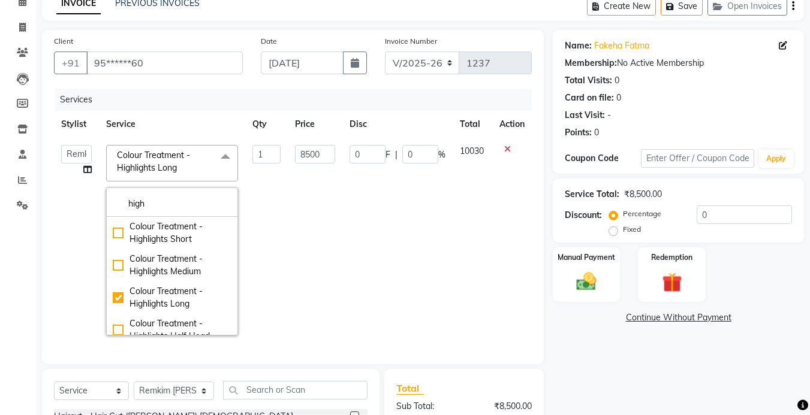
click at [479, 249] on td "10030" at bounding box center [472, 240] width 40 height 205
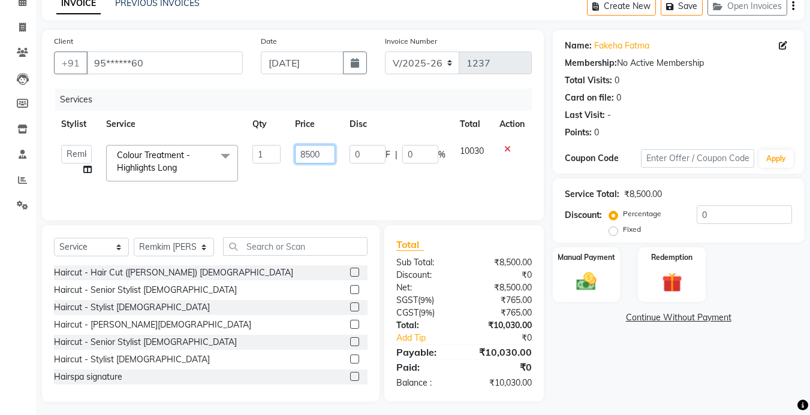
click at [309, 152] on input "8500" at bounding box center [315, 154] width 40 height 19
type input "8900"
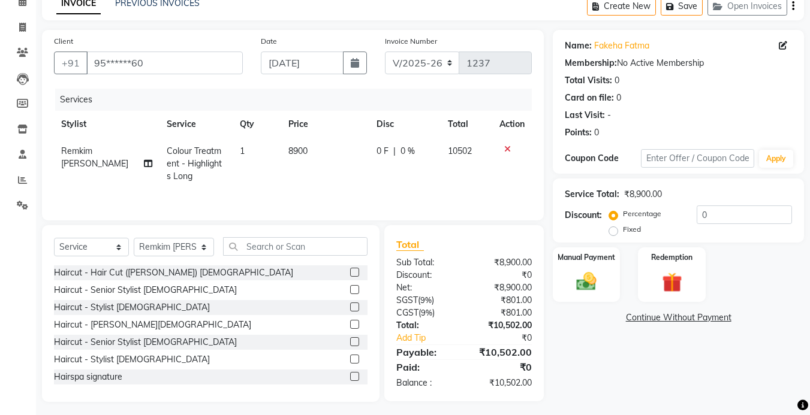
click at [532, 172] on div "Client +91 95******60 Date [DATE] Invoice Number V/2025 V/[PHONE_NUMBER] Servic…" at bounding box center [293, 125] width 502 height 191
click at [598, 285] on img at bounding box center [586, 282] width 34 height 24
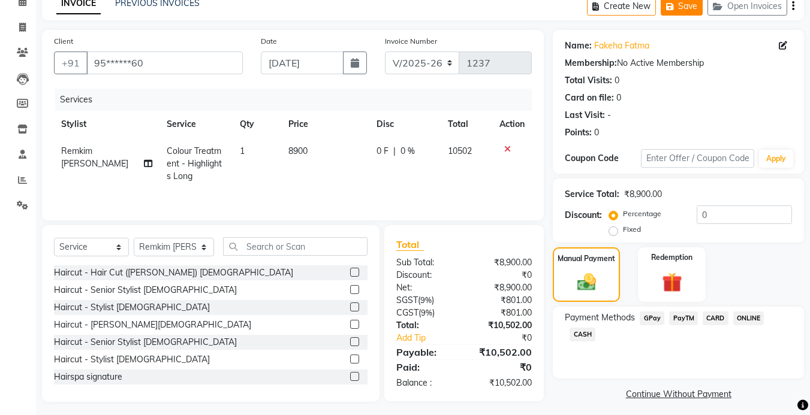
click at [676, 11] on icon "button" at bounding box center [672, 6] width 12 height 8
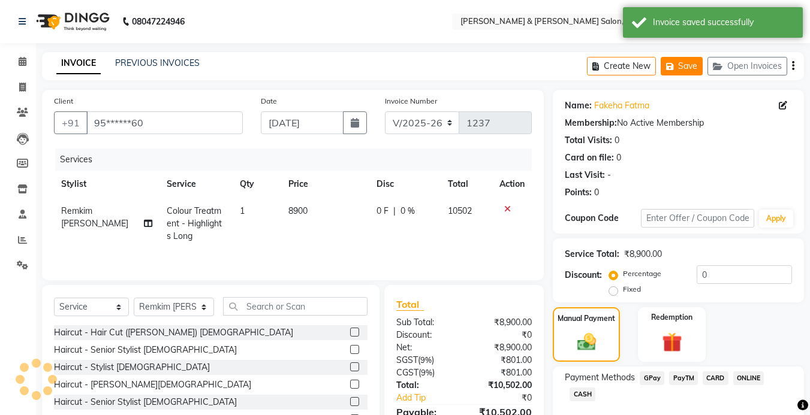
click at [677, 67] on icon "button" at bounding box center [672, 66] width 12 height 8
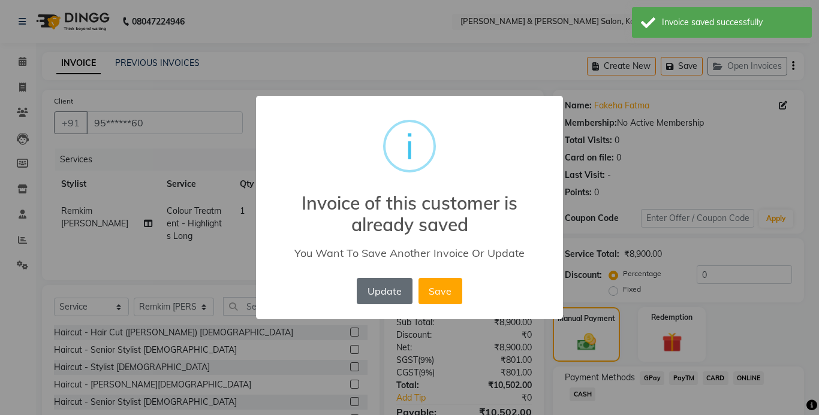
click at [379, 289] on button "Update" at bounding box center [384, 291] width 55 height 26
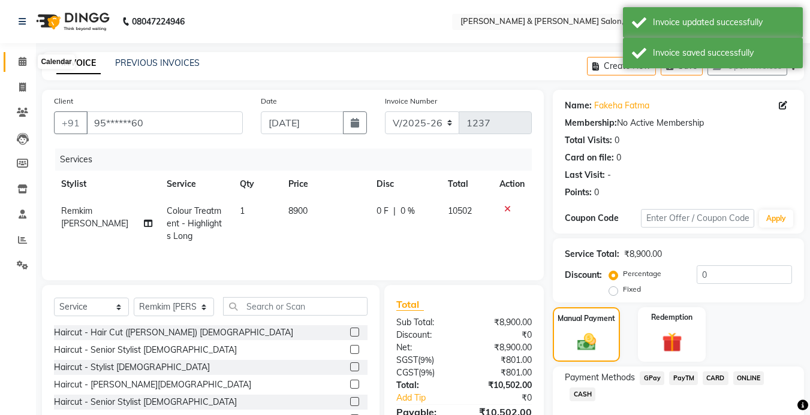
click at [31, 55] on span at bounding box center [22, 62] width 21 height 14
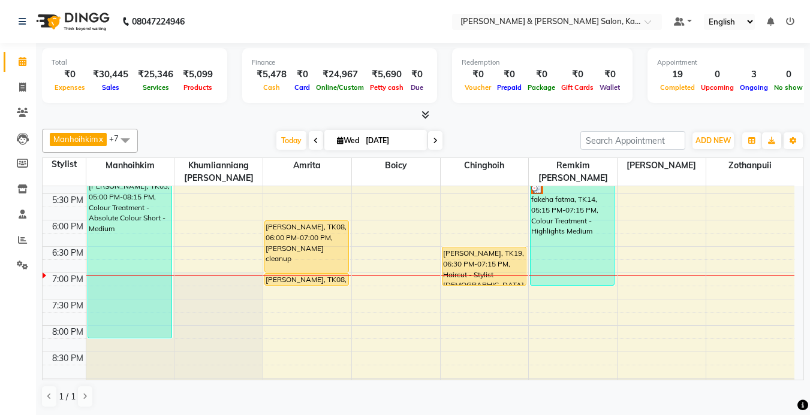
scroll to position [420, 0]
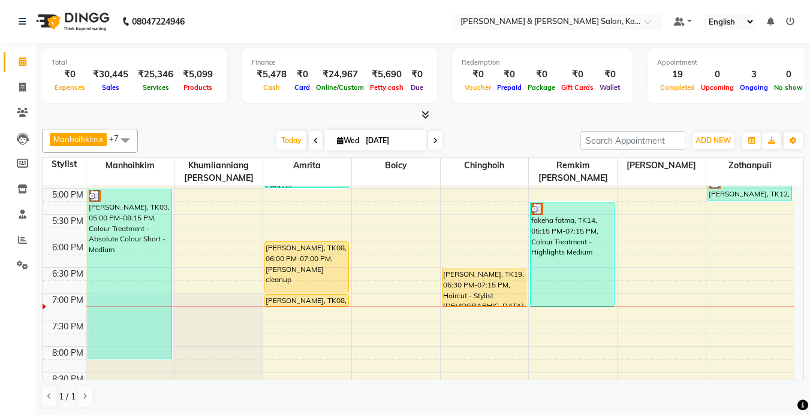
drag, startPoint x: 417, startPoint y: 267, endPoint x: 233, endPoint y: 122, distance: 233.8
click at [233, 121] on div at bounding box center [423, 115] width 762 height 13
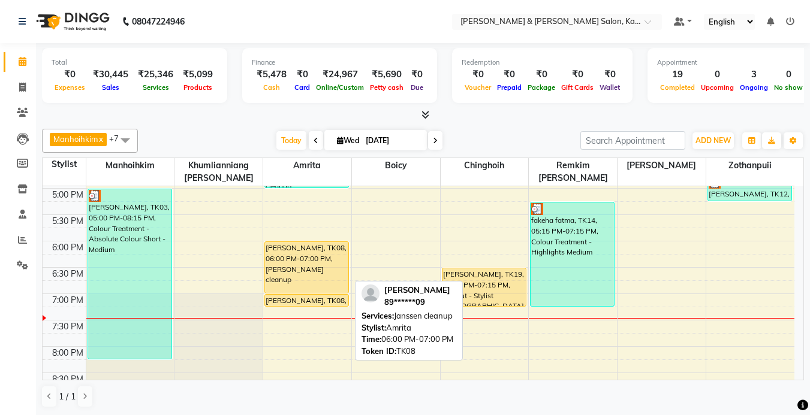
click at [315, 264] on div "[PERSON_NAME], TK08, 06:00 PM-07:00 PM, [PERSON_NAME] cleanup" at bounding box center [306, 267] width 83 height 51
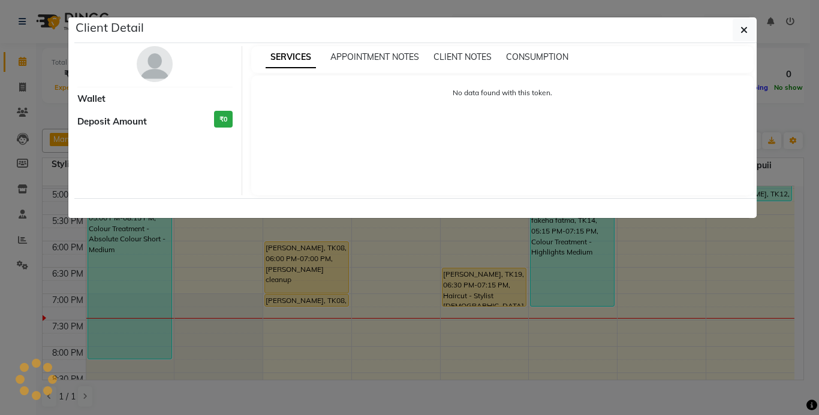
select select "1"
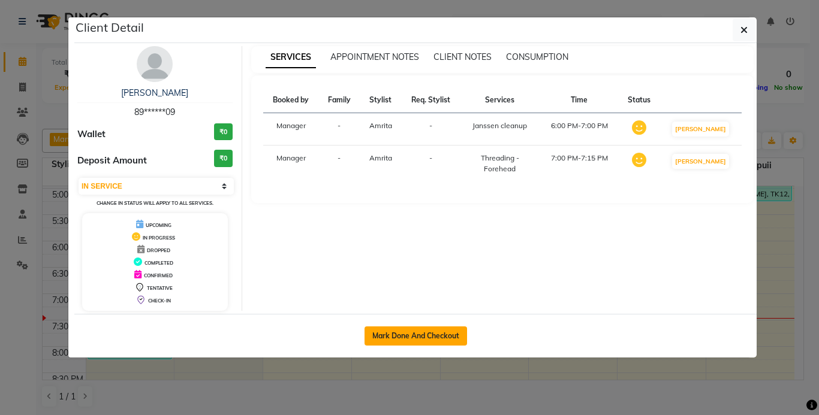
click at [403, 333] on button "Mark Done And Checkout" at bounding box center [415, 336] width 102 height 19
select select "7750"
select select "service"
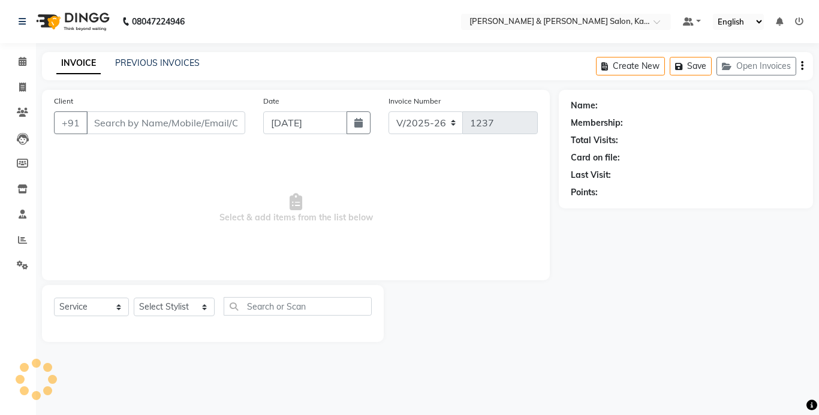
type input "89******09"
select select "72579"
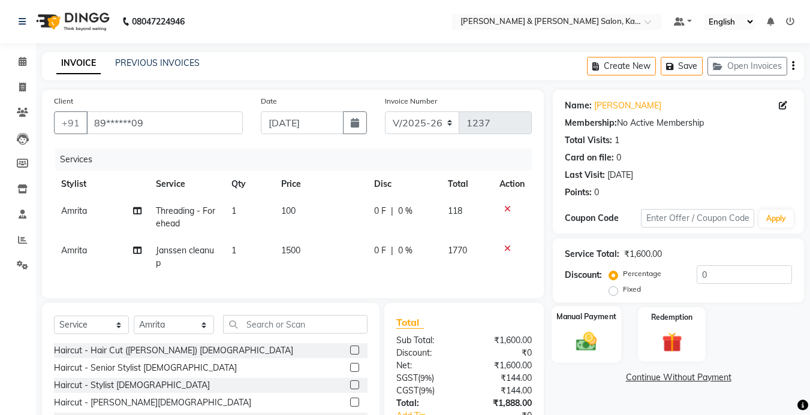
click at [593, 330] on img at bounding box center [586, 342] width 34 height 24
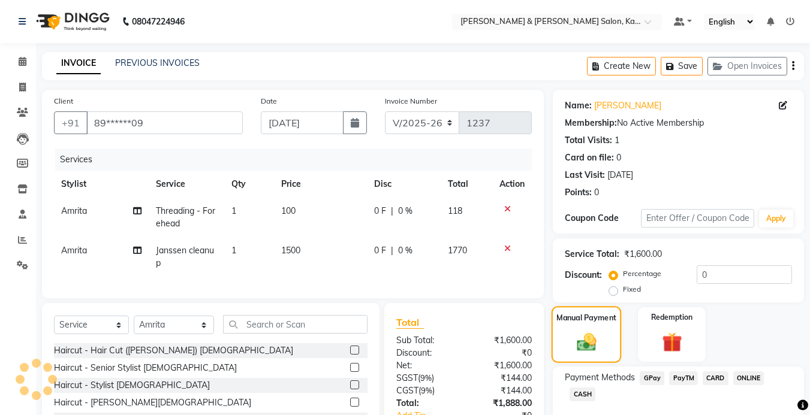
scroll to position [92, 0]
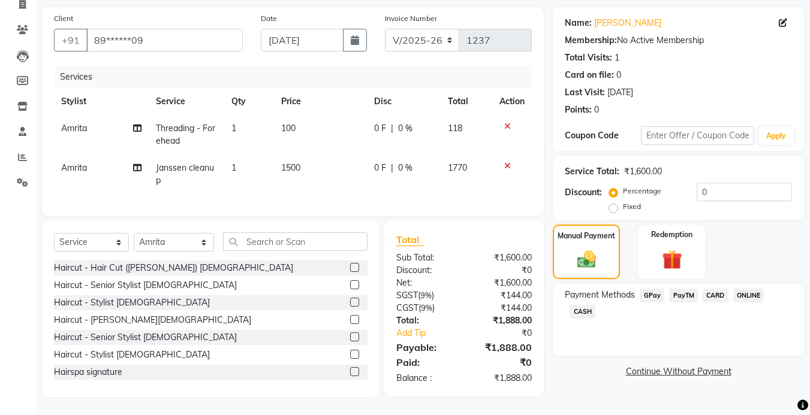
click at [689, 289] on span "PayTM" at bounding box center [683, 296] width 29 height 14
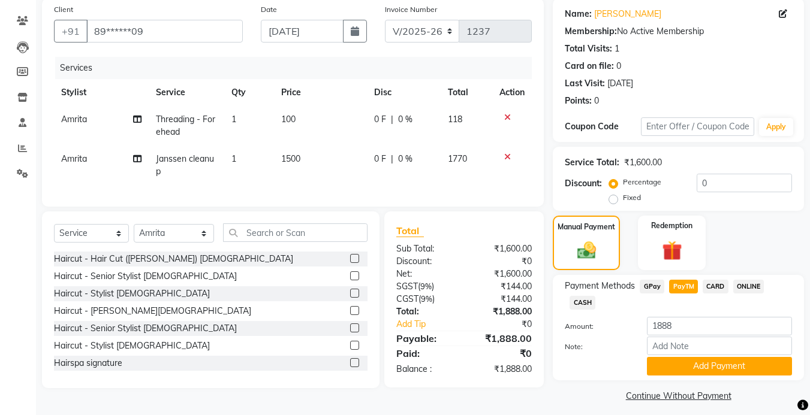
click at [647, 285] on span "GPay" at bounding box center [651, 287] width 25 height 14
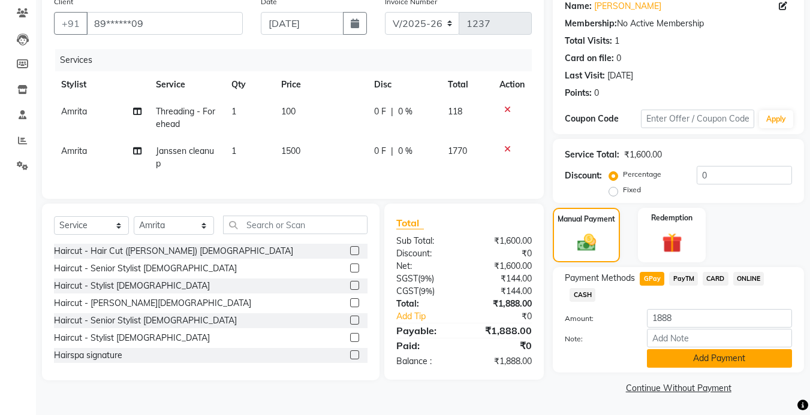
click at [699, 360] on button "Add Payment" at bounding box center [719, 358] width 145 height 19
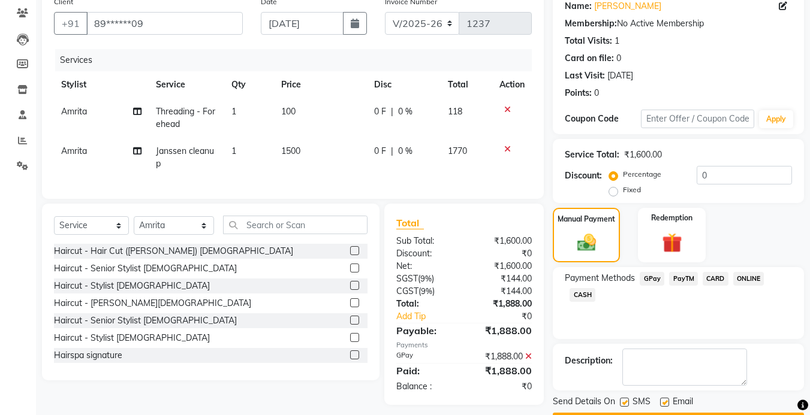
scroll to position [134, 0]
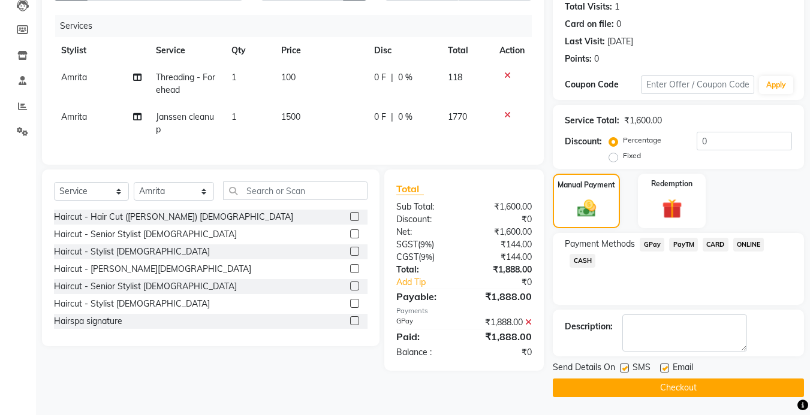
click at [685, 386] on button "Checkout" at bounding box center [678, 388] width 251 height 19
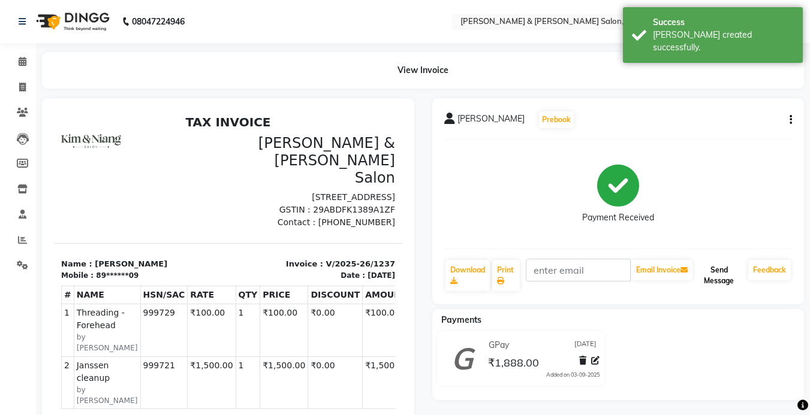
click at [704, 282] on button "Send Message" at bounding box center [719, 275] width 49 height 31
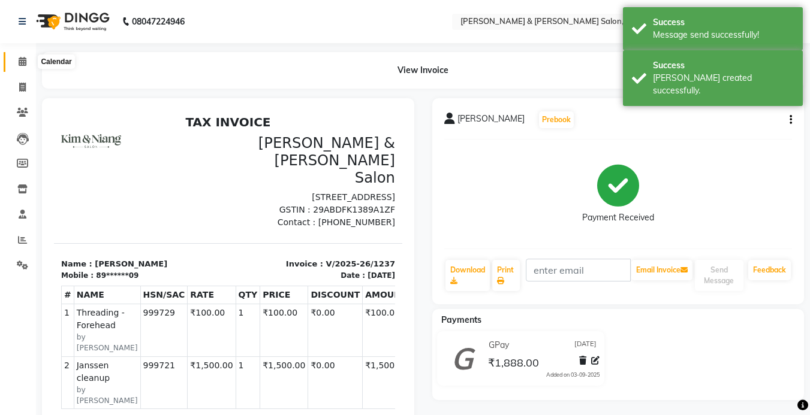
click at [19, 62] on icon at bounding box center [23, 61] width 8 height 9
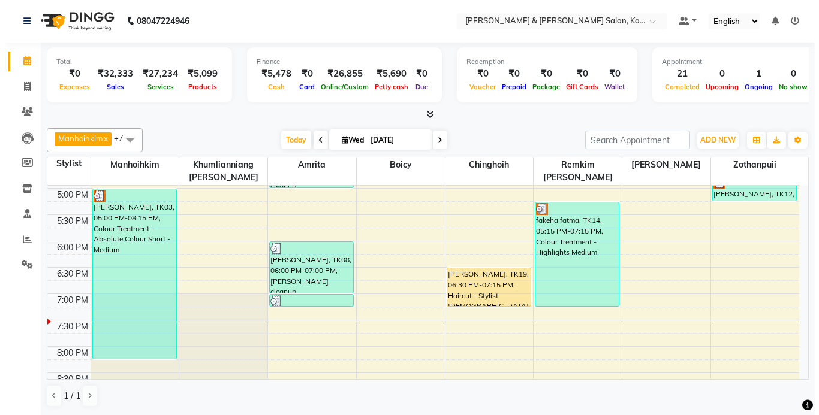
scroll to position [420, 0]
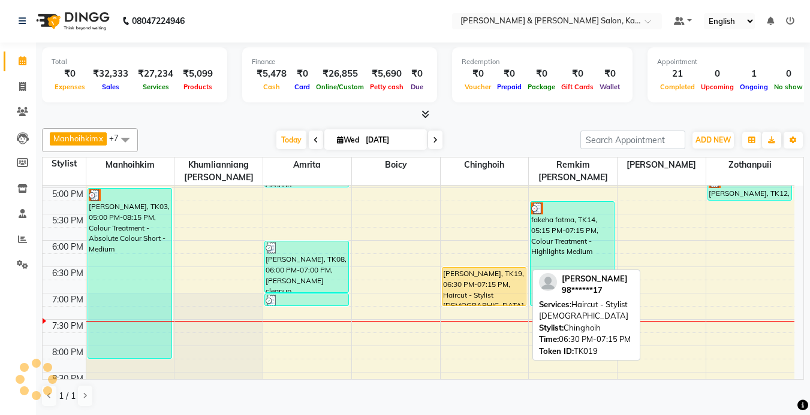
click at [492, 287] on div "[PERSON_NAME], TK19, 06:30 PM-07:15 PM, Haircut - Stylist [DEMOGRAPHIC_DATA]" at bounding box center [483, 287] width 83 height 38
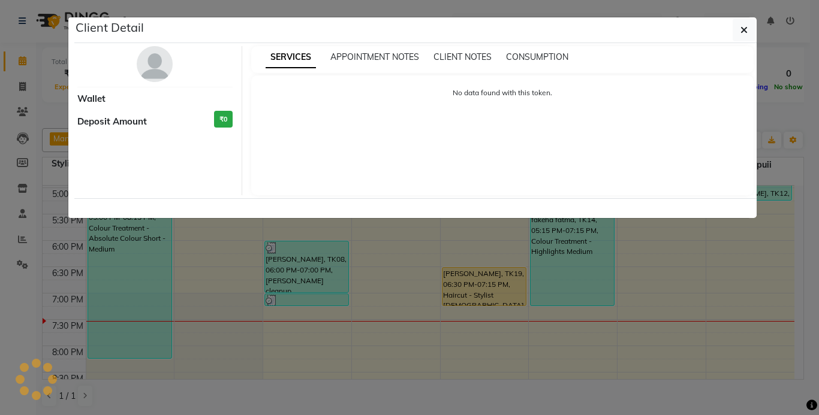
select select "1"
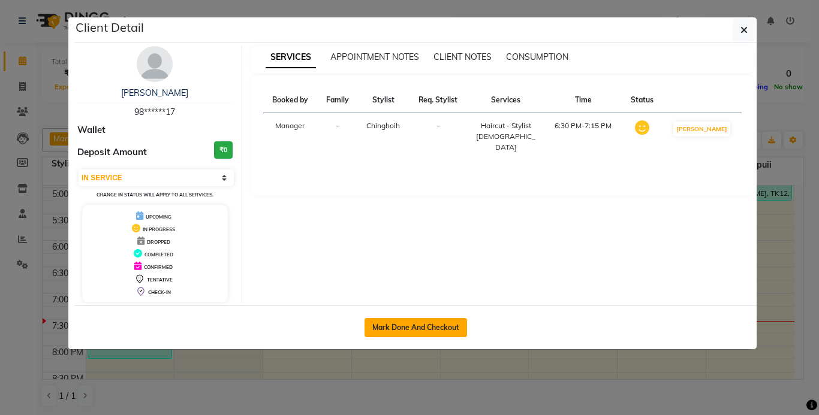
click at [424, 330] on button "Mark Done And Checkout" at bounding box center [415, 327] width 102 height 19
select select "7750"
select select "service"
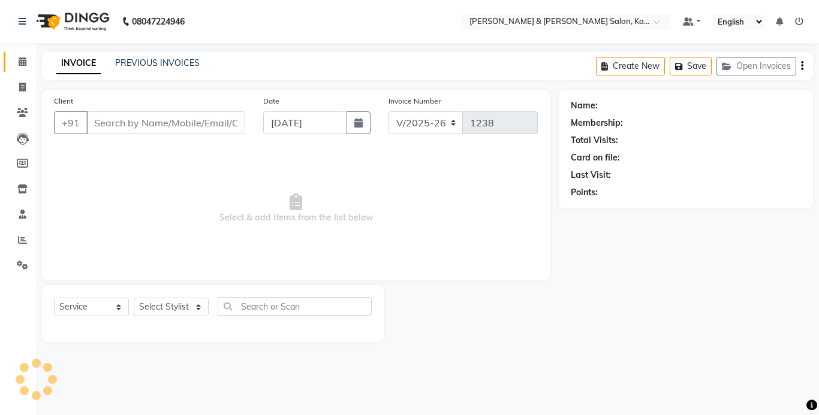
type input "98******17"
select select "77123"
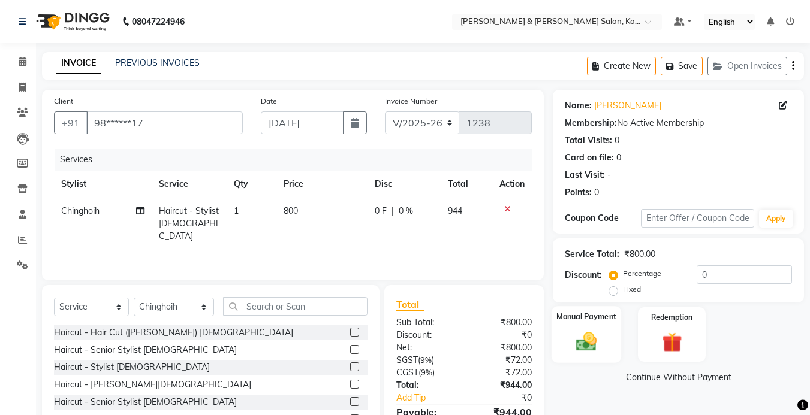
click at [591, 333] on img at bounding box center [586, 342] width 34 height 24
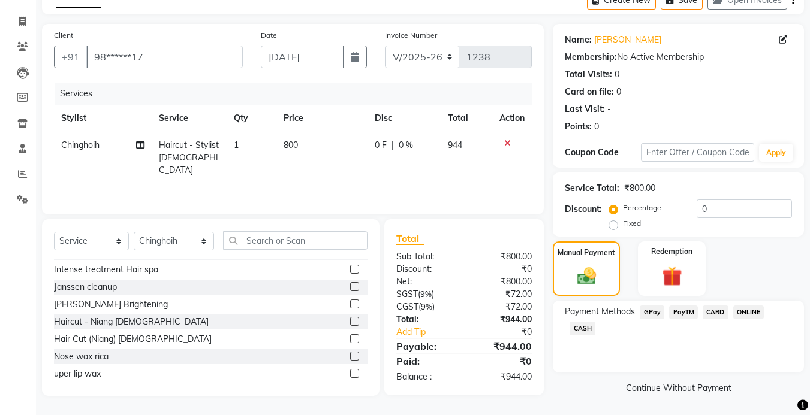
scroll to position [120, 0]
click at [709, 310] on span "CARD" at bounding box center [715, 313] width 26 height 14
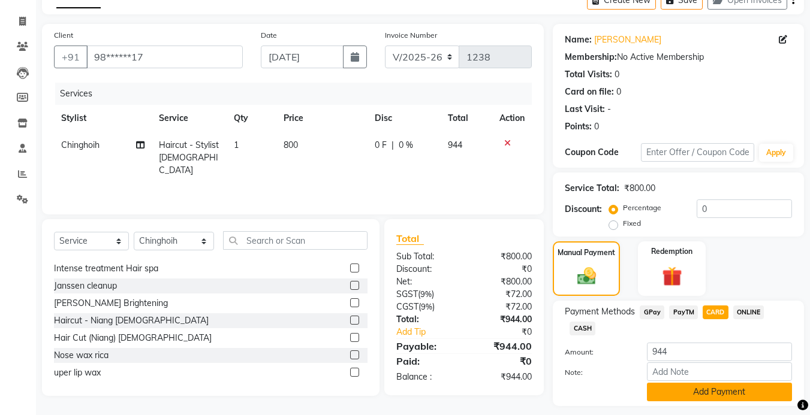
click at [709, 383] on button "Add Payment" at bounding box center [719, 392] width 145 height 19
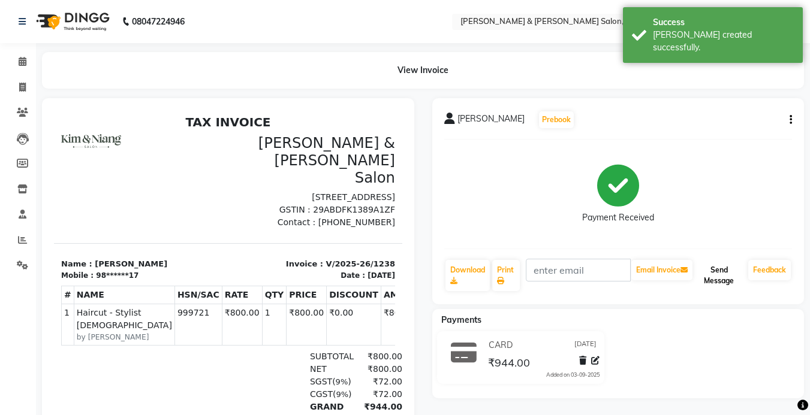
click at [719, 276] on button "Send Message" at bounding box center [719, 275] width 49 height 31
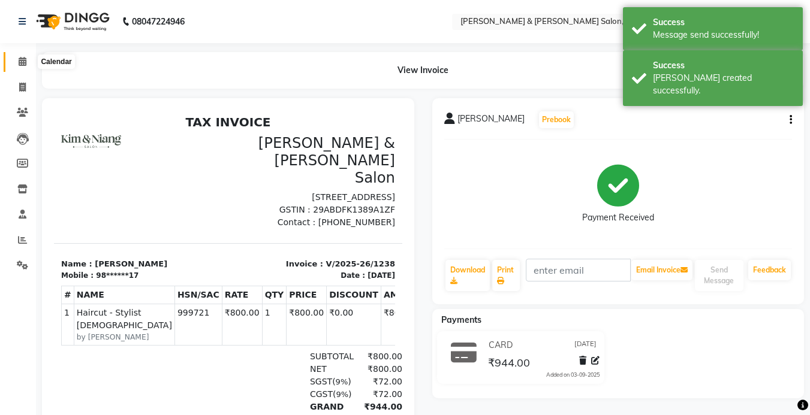
click at [19, 59] on icon at bounding box center [23, 61] width 8 height 9
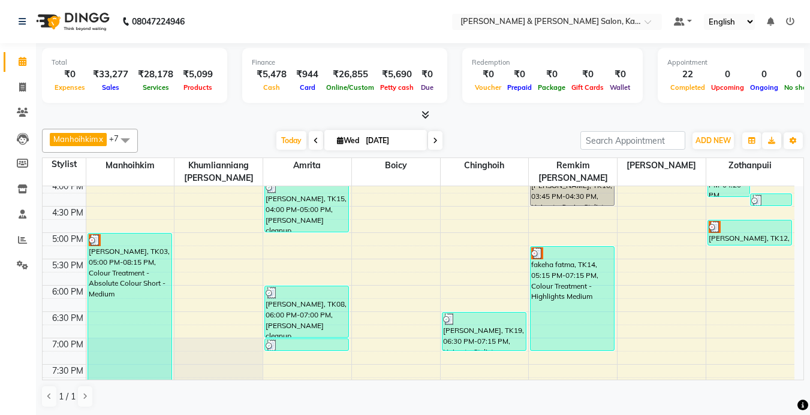
scroll to position [372, 0]
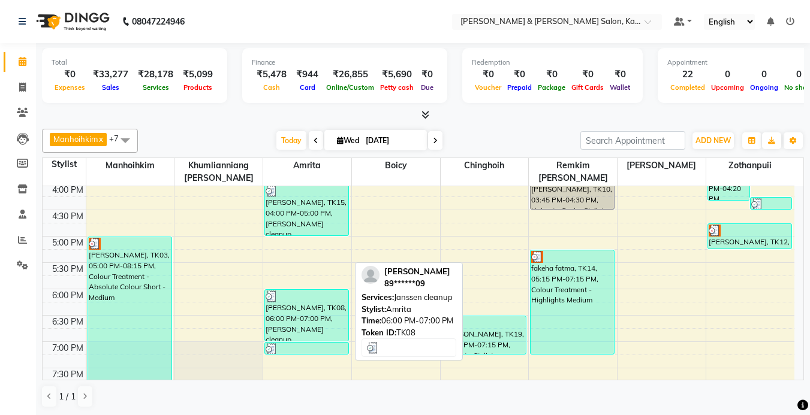
click at [343, 295] on div at bounding box center [306, 297] width 82 height 12
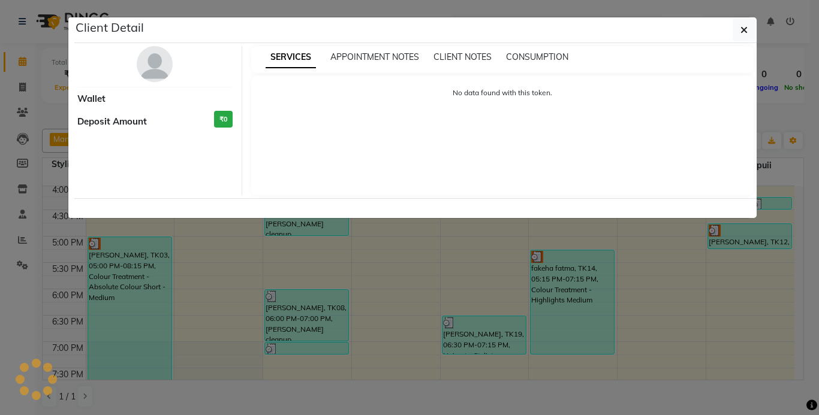
select select "3"
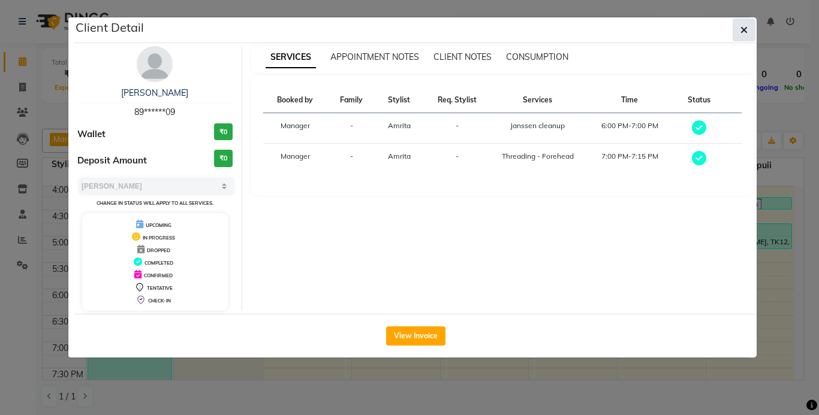
click at [749, 33] on button "button" at bounding box center [743, 30] width 23 height 23
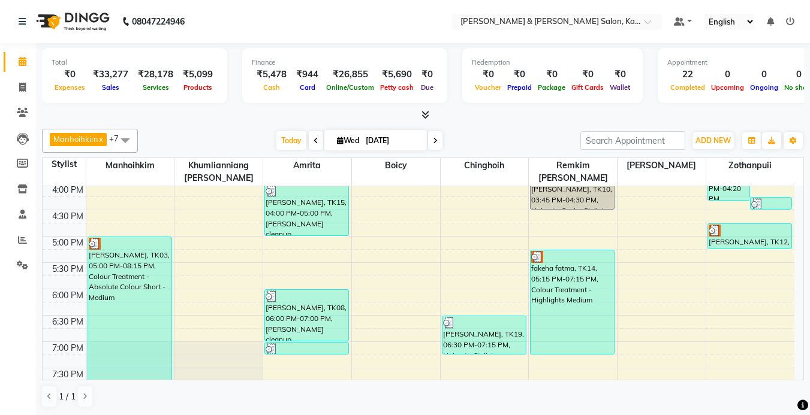
scroll to position [491, 0]
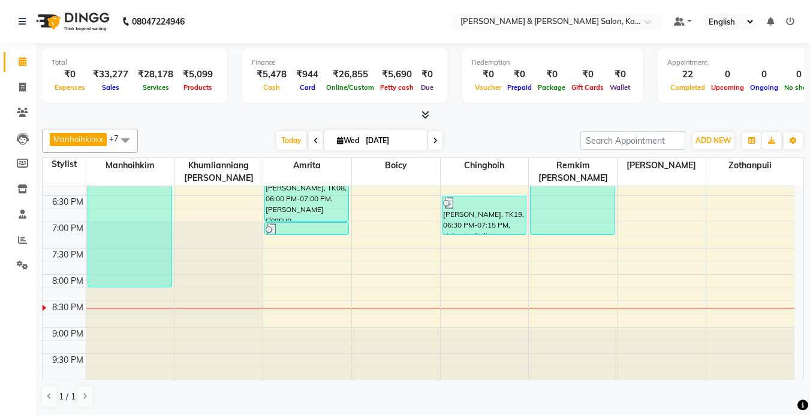
click at [280, 276] on div "9:00 AM 9:30 AM 10:00 AM 10:30 AM 11:00 AM 11:30 AM 12:00 PM 12:30 PM 1:00 PM 1…" at bounding box center [419, 37] width 752 height 685
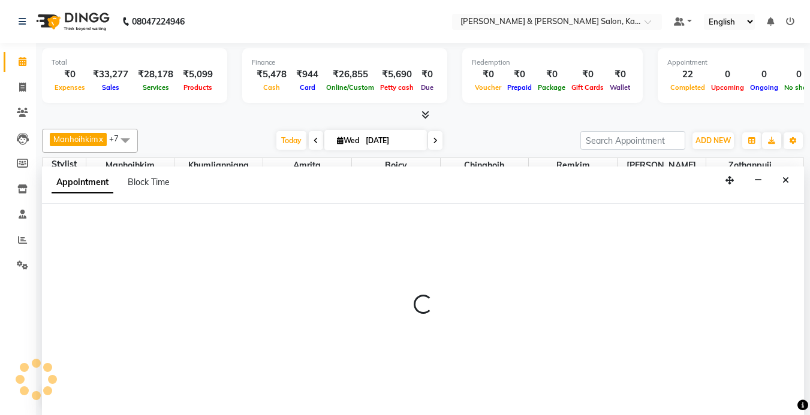
select select "72579"
select select "tentative"
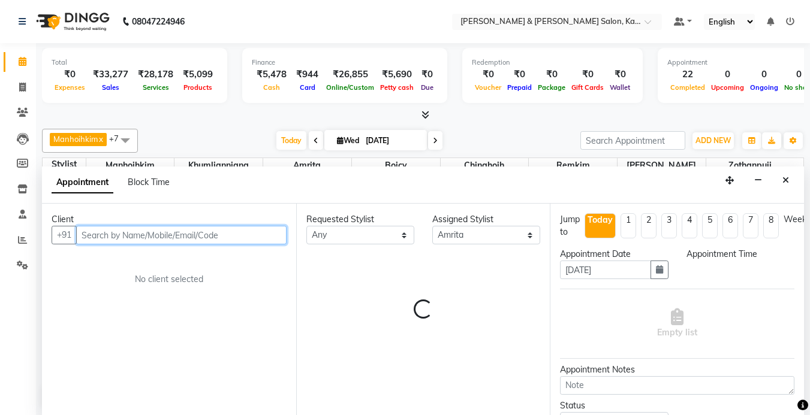
select select "1200"
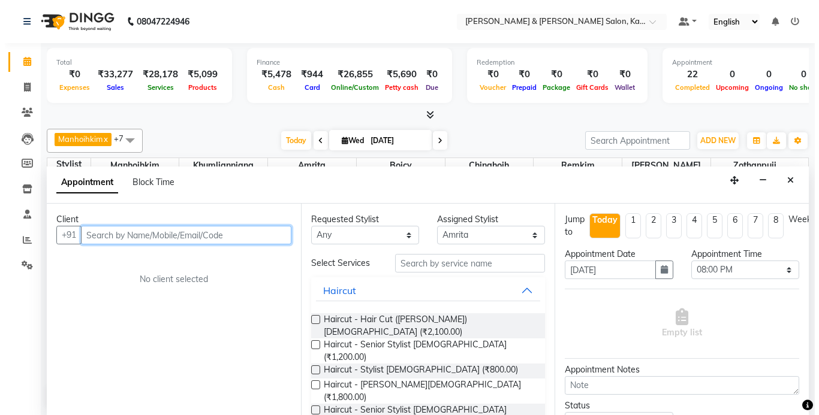
scroll to position [1, 0]
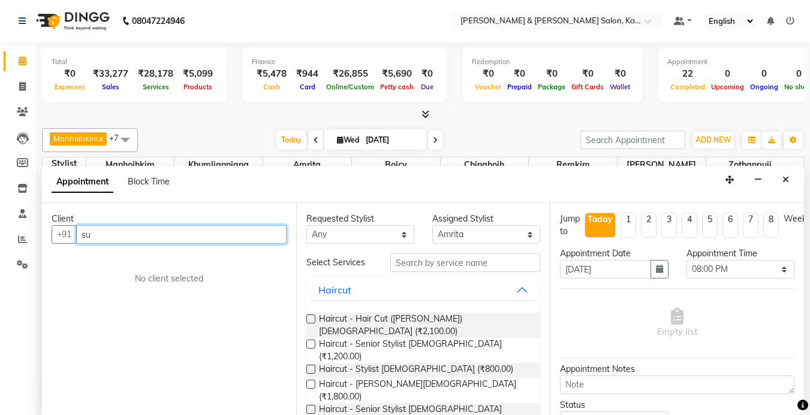
type input "s"
type input "8707416195"
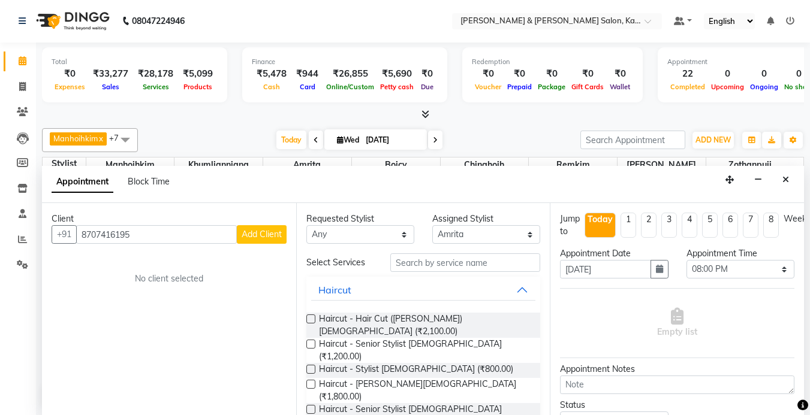
click at [265, 239] on span "Add Client" at bounding box center [262, 234] width 40 height 11
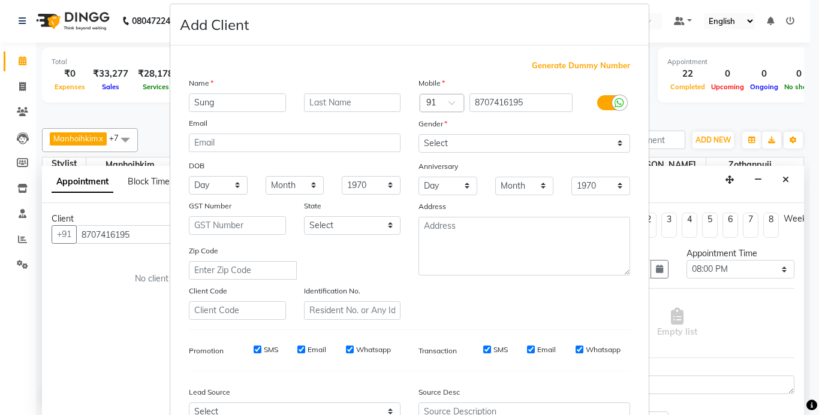
scroll to position [0, 0]
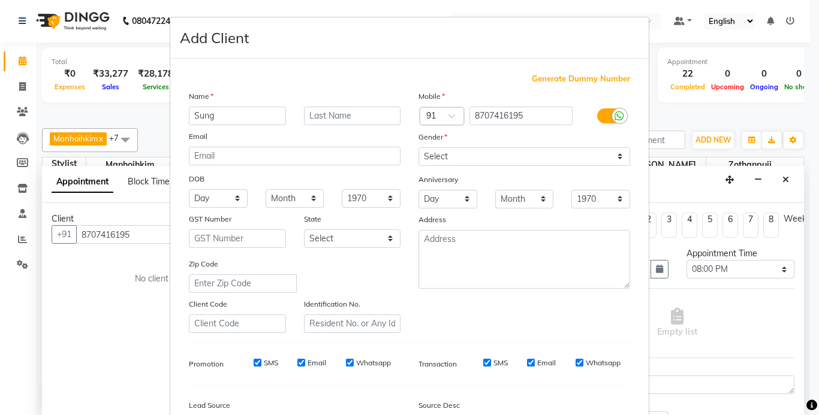
type input "Sung"
click at [476, 156] on select "Select [DEMOGRAPHIC_DATA] [DEMOGRAPHIC_DATA] Other Prefer Not To Say" at bounding box center [524, 156] width 212 height 19
click at [418, 147] on select "Select [DEMOGRAPHIC_DATA] [DEMOGRAPHIC_DATA] Other Prefer Not To Say" at bounding box center [524, 156] width 212 height 19
click at [462, 154] on select "Select [DEMOGRAPHIC_DATA] [DEMOGRAPHIC_DATA] Other Prefer Not To Say" at bounding box center [524, 156] width 212 height 19
select select "[DEMOGRAPHIC_DATA]"
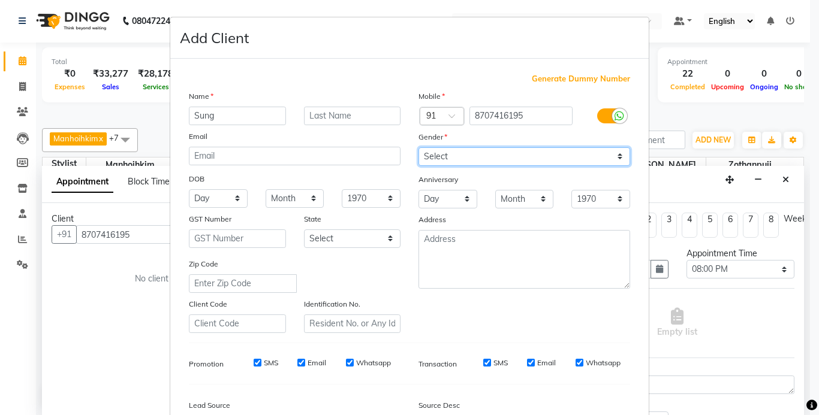
click at [418, 147] on select "Select [DEMOGRAPHIC_DATA] [DEMOGRAPHIC_DATA] Other Prefer Not To Say" at bounding box center [524, 156] width 212 height 19
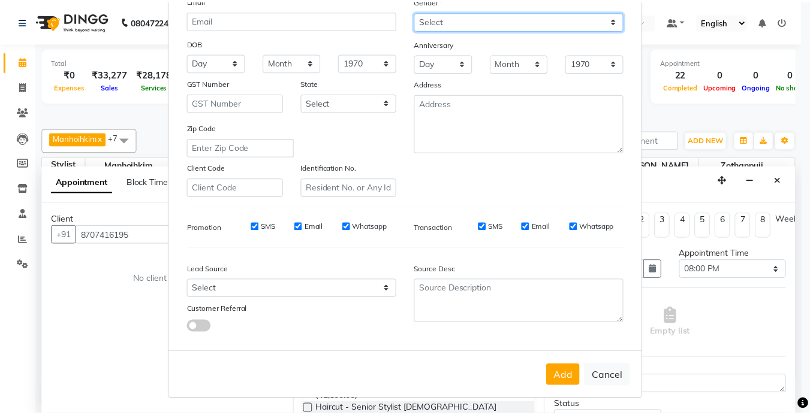
scroll to position [138, 0]
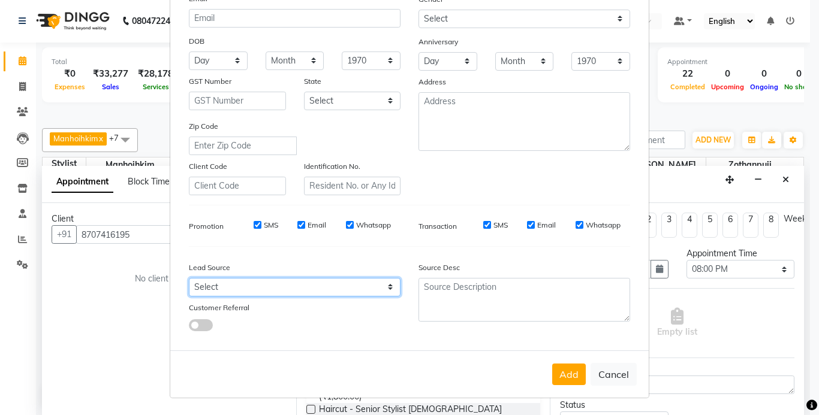
drag, startPoint x: 220, startPoint y: 288, endPoint x: 221, endPoint y: 281, distance: 6.6
click at [220, 288] on select "Select Walk-in Referral Internet Friend Word of Mouth Advertisement Facebook Ju…" at bounding box center [295, 287] width 212 height 19
click at [189, 278] on select "Select Walk-in Referral Internet Friend Word of Mouth Advertisement Facebook Ju…" at bounding box center [295, 287] width 212 height 19
click at [261, 288] on select "Select Walk-in Referral Internet Friend Word of Mouth Advertisement Facebook Ju…" at bounding box center [295, 287] width 212 height 19
select select "52191"
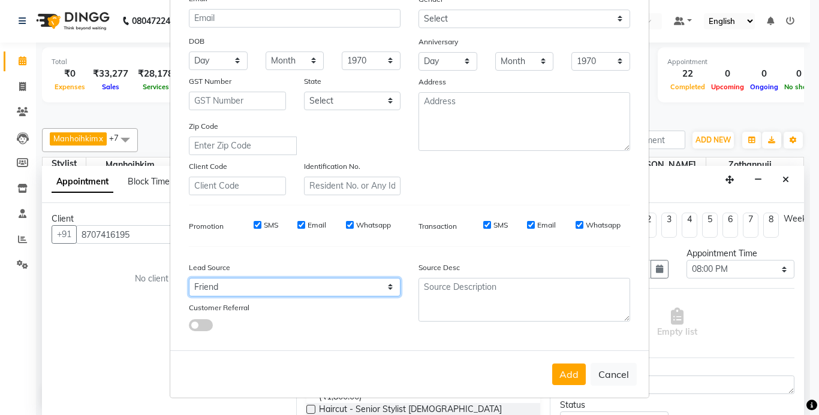
click at [189, 278] on select "Select Walk-in Referral Internet Friend Word of Mouth Advertisement Facebook Ju…" at bounding box center [295, 287] width 212 height 19
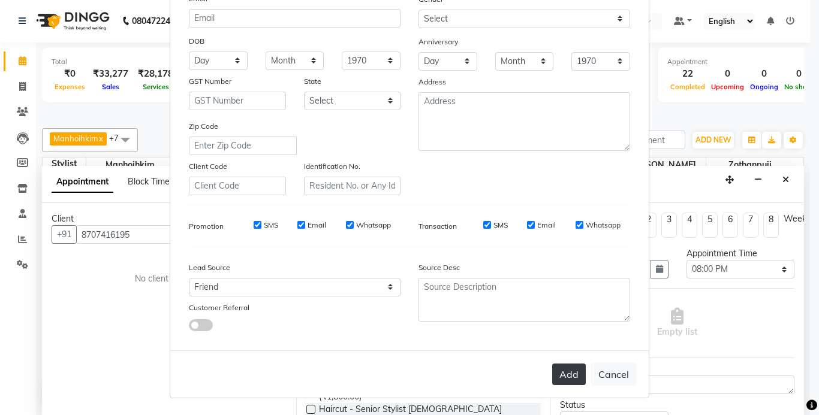
click at [576, 373] on button "Add" at bounding box center [569, 375] width 34 height 22
type input "87******95"
select select
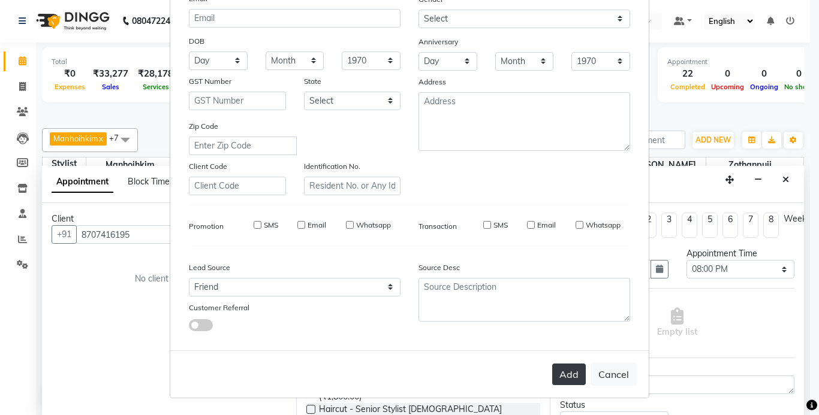
select select
checkbox input "false"
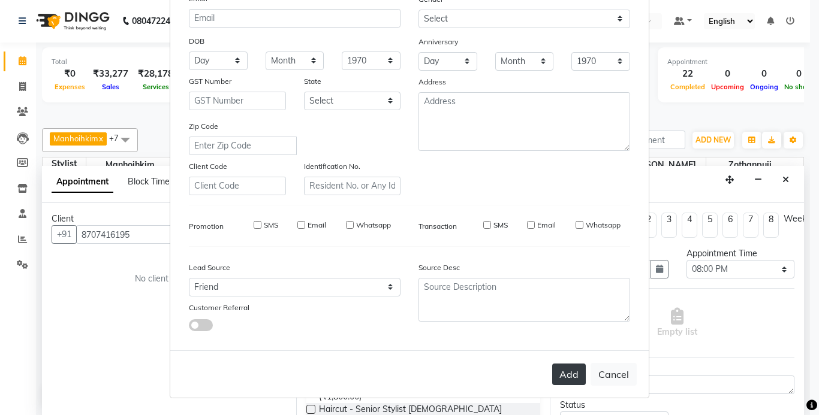
checkbox input "false"
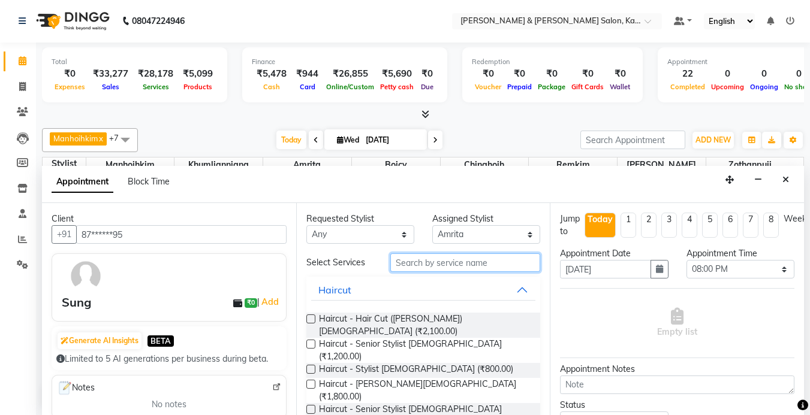
click at [455, 262] on input "text" at bounding box center [465, 263] width 150 height 19
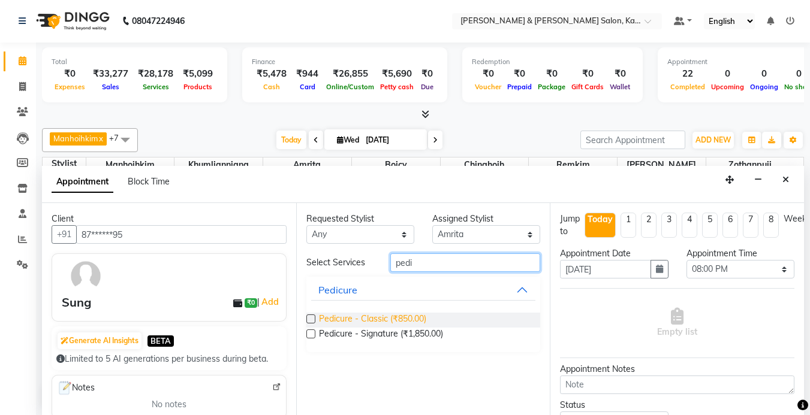
type input "pedi"
click at [398, 318] on span "Pedicure - Classic (₹850.00)" at bounding box center [372, 320] width 107 height 15
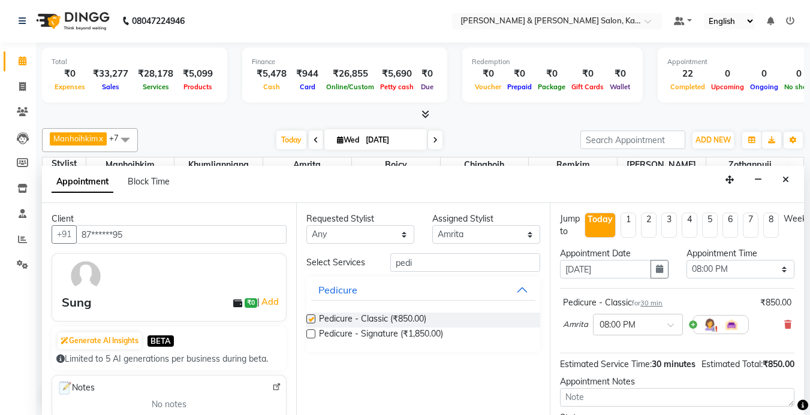
checkbox input "false"
click at [476, 236] on select "Select Amrita [PERSON_NAME] Chinghoih Khumlianniang [PERSON_NAME] Manhoihkim Re…" at bounding box center [486, 234] width 108 height 19
select select "83708"
click at [432, 225] on select "Select Amrita [PERSON_NAME] Chinghoih Khumlianniang [PERSON_NAME] Manhoihkim Re…" at bounding box center [486, 234] width 108 height 19
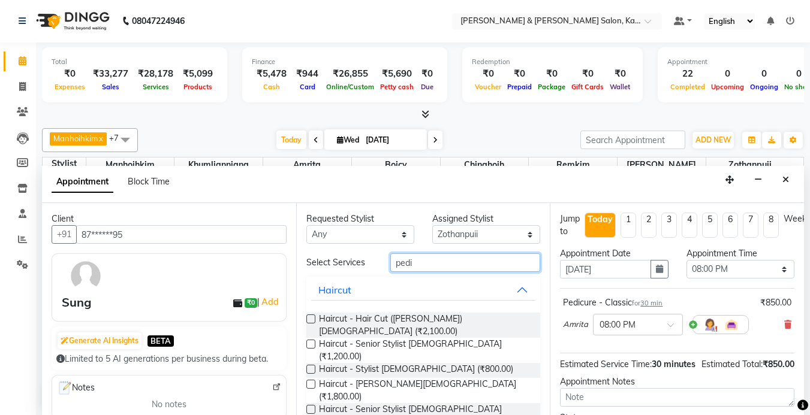
click at [435, 265] on input "pedi" at bounding box center [465, 263] width 150 height 19
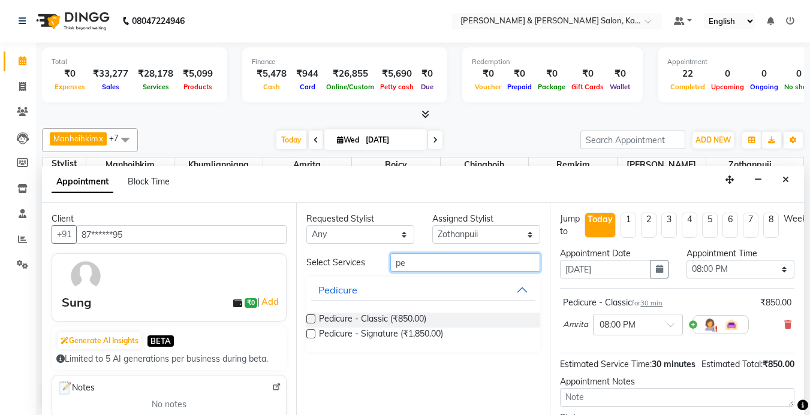
type input "p"
type input "pedi"
click at [393, 315] on span "Pedicure - Classic (₹850.00)" at bounding box center [372, 320] width 107 height 15
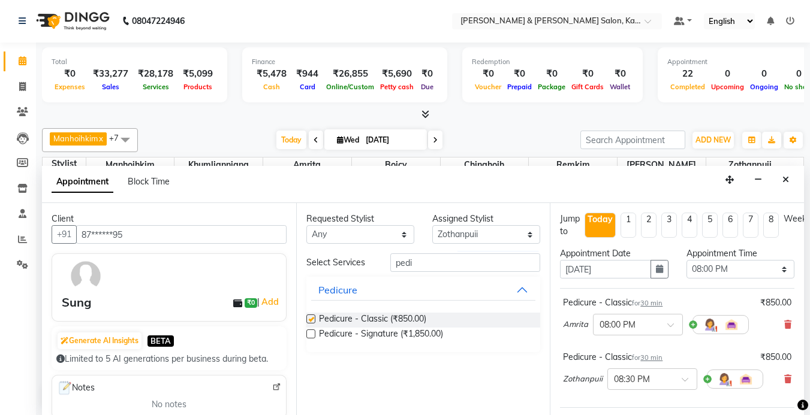
checkbox input "false"
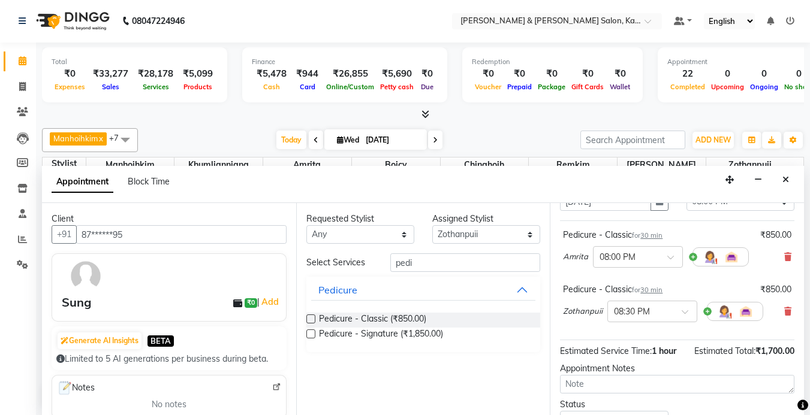
scroll to position [167, 0]
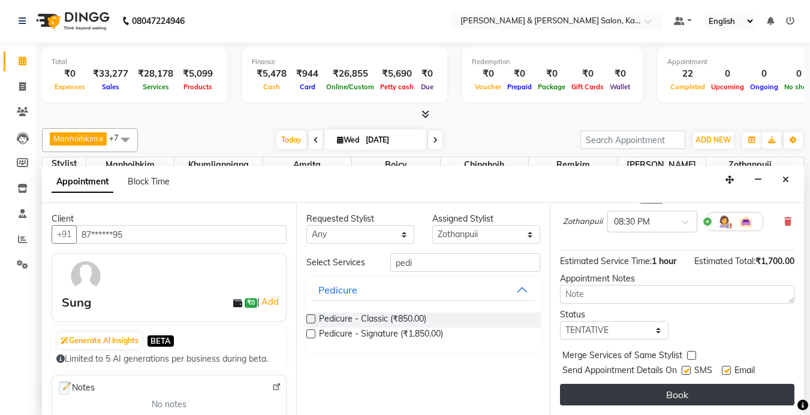
click at [662, 386] on button "Book" at bounding box center [677, 395] width 234 height 22
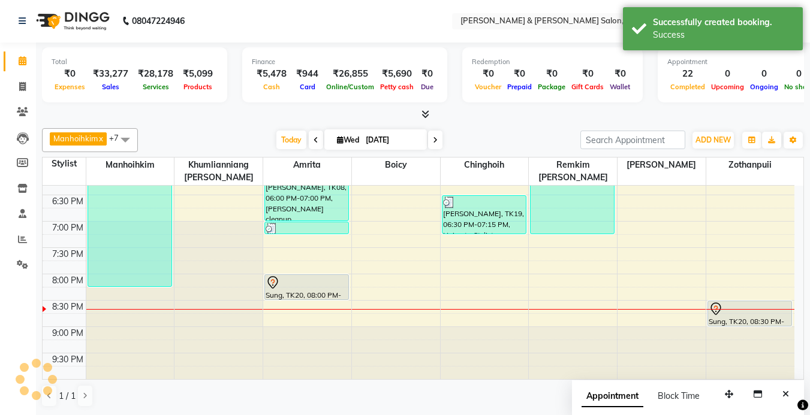
scroll to position [0, 0]
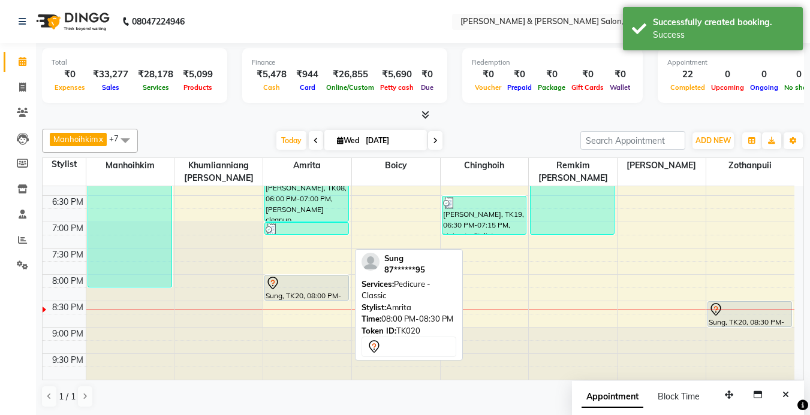
click at [327, 291] on div "Sung, TK20, 08:00 PM-08:30 PM, Pedicure - Classic" at bounding box center [306, 288] width 83 height 25
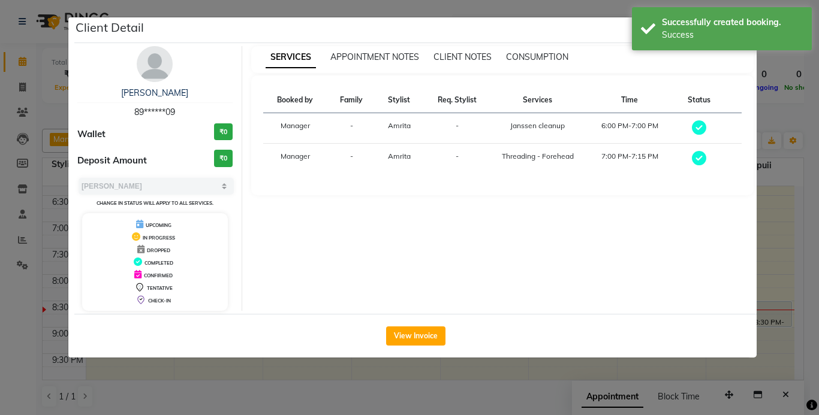
select select "7"
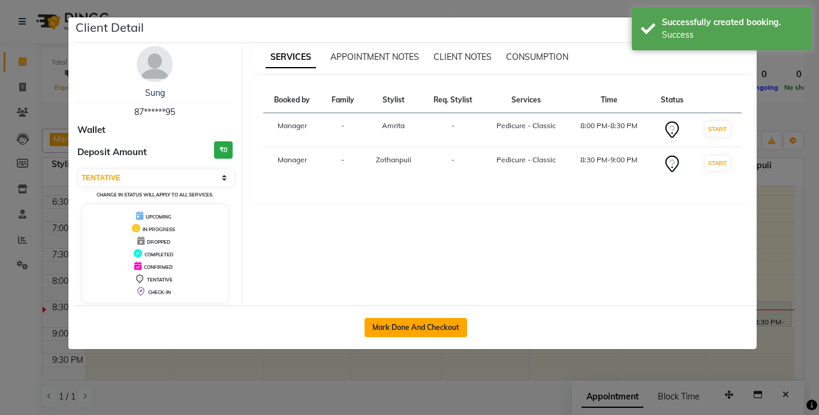
click at [399, 326] on button "Mark Done And Checkout" at bounding box center [415, 327] width 102 height 19
select select "service"
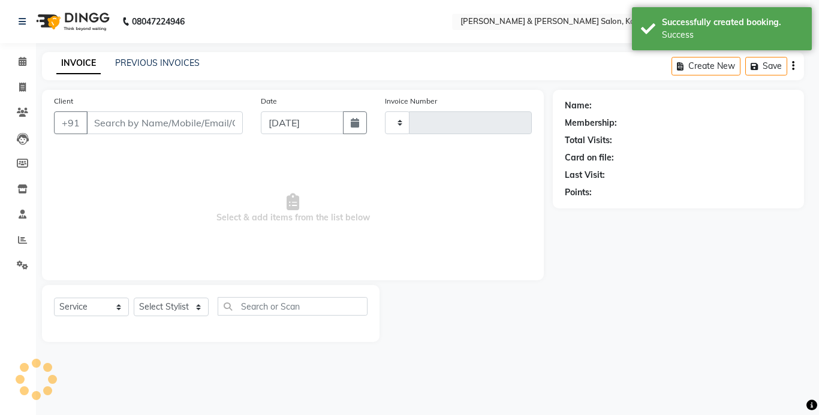
type input "1239"
select select "7750"
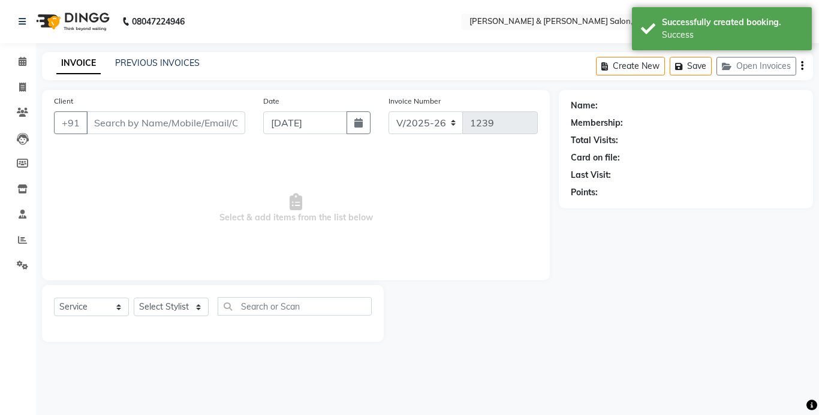
type input "87******95"
select select "83708"
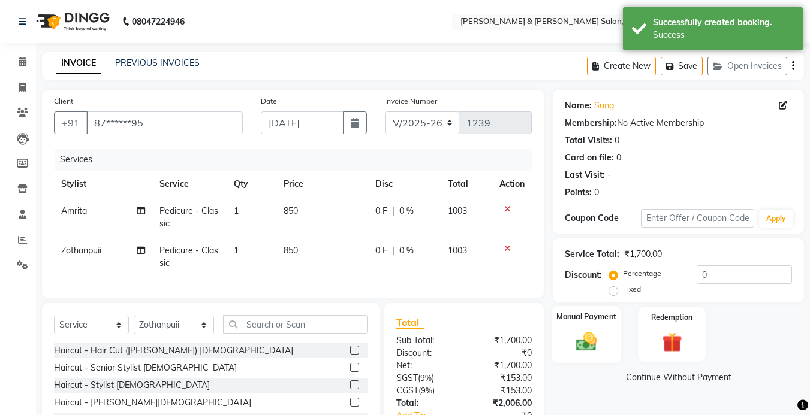
click at [603, 342] on img at bounding box center [586, 342] width 34 height 24
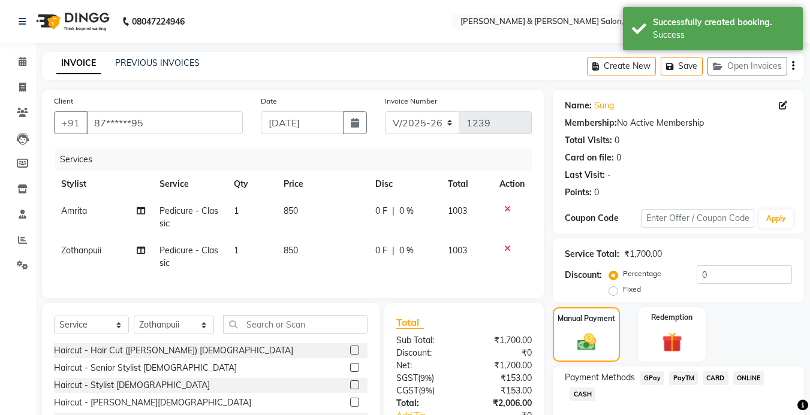
scroll to position [92, 0]
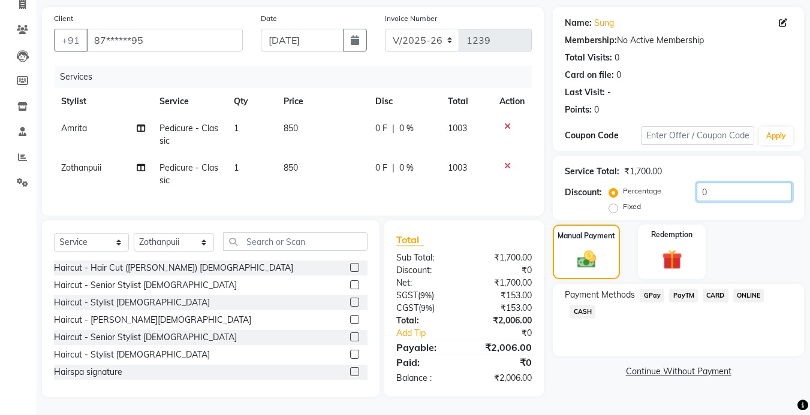
click at [765, 183] on input "0" at bounding box center [743, 192] width 95 height 19
type input "15"
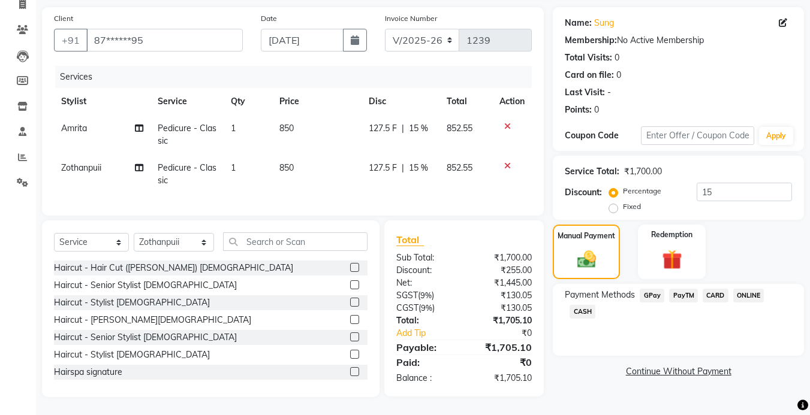
drag, startPoint x: 764, startPoint y: 184, endPoint x: 595, endPoint y: 328, distance: 222.3
click at [595, 328] on div "Payment Methods GPay PayTM CARD ONLINE CASH" at bounding box center [678, 320] width 251 height 72
click at [652, 289] on span "GPay" at bounding box center [651, 296] width 25 height 14
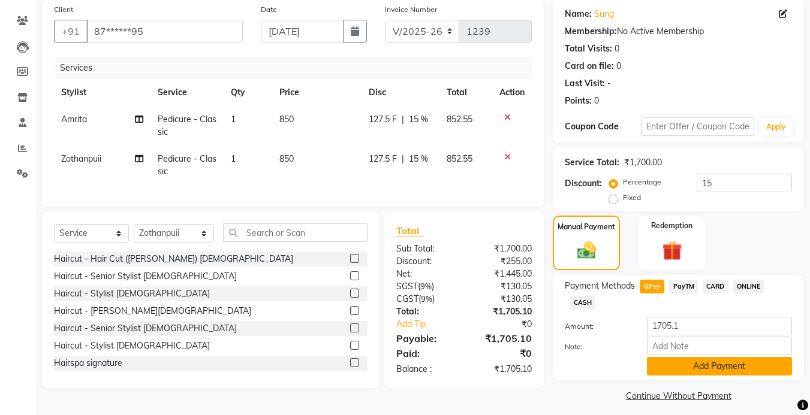
click at [692, 372] on button "Add Payment" at bounding box center [719, 366] width 145 height 19
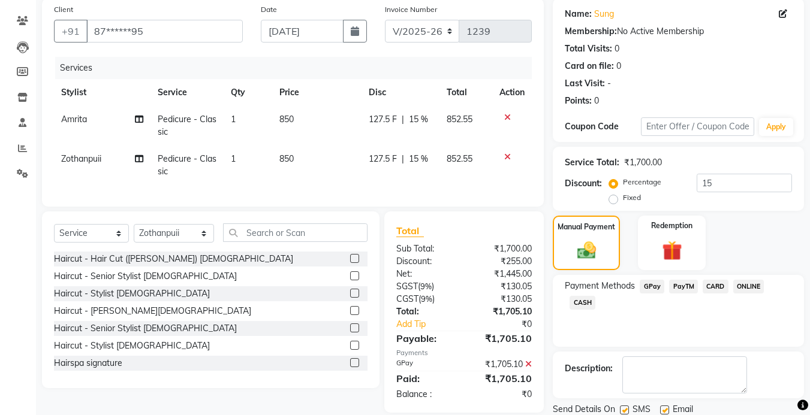
scroll to position [134, 0]
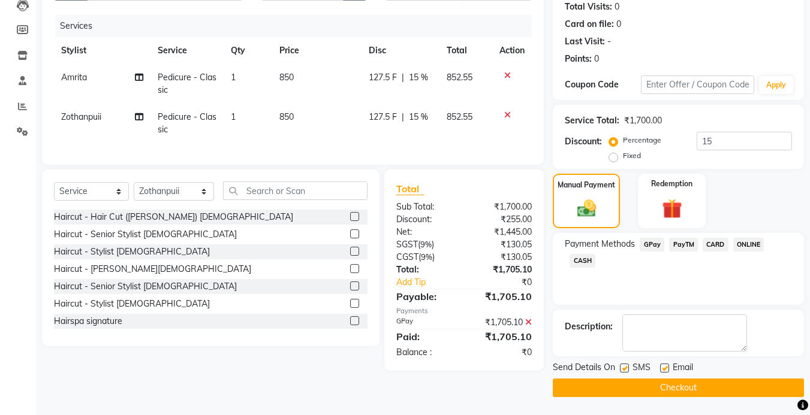
click at [598, 391] on button "Checkout" at bounding box center [678, 388] width 251 height 19
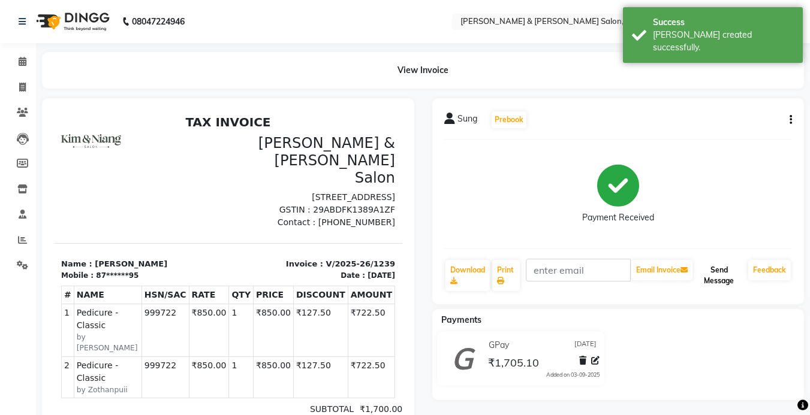
click at [713, 278] on button "Send Message" at bounding box center [719, 275] width 49 height 31
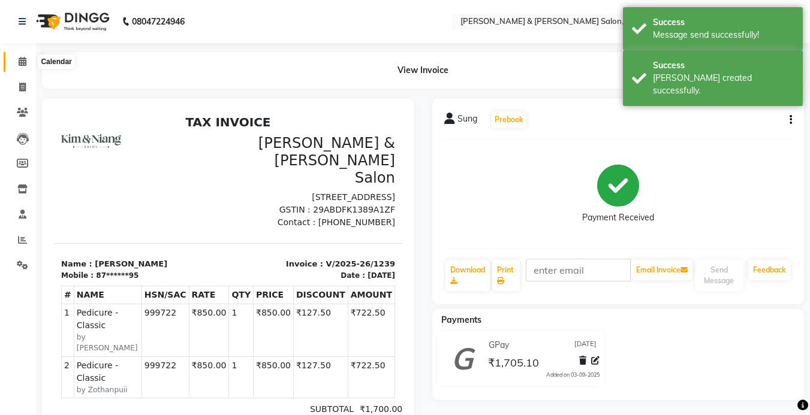
click at [14, 61] on span at bounding box center [22, 62] width 21 height 14
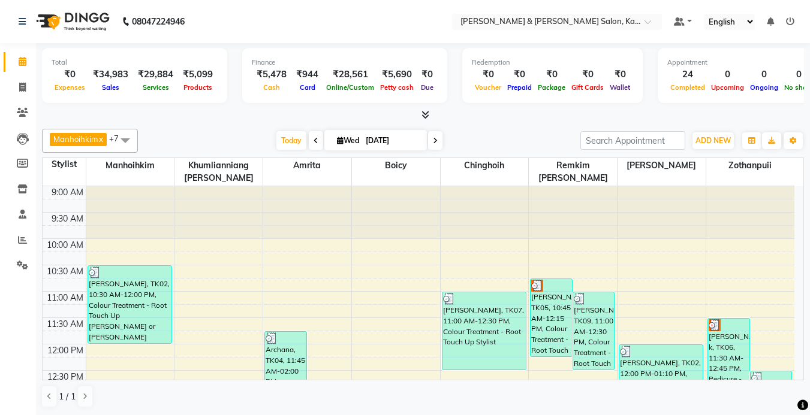
scroll to position [1, 0]
drag, startPoint x: 23, startPoint y: 4, endPoint x: 499, endPoint y: 123, distance: 491.2
click at [499, 122] on div "Total ₹0 Expenses ₹34,983 Sales ₹29,884 Services ₹5,099 Products Finance ₹5,478…" at bounding box center [423, 229] width 774 height 373
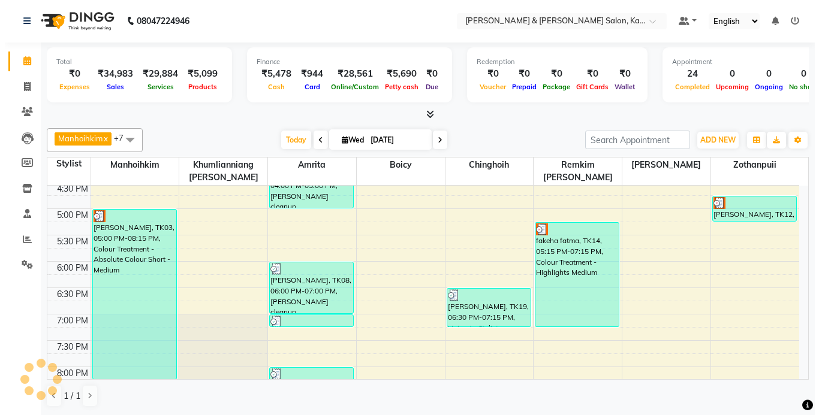
scroll to position [420, 0]
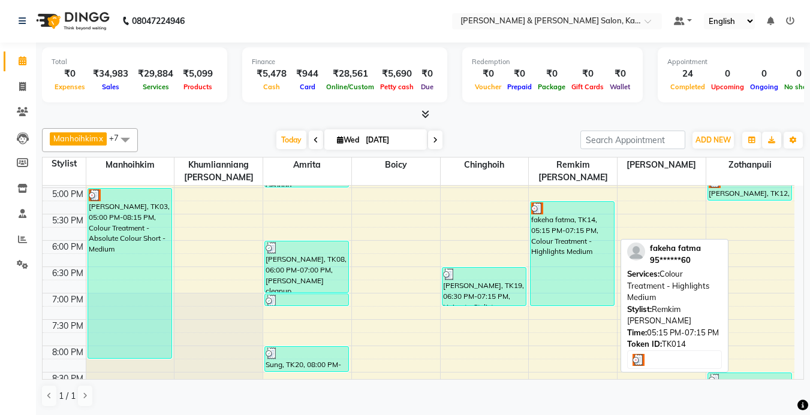
click at [548, 271] on div "fakeha fatma, TK14, 05:15 PM-07:15 PM, Colour Treatment - Highlights Medium" at bounding box center [571, 254] width 83 height 104
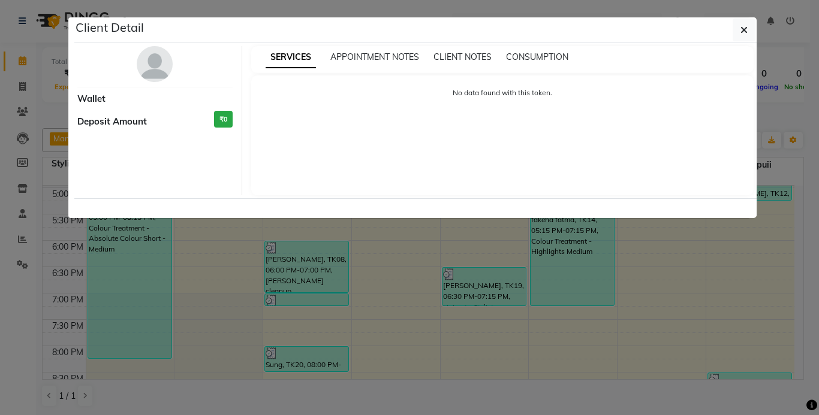
select select "3"
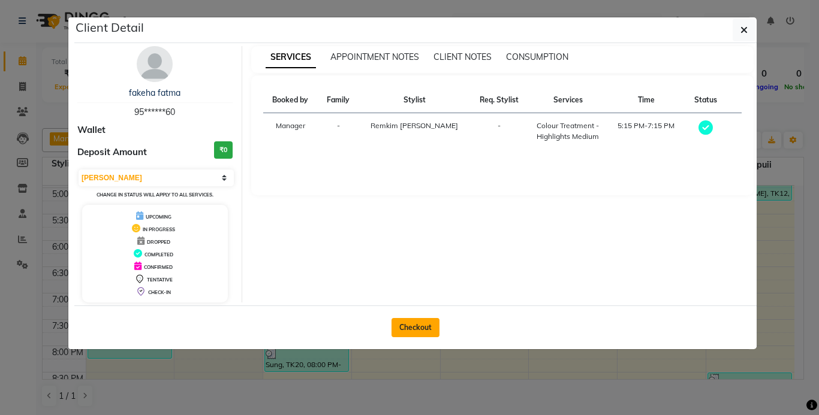
click at [411, 332] on button "Checkout" at bounding box center [415, 327] width 48 height 19
select select "7750"
select select "service"
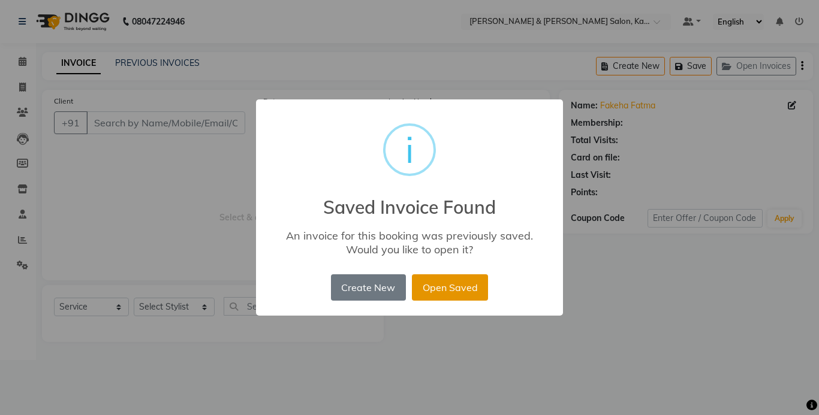
click at [458, 286] on button "Open Saved" at bounding box center [450, 287] width 76 height 26
type input "95******60"
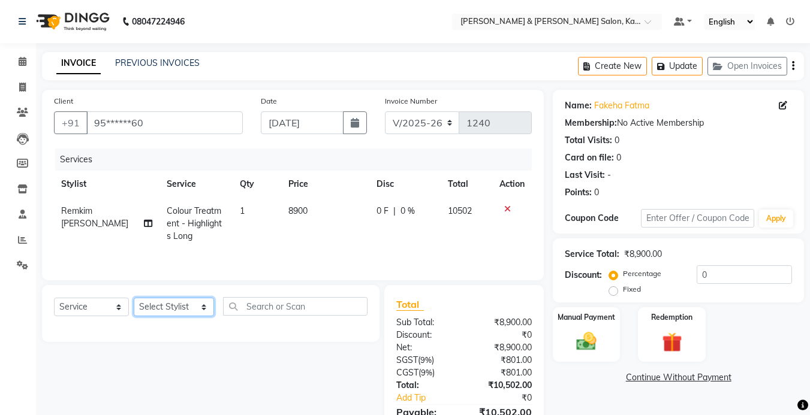
click at [184, 311] on select "Select Stylist Amrita [PERSON_NAME] Khumlianniang [PERSON_NAME] Manager Manhoih…" at bounding box center [174, 307] width 80 height 19
select select "77123"
click at [134, 298] on select "Select Stylist Amrita [PERSON_NAME] Khumlianniang [PERSON_NAME] Manager Manhoih…" at bounding box center [174, 307] width 80 height 19
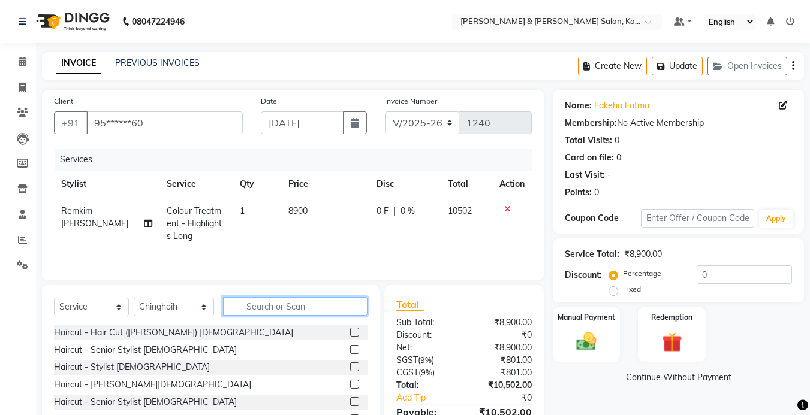
click at [267, 307] on input "text" at bounding box center [295, 306] width 144 height 19
type input "hair"
click at [350, 366] on label at bounding box center [354, 367] width 9 height 9
click at [350, 366] on input "checkbox" at bounding box center [354, 368] width 8 height 8
checkbox input "true"
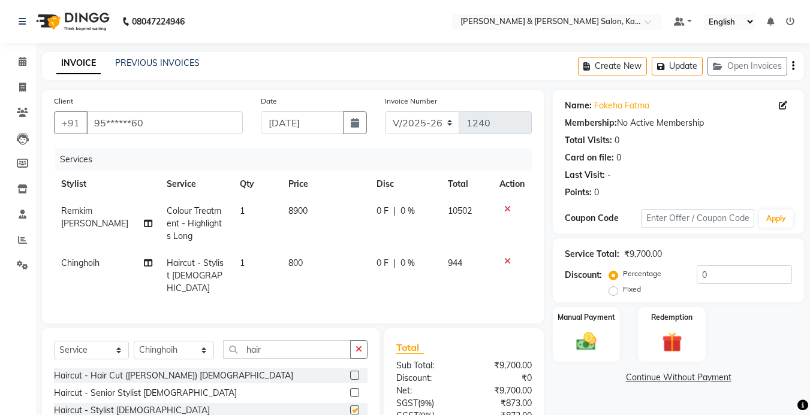
click at [362, 345] on icon "button" at bounding box center [358, 349] width 7 height 8
checkbox input "false"
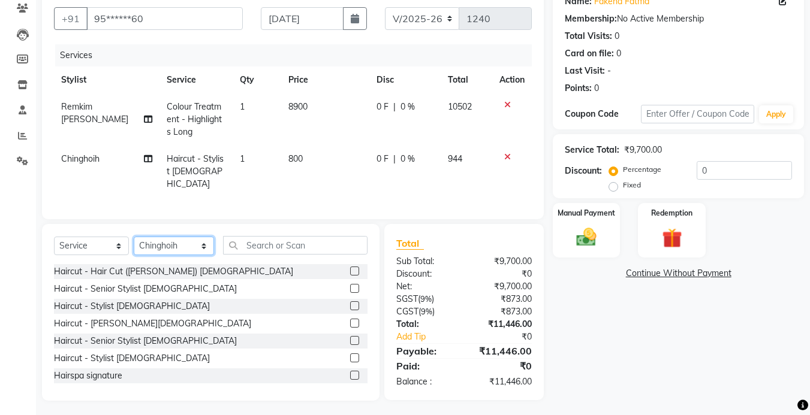
click at [170, 238] on select "Select Stylist Amrita [PERSON_NAME] Khumlianniang [PERSON_NAME] Manager Manhoih…" at bounding box center [174, 246] width 80 height 19
select select "79473"
click at [134, 237] on select "Select Stylist Amrita [PERSON_NAME] Khumlianniang [PERSON_NAME] Manager Manhoih…" at bounding box center [174, 246] width 80 height 19
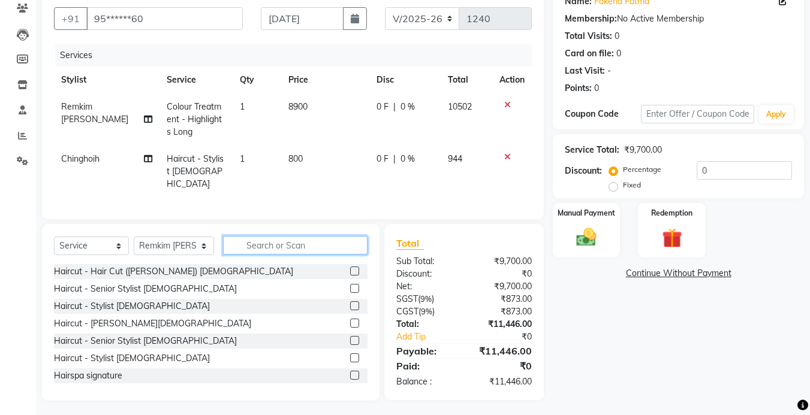
click at [274, 243] on input "text" at bounding box center [295, 245] width 144 height 19
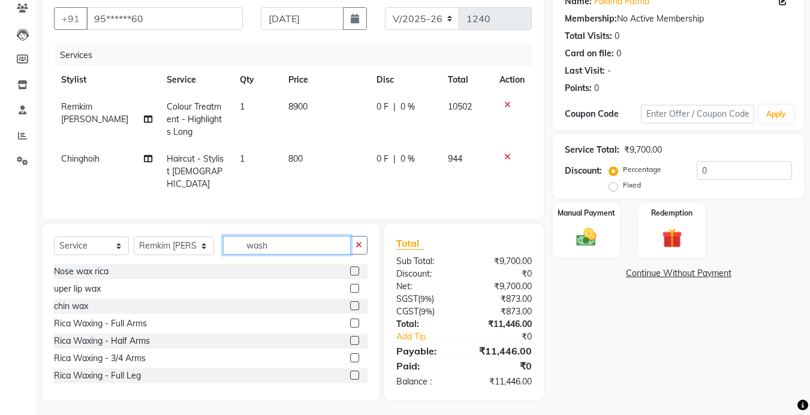
scroll to position [104, 0]
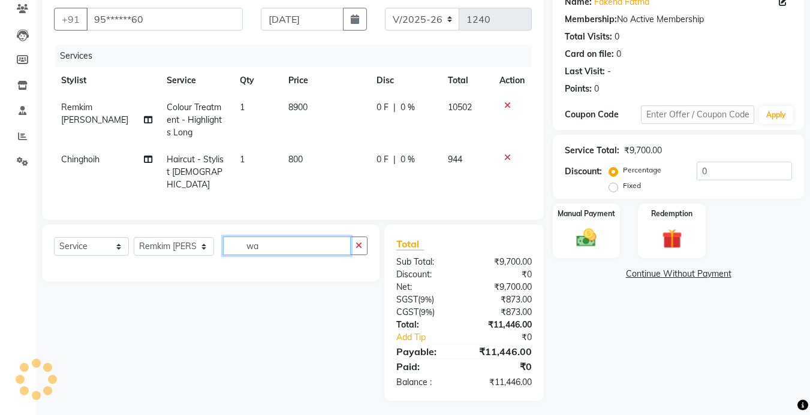
type input "w"
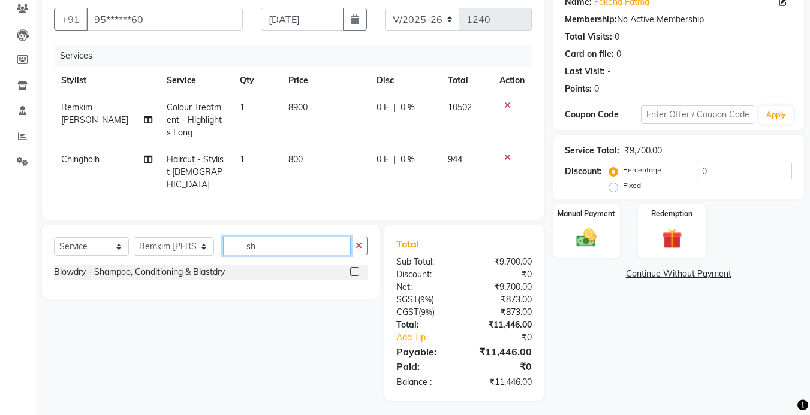
type input "s"
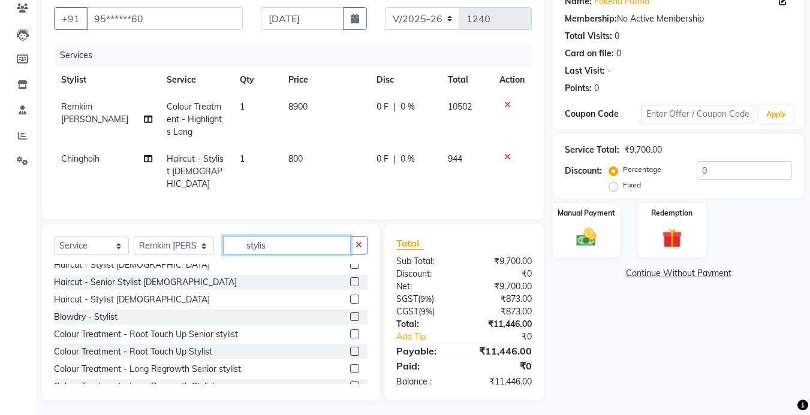
scroll to position [37, 0]
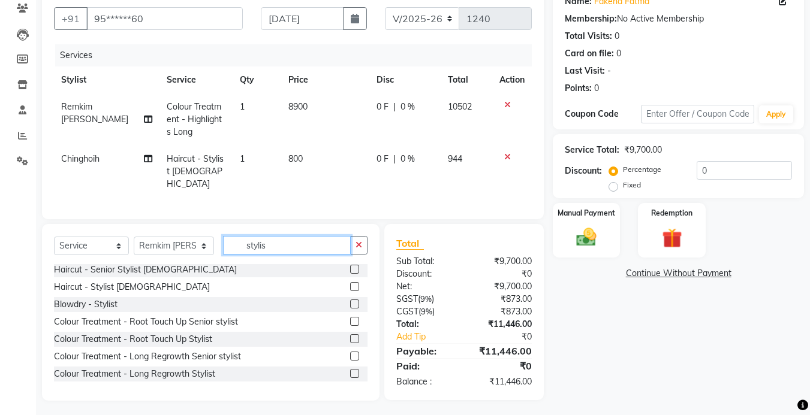
type input "stylis"
click at [350, 302] on label at bounding box center [354, 304] width 9 height 9
click at [350, 302] on input "checkbox" at bounding box center [354, 305] width 8 height 8
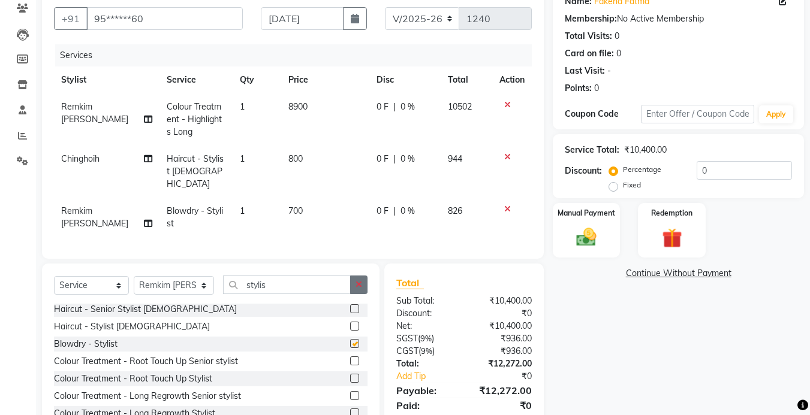
checkbox input "false"
click at [361, 280] on icon "button" at bounding box center [358, 284] width 7 height 8
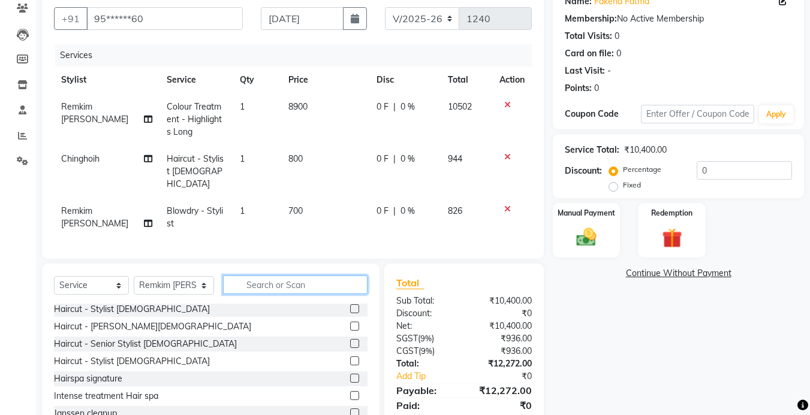
scroll to position [71, 0]
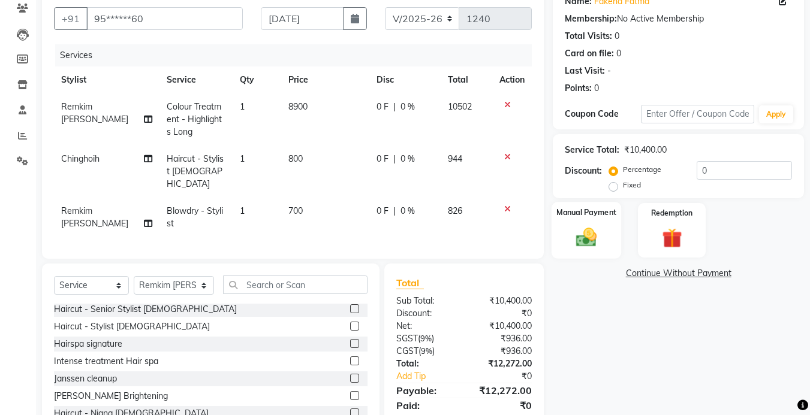
click at [582, 225] on img at bounding box center [586, 237] width 34 height 24
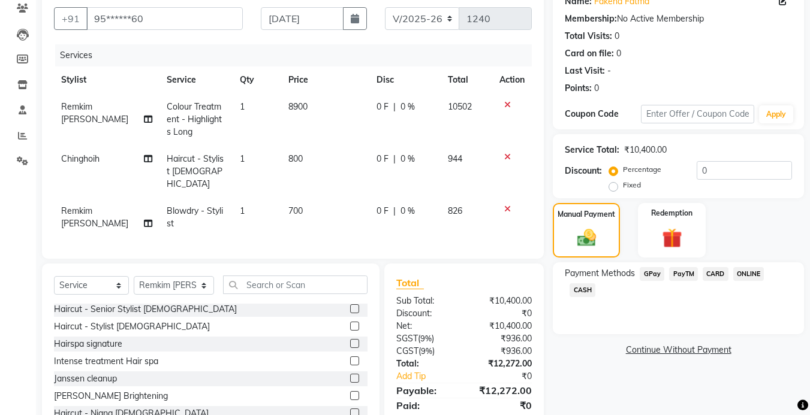
scroll to position [144, 0]
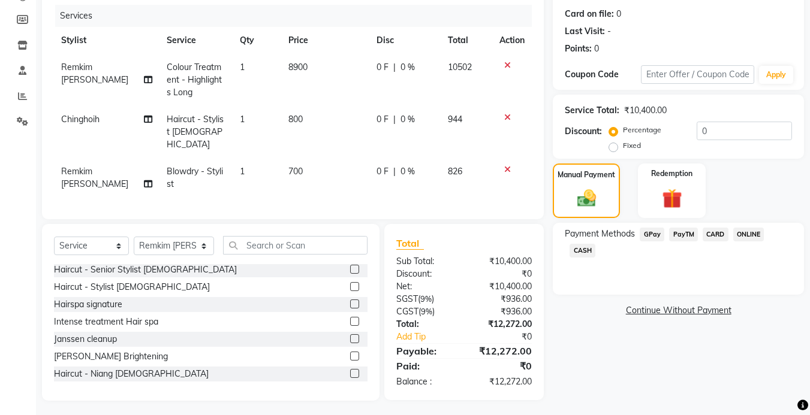
click at [657, 230] on span "GPay" at bounding box center [651, 235] width 25 height 14
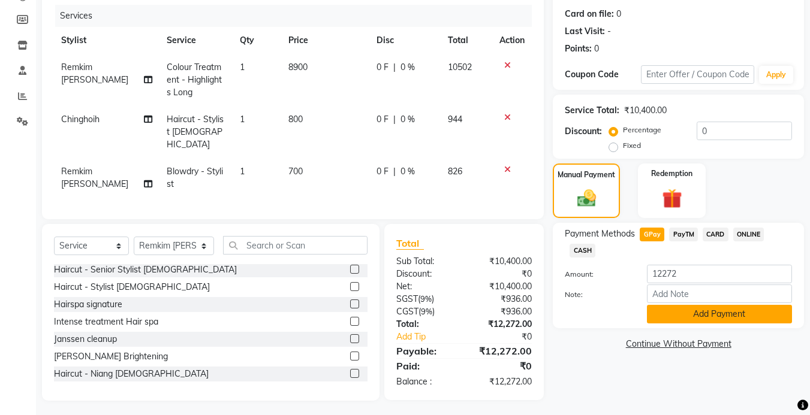
click at [672, 318] on button "Add Payment" at bounding box center [719, 314] width 145 height 19
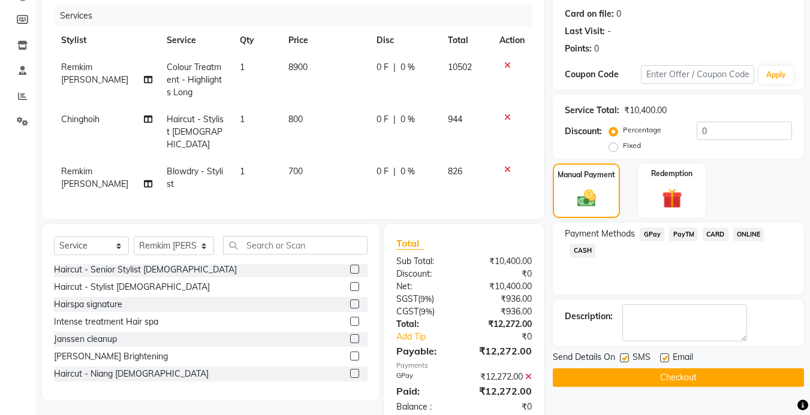
click at [625, 354] on label at bounding box center [624, 358] width 9 height 9
click at [625, 355] on input "checkbox" at bounding box center [624, 359] width 8 height 8
checkbox input "false"
click at [626, 369] on button "Checkout" at bounding box center [678, 378] width 251 height 19
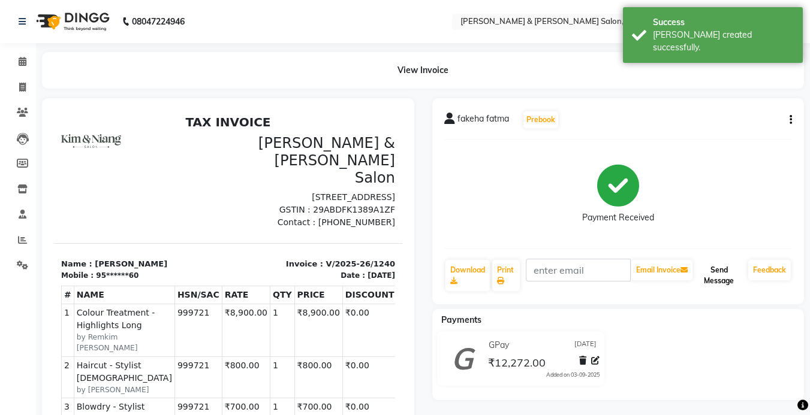
click at [719, 279] on button "Send Message" at bounding box center [719, 275] width 49 height 31
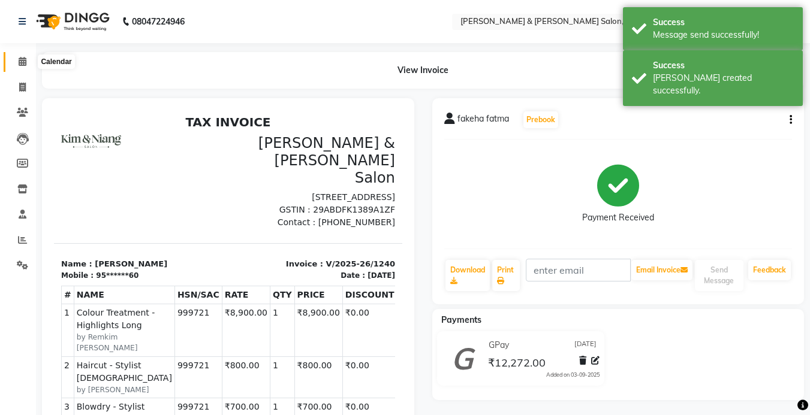
click at [28, 64] on span at bounding box center [22, 62] width 21 height 14
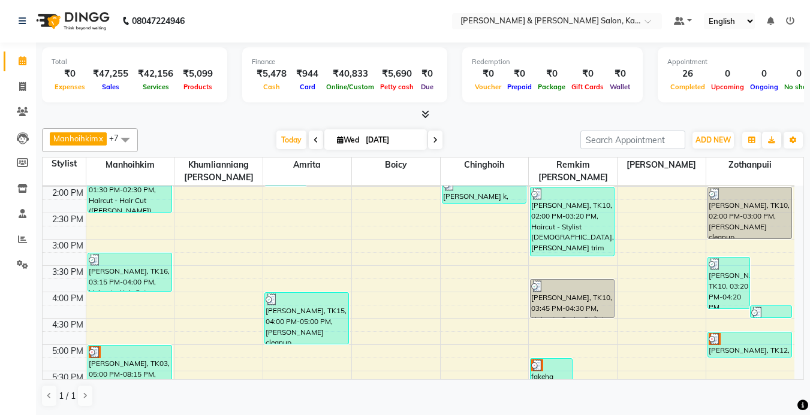
scroll to position [432, 0]
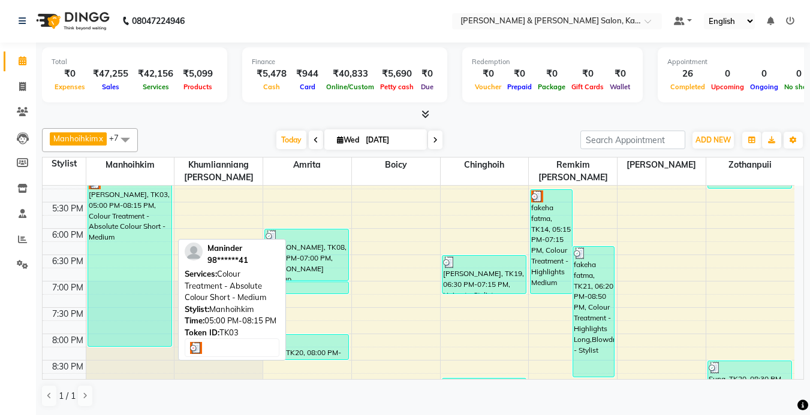
click at [141, 261] on div "[PERSON_NAME], TK03, 05:00 PM-08:15 PM, Colour Treatment - Absolute Colour Shor…" at bounding box center [129, 262] width 83 height 170
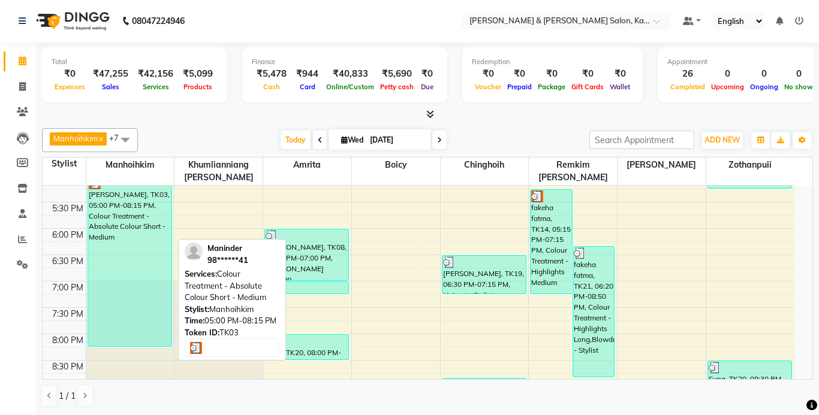
select select "3"
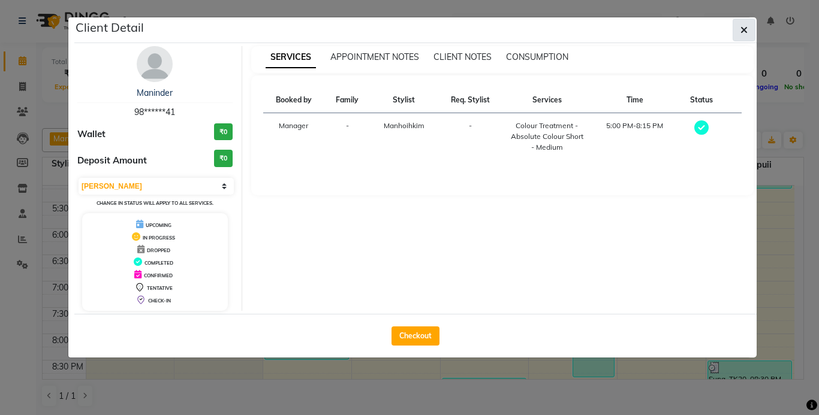
click at [751, 35] on button "button" at bounding box center [743, 30] width 23 height 23
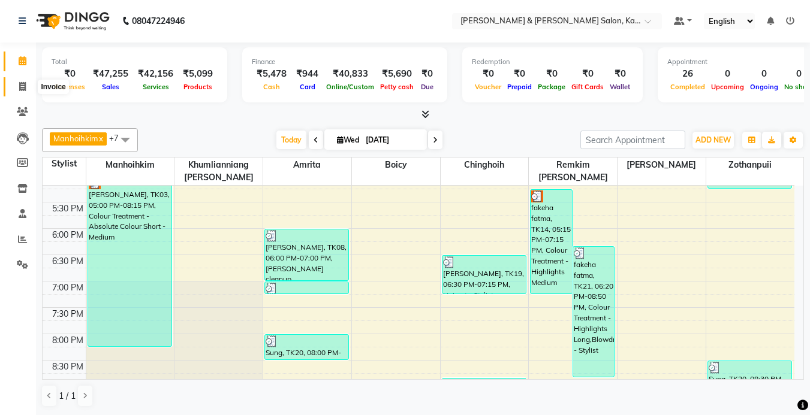
click at [19, 88] on icon at bounding box center [22, 86] width 7 height 9
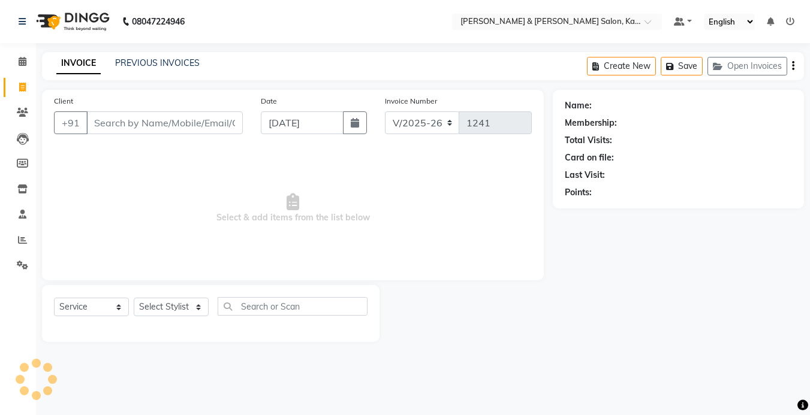
click at [18, 90] on span at bounding box center [22, 88] width 21 height 14
select select "service"
type input "1241"
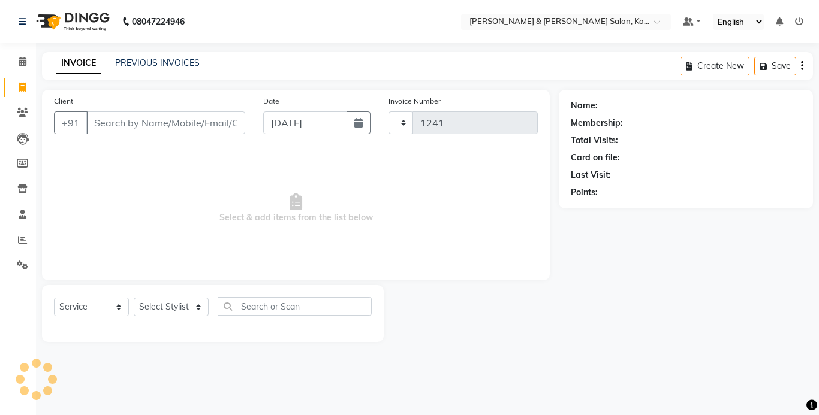
select select "7750"
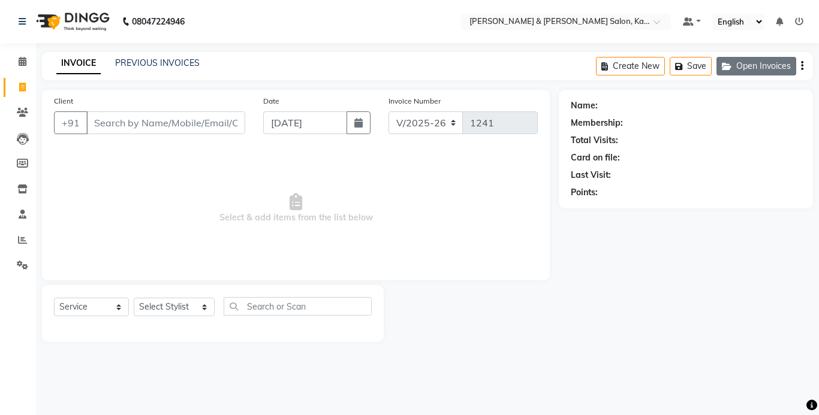
click at [744, 59] on button "Open Invoices" at bounding box center [756, 66] width 80 height 19
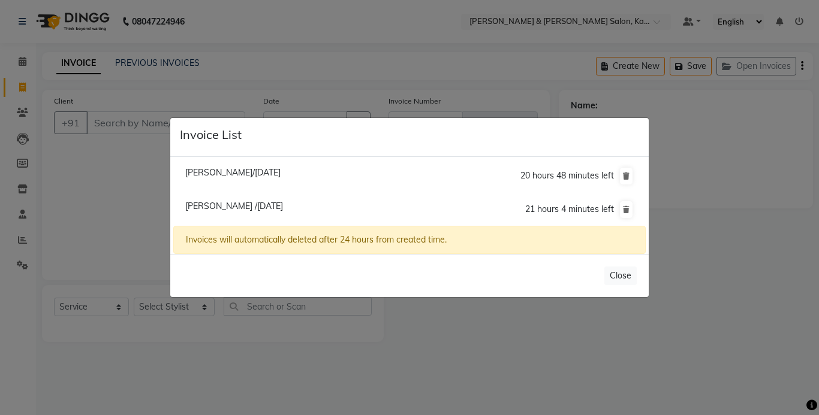
click at [252, 206] on span "[PERSON_NAME] /[DATE]" at bounding box center [234, 206] width 98 height 11
type input "98******41"
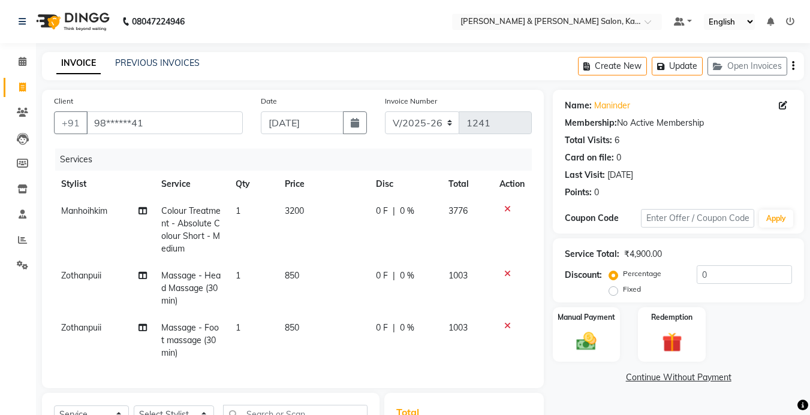
scroll to position [60, 0]
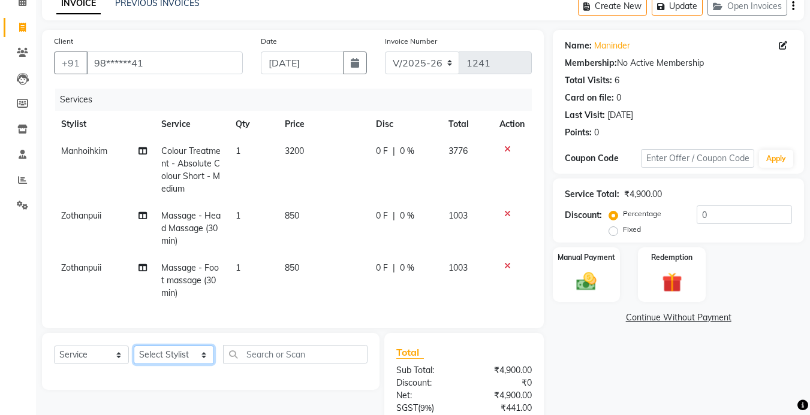
click at [177, 346] on select "Select Stylist Amrita [PERSON_NAME] Khumlianniang [PERSON_NAME] Manager Manhoih…" at bounding box center [174, 355] width 80 height 19
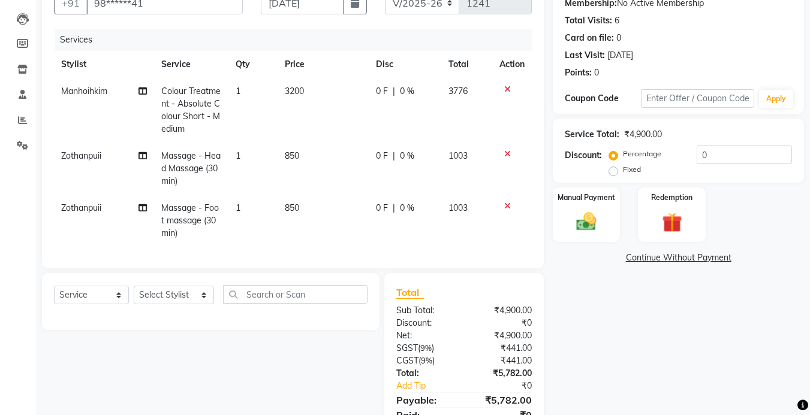
click at [354, 234] on td "850" at bounding box center [322, 221] width 91 height 52
select select "83708"
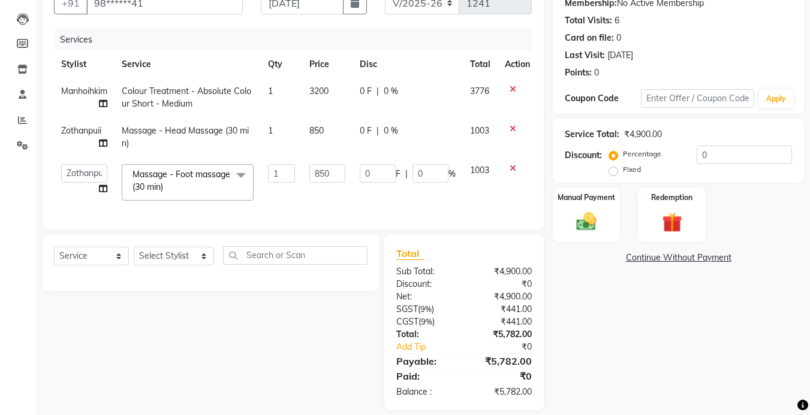
click at [538, 215] on div "Client +91 98******41 Date [DATE] Invoice Number V/2025 V/[PHONE_NUMBER] Servic…" at bounding box center [293, 100] width 502 height 260
click at [99, 265] on select "Select Service Product Membership Package Voucher Prepaid Gift Card" at bounding box center [91, 256] width 75 height 19
click at [211, 264] on div "Select Service Product Membership Package Voucher Prepaid Gift Card Select Styl…" at bounding box center [210, 260] width 313 height 28
click at [190, 265] on select "Select Stylist Amrita [PERSON_NAME] Khumlianniang [PERSON_NAME] Manager Manhoih…" at bounding box center [174, 256] width 80 height 19
select select "70736"
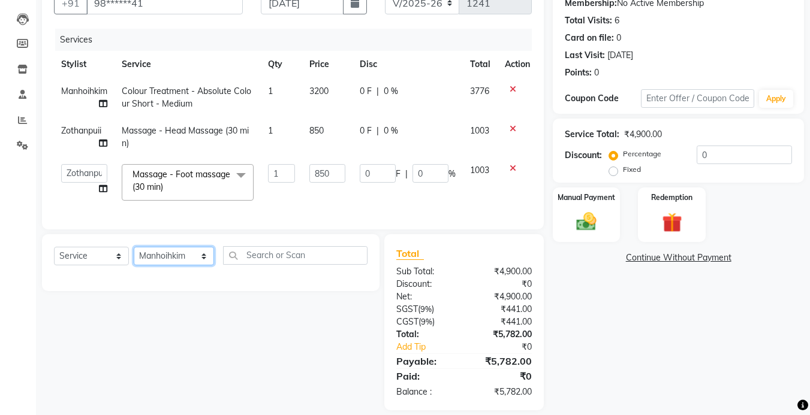
click at [134, 256] on select "Select Stylist Amrita [PERSON_NAME] Khumlianniang [PERSON_NAME] Manager Manhoih…" at bounding box center [174, 256] width 80 height 19
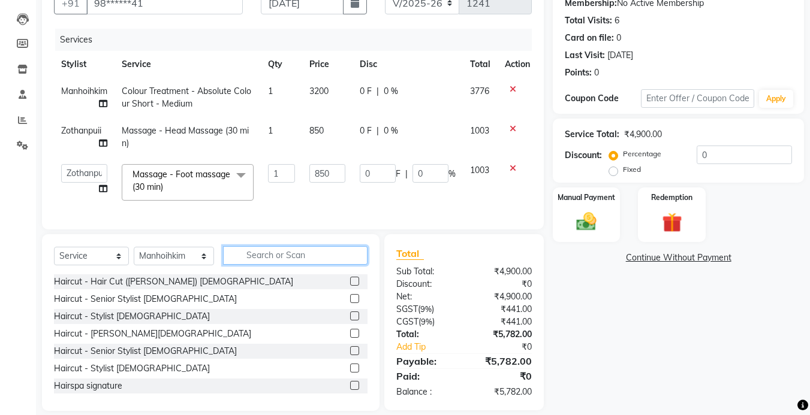
click at [298, 263] on input "text" at bounding box center [295, 255] width 144 height 19
click at [350, 286] on label at bounding box center [354, 281] width 9 height 9
click at [350, 286] on input "checkbox" at bounding box center [354, 282] width 8 height 8
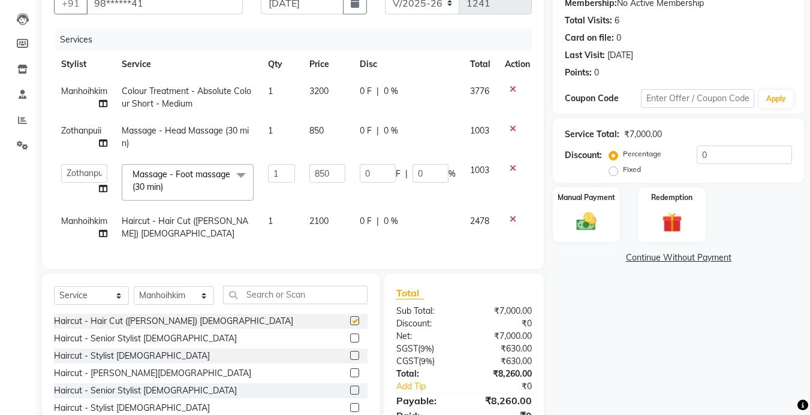
checkbox input "false"
click at [296, 304] on input "text" at bounding box center [295, 295] width 144 height 19
click at [319, 89] on span "3200" at bounding box center [318, 91] width 19 height 11
select select "70736"
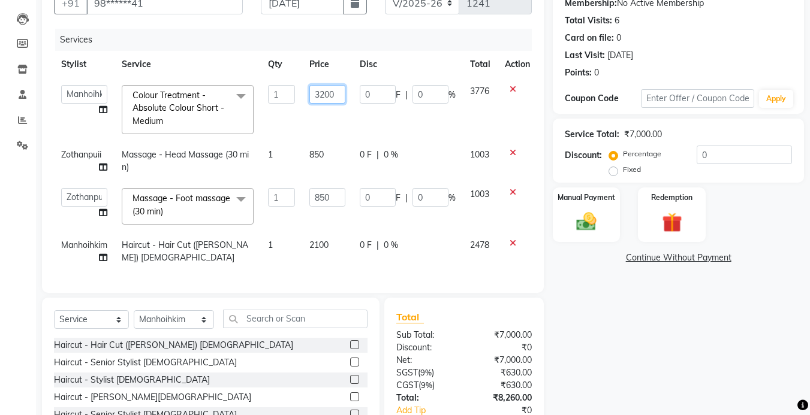
drag, startPoint x: 323, startPoint y: 90, endPoint x: 330, endPoint y: 112, distance: 23.1
click at [323, 90] on input "3200" at bounding box center [327, 94] width 36 height 19
click at [327, 91] on input "3200" at bounding box center [327, 94] width 36 height 19
type input "6700"
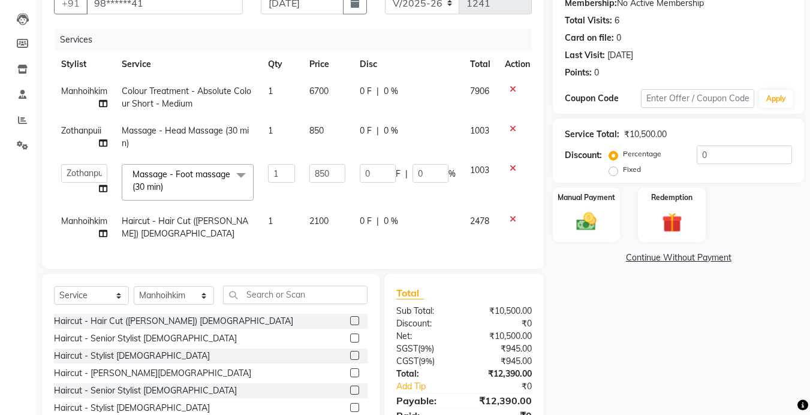
click at [536, 127] on div "Client +91 98******41 Date [DATE] Invoice Number V/2025 V/[PHONE_NUMBER] Servic…" at bounding box center [293, 119] width 502 height 299
click at [159, 107] on span "Colour Treatment - Absolute Colour Short - Medium" at bounding box center [186, 97] width 129 height 23
select select "70736"
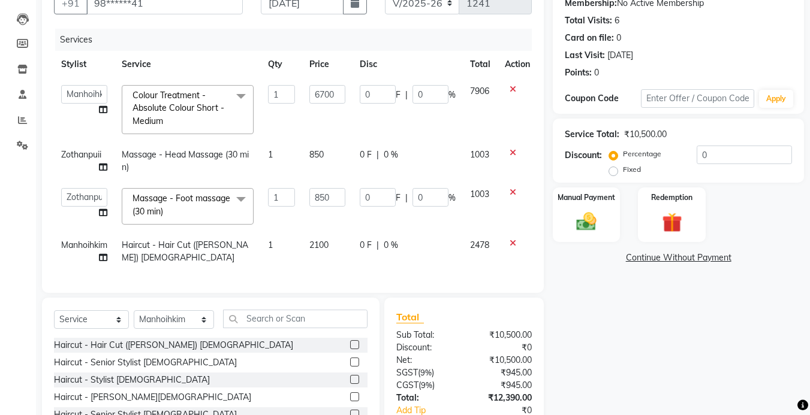
click at [192, 113] on span "Colour Treatment - Absolute Colour Short - Medium" at bounding box center [178, 108] width 92 height 37
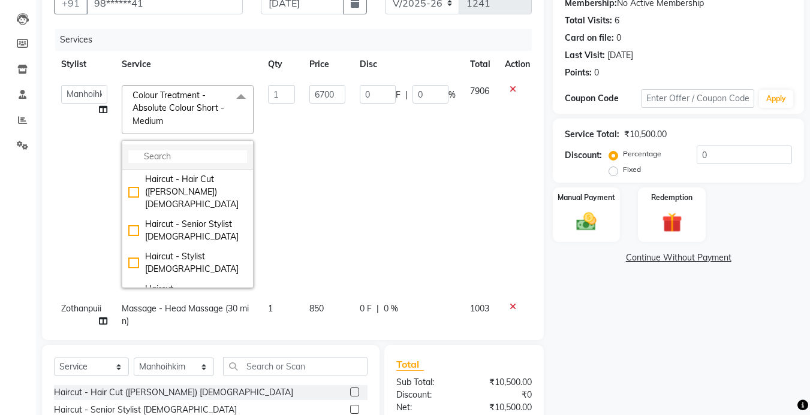
click at [163, 154] on input "multiselect-search" at bounding box center [187, 156] width 119 height 13
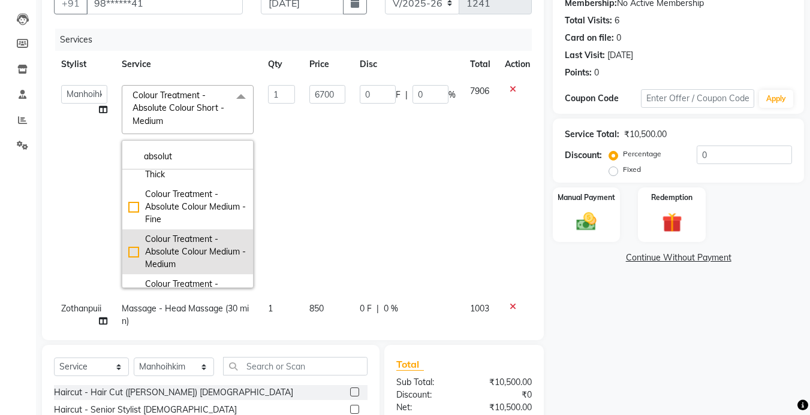
type input "absolut"
click at [132, 251] on div "Colour Treatment - Absolute Colour Medium - Medium" at bounding box center [187, 252] width 119 height 38
checkbox input "false"
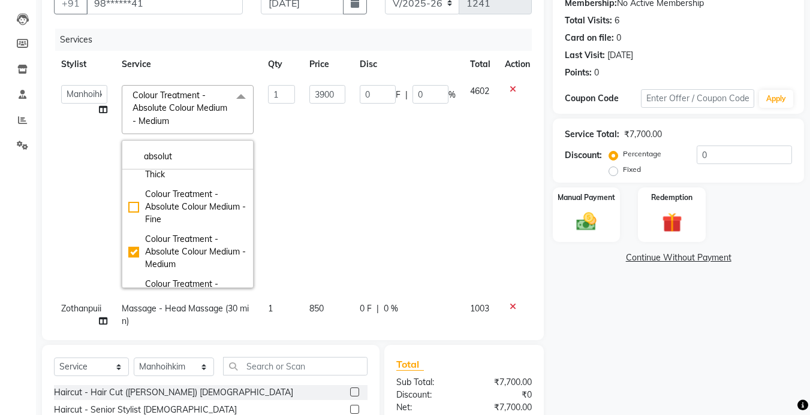
click at [491, 212] on td "4602" at bounding box center [480, 187] width 35 height 218
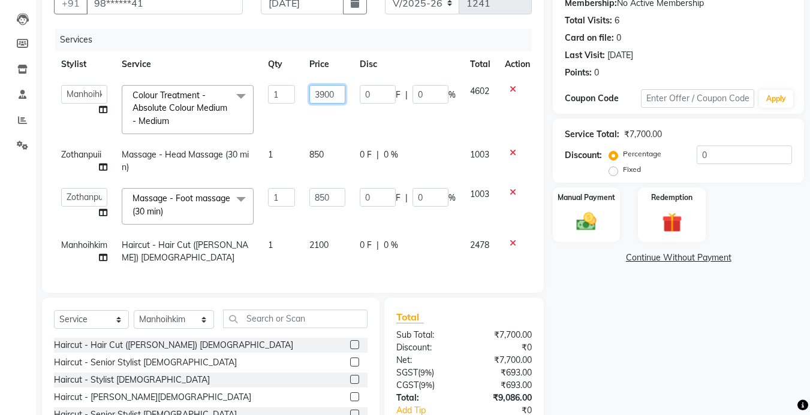
click at [324, 93] on input "3900" at bounding box center [327, 94] width 36 height 19
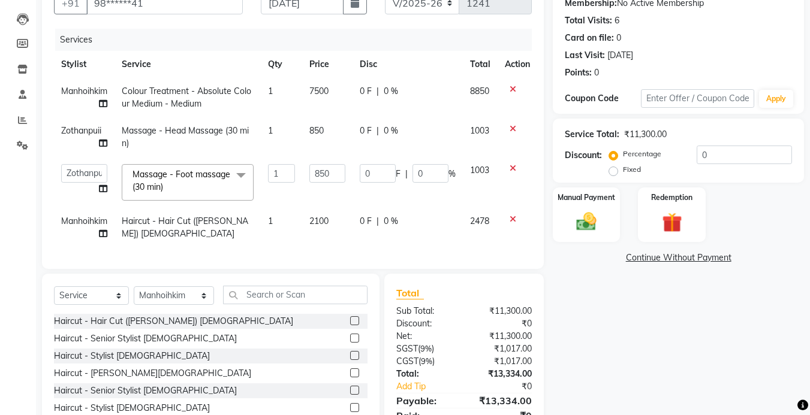
click at [526, 171] on tbody "Manhoihkim Colour Treatment - Absolute Colour Medium - Medium 1 7500 0 F | 0 % …" at bounding box center [295, 163] width 483 height 170
click at [538, 269] on div "Client +91 98******41 Date [DATE] Invoice Number V/2025 V/[PHONE_NUMBER] Servic…" at bounding box center [293, 119] width 502 height 299
click at [265, 304] on input "text" at bounding box center [295, 295] width 144 height 19
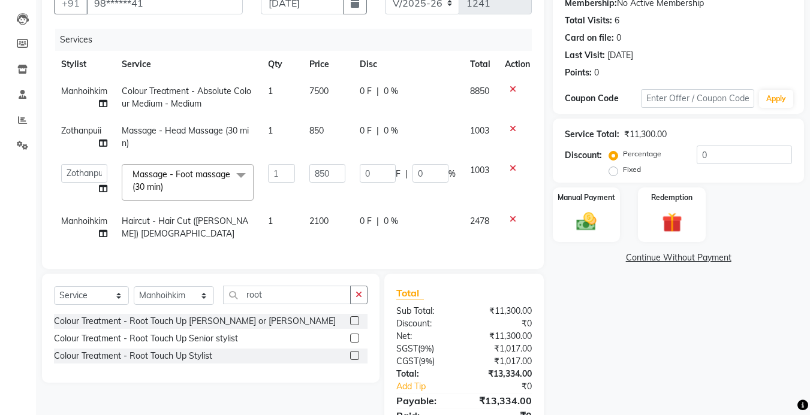
click at [357, 325] on label at bounding box center [354, 320] width 9 height 9
click at [357, 325] on input "checkbox" at bounding box center [354, 322] width 8 height 8
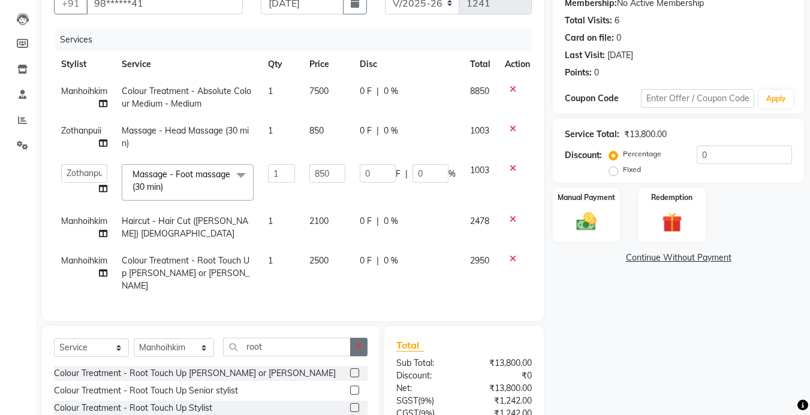
click at [362, 345] on icon "button" at bounding box center [358, 347] width 7 height 8
click at [586, 229] on img at bounding box center [586, 222] width 34 height 24
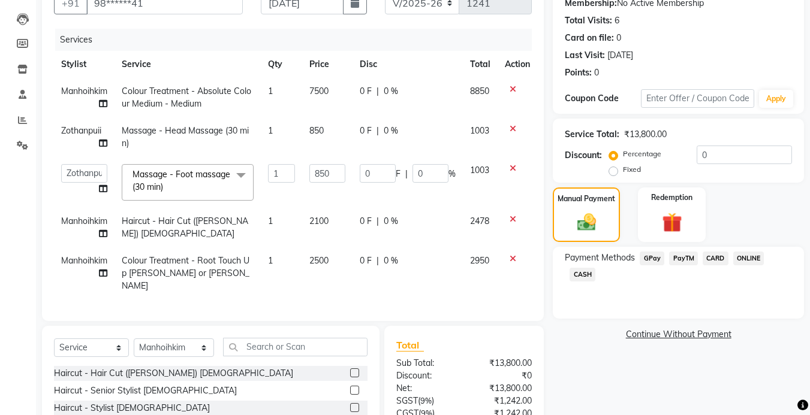
scroll to position [0, 0]
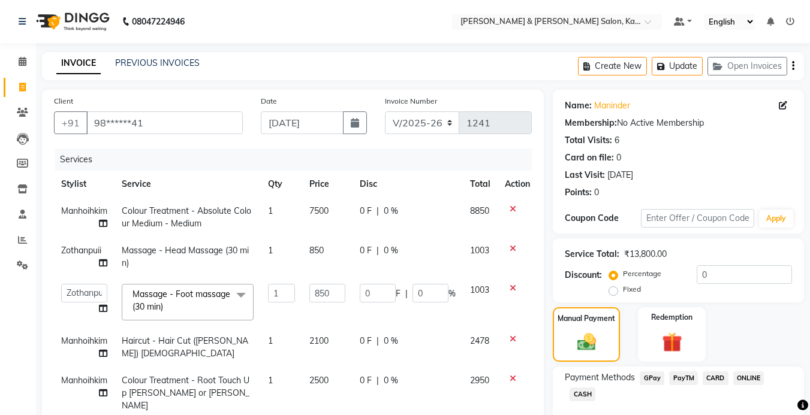
click at [651, 372] on span "GPay" at bounding box center [651, 379] width 25 height 14
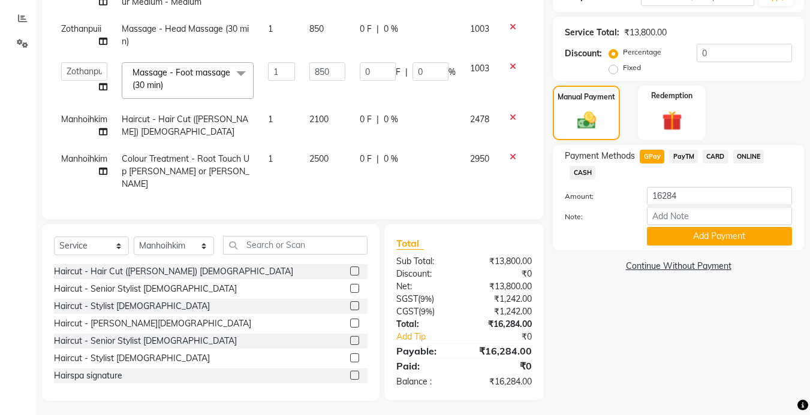
click at [393, 288] on div "Net:" at bounding box center [425, 286] width 77 height 13
drag, startPoint x: 393, startPoint y: 288, endPoint x: 578, endPoint y: 325, distance: 188.3
click at [613, 331] on div "Name: [PERSON_NAME] Membership: No Active Membership Total Visits: 6 Card on fi…" at bounding box center [683, 134] width 260 height 533
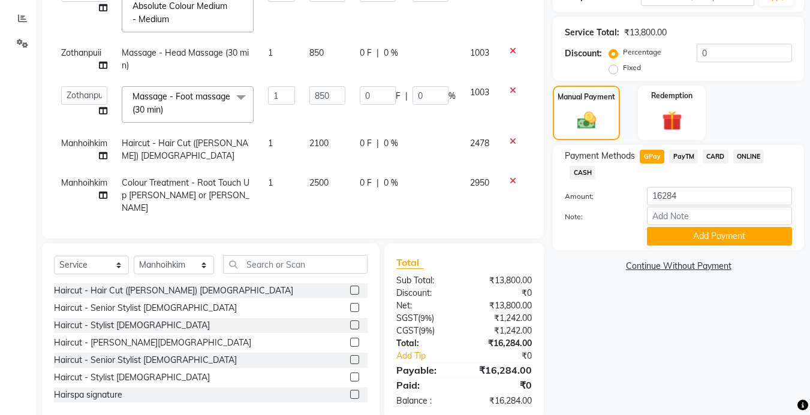
scroll to position [0, 0]
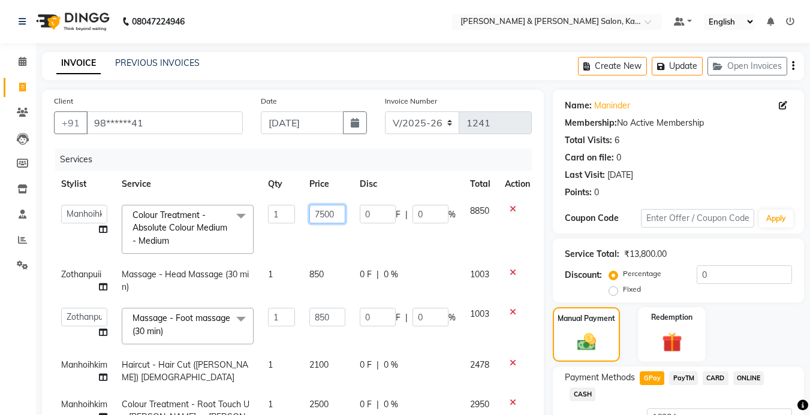
click at [328, 215] on input "7500" at bounding box center [327, 214] width 36 height 19
click at [535, 277] on div "Client +91 98******41 Date [DATE] Invoice Number V/2025 V/[PHONE_NUMBER] Servic…" at bounding box center [293, 275] width 502 height 370
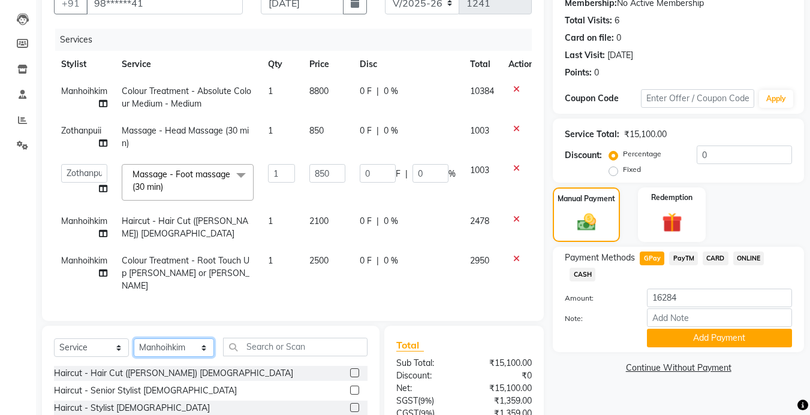
click at [178, 339] on select "Select Stylist Amrita [PERSON_NAME] Khumlianniang [PERSON_NAME] Manager Manhoih…" at bounding box center [174, 348] width 80 height 19
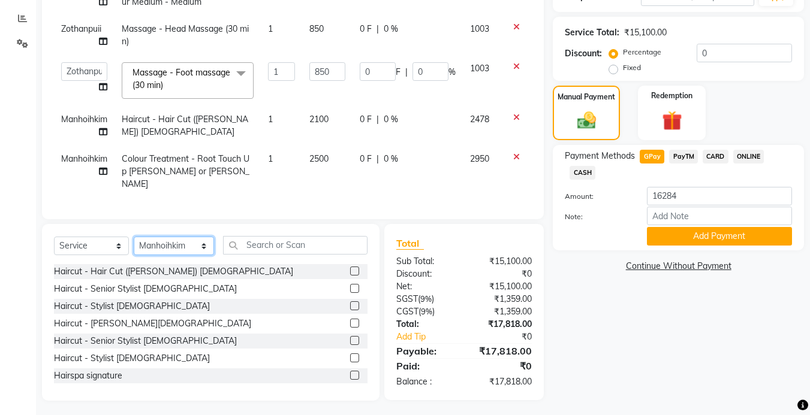
click at [180, 249] on select "Select Stylist Amrita [PERSON_NAME] Khumlianniang [PERSON_NAME] Manager Manhoih…" at bounding box center [174, 246] width 80 height 19
click at [178, 245] on select "Select Stylist Amrita [PERSON_NAME] Khumlianniang [PERSON_NAME] Manager Manhoih…" at bounding box center [174, 246] width 80 height 19
click at [134, 237] on select "Select Stylist Amrita [PERSON_NAME] Khumlianniang [PERSON_NAME] Manager Manhoih…" at bounding box center [174, 246] width 80 height 19
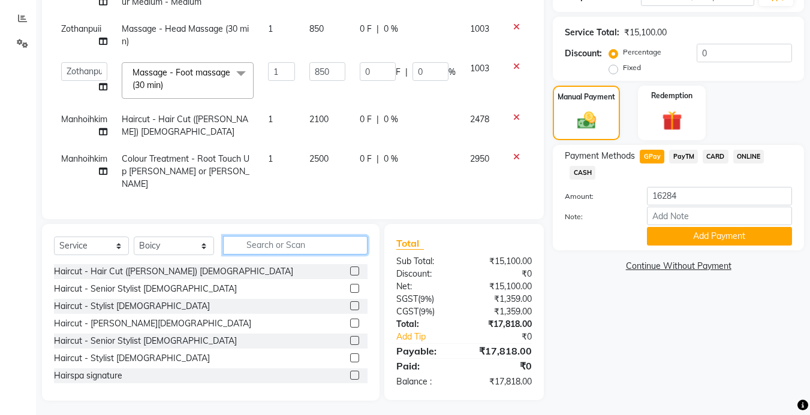
click at [279, 246] on input "text" at bounding box center [295, 245] width 144 height 19
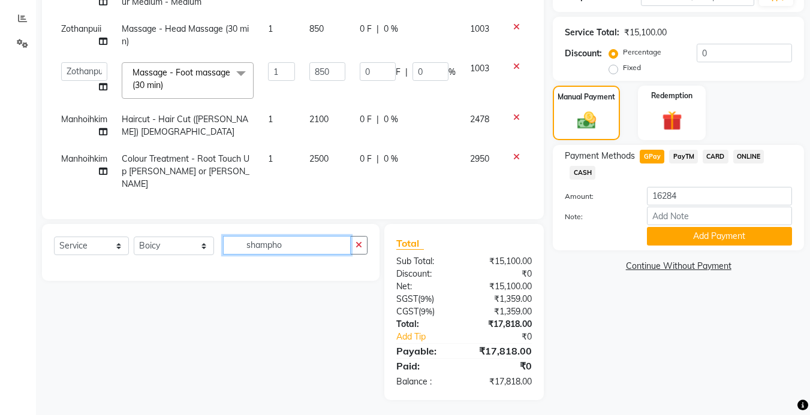
scroll to position [221, 0]
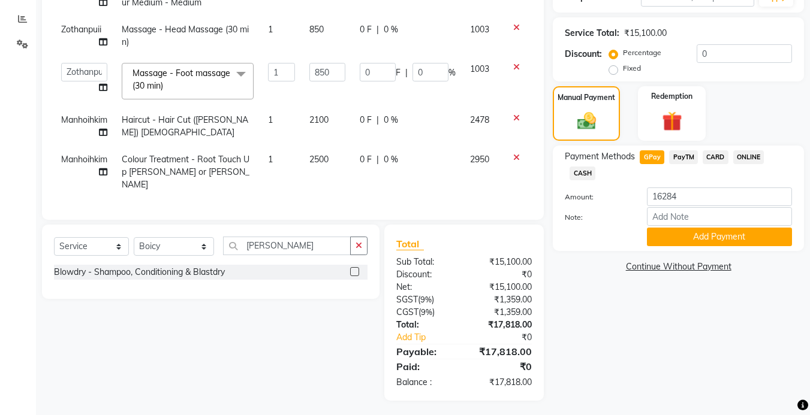
click at [355, 268] on label at bounding box center [354, 271] width 9 height 9
click at [355, 268] on input "checkbox" at bounding box center [354, 272] width 8 height 8
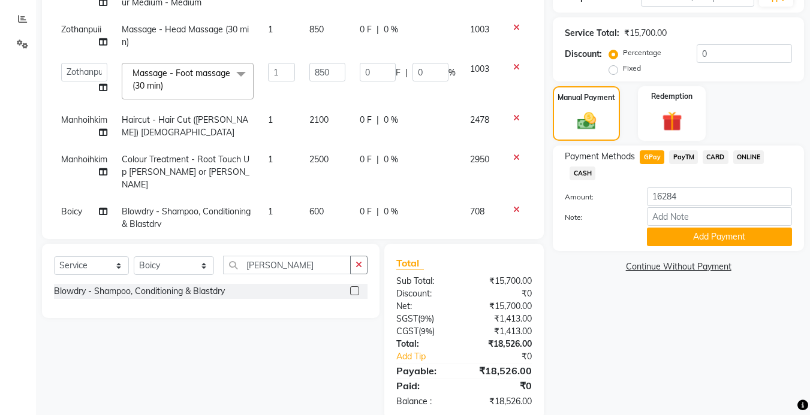
click at [319, 206] on span "600" at bounding box center [316, 211] width 14 height 11
click at [327, 206] on input "600" at bounding box center [327, 215] width 36 height 19
click at [505, 251] on div "Total Sub Total: ₹15,700.00 Discount: ₹0 Net: ₹15,700.00 SGST ( 9% ) ₹1,413.00 …" at bounding box center [463, 332] width 159 height 176
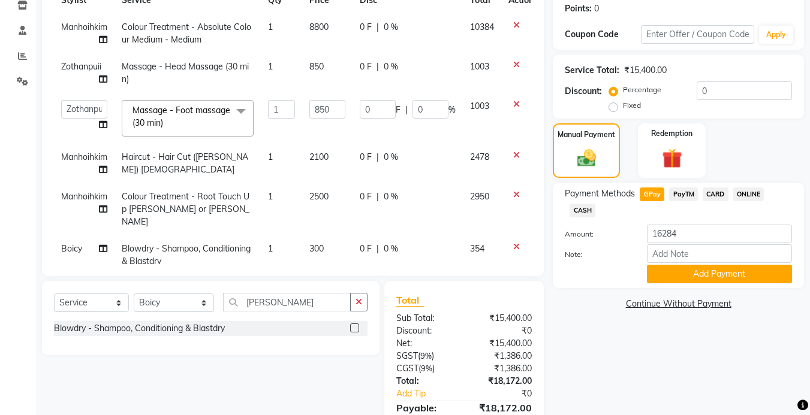
scroll to position [124, 0]
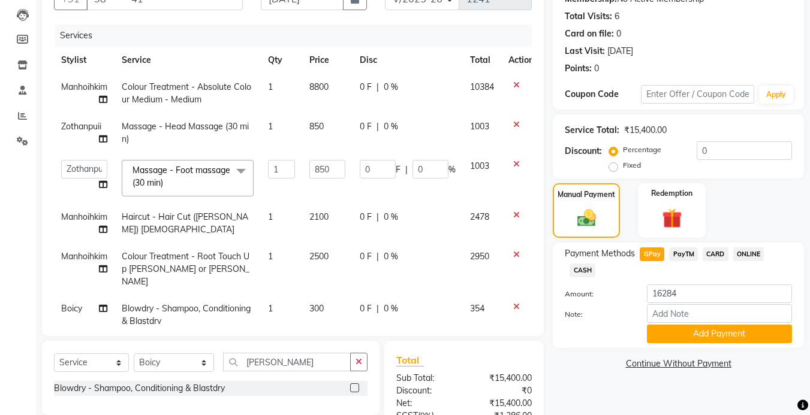
click at [197, 94] on span "Colour Treatment - Absolute Colour Medium - Medium" at bounding box center [186, 93] width 129 height 23
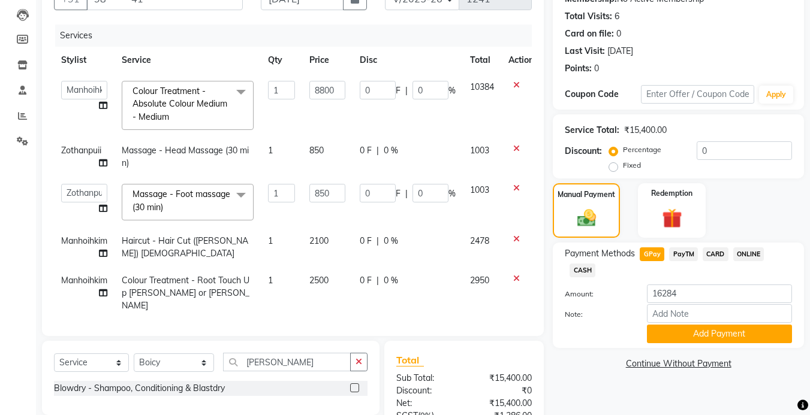
click at [183, 109] on span "Colour Treatment - Absolute Colour Medium - Medium" at bounding box center [179, 104] width 95 height 37
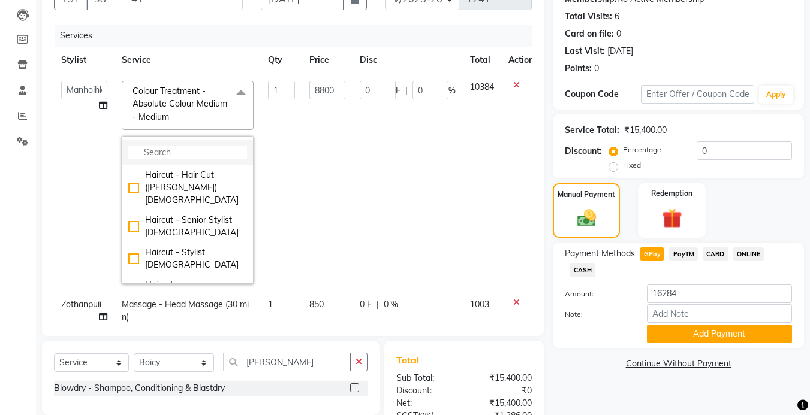
click at [179, 148] on input "multiselect-search" at bounding box center [187, 152] width 119 height 13
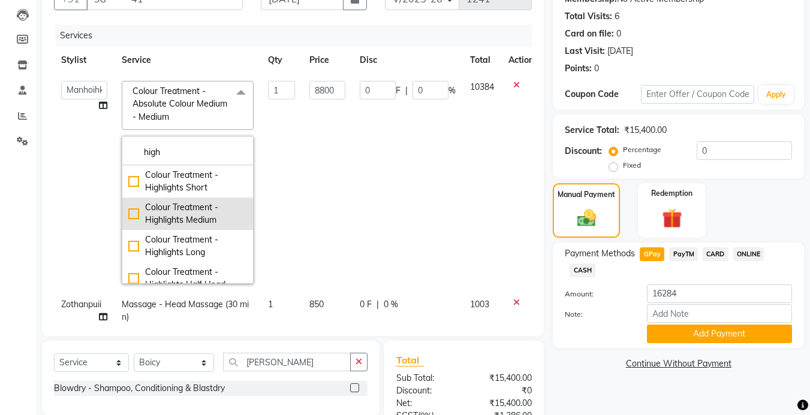
click at [135, 213] on div "Colour Treatment - Highlights Medium" at bounding box center [187, 213] width 119 height 25
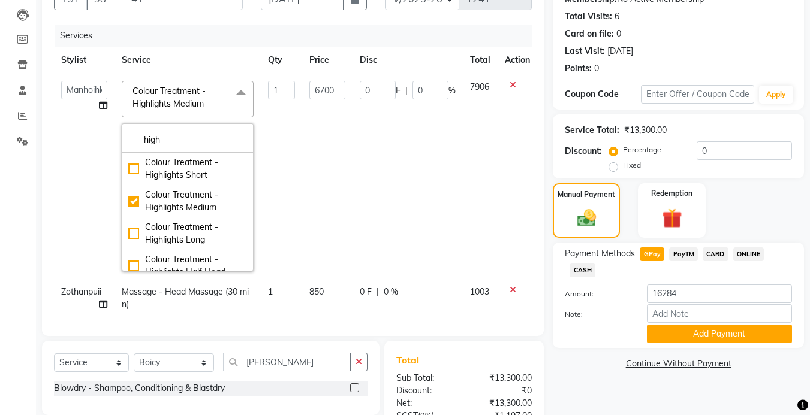
click at [509, 185] on td at bounding box center [517, 176] width 40 height 205
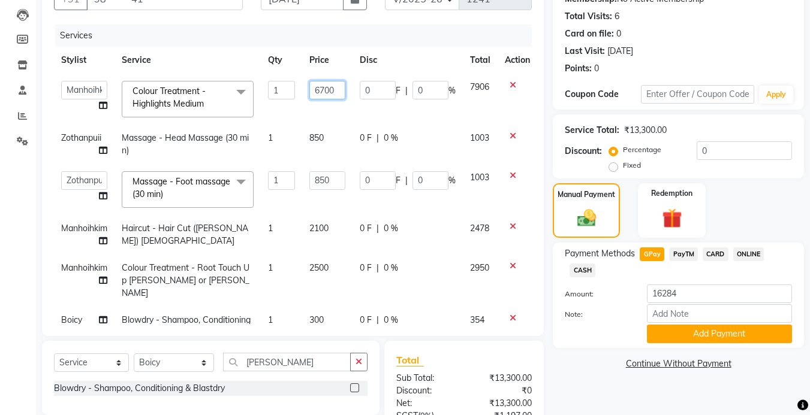
click at [325, 90] on input "6700" at bounding box center [327, 90] width 36 height 19
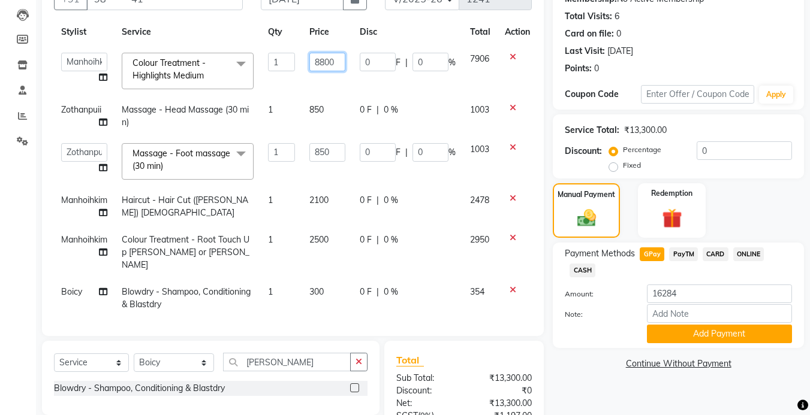
scroll to position [184, 0]
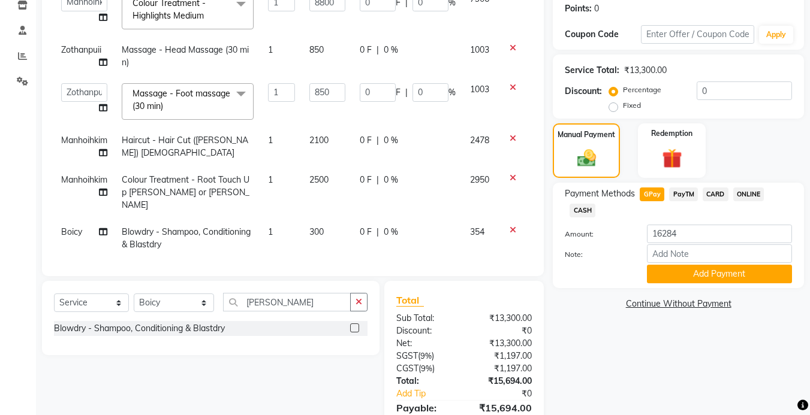
click at [511, 177] on div at bounding box center [517, 178] width 25 height 8
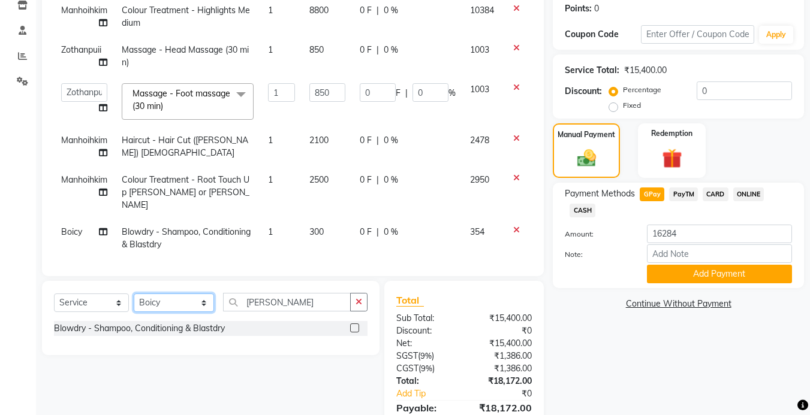
click at [162, 304] on select "Select Stylist Amrita [PERSON_NAME] Khumlianniang [PERSON_NAME] Manager Manhoih…" at bounding box center [174, 303] width 80 height 19
click at [170, 302] on select "Select Stylist Amrita [PERSON_NAME] Khumlianniang [PERSON_NAME] Manager Manhoih…" at bounding box center [174, 303] width 80 height 19
click at [134, 294] on select "Select Stylist Amrita [PERSON_NAME] Khumlianniang [PERSON_NAME] Manager Manhoih…" at bounding box center [174, 303] width 80 height 19
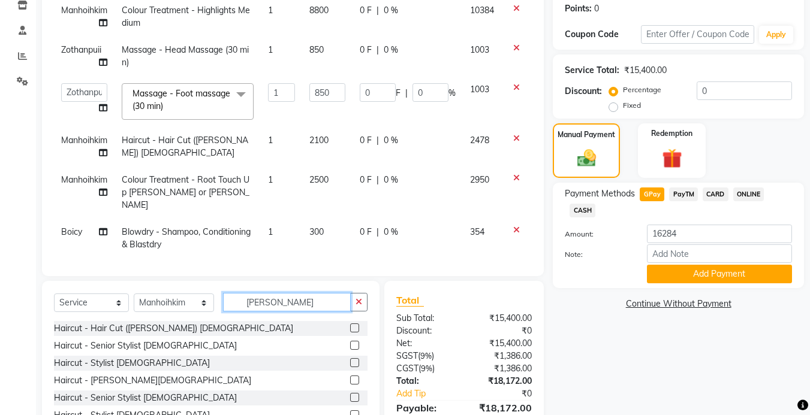
click at [279, 302] on input "[PERSON_NAME]" at bounding box center [287, 302] width 128 height 19
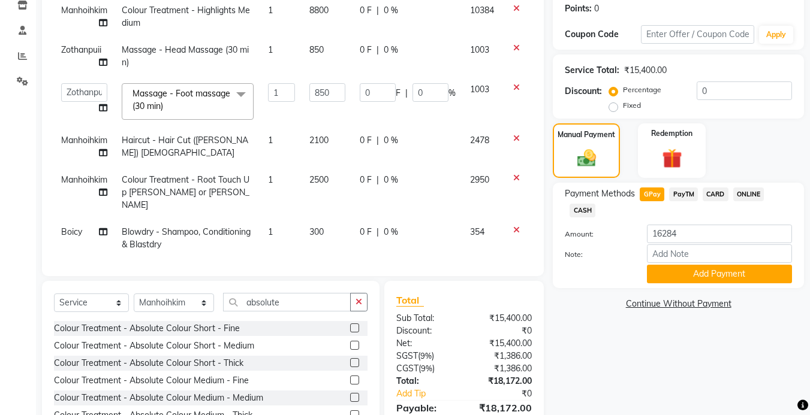
click at [350, 343] on label at bounding box center [354, 345] width 9 height 9
click at [350, 343] on input "checkbox" at bounding box center [354, 346] width 8 height 8
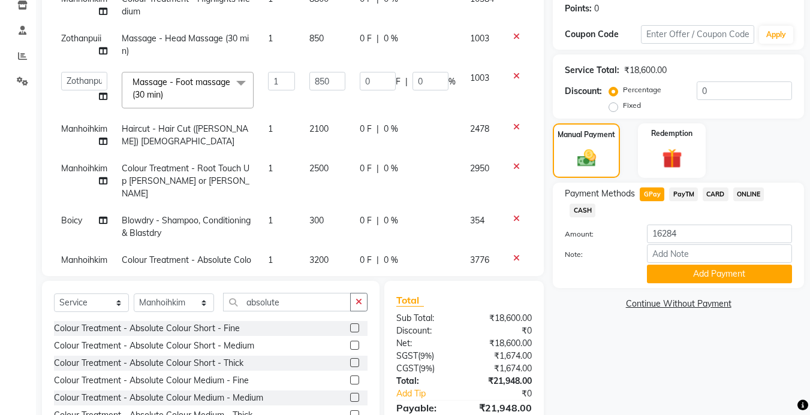
click at [322, 255] on span "3200" at bounding box center [318, 260] width 19 height 11
click at [325, 254] on input "3200" at bounding box center [327, 263] width 36 height 19
click at [524, 271] on div "Client +91 98******41 Date [DATE] Invoice Number V/2025 V/[PHONE_NUMBER] Servic…" at bounding box center [293, 91] width 502 height 370
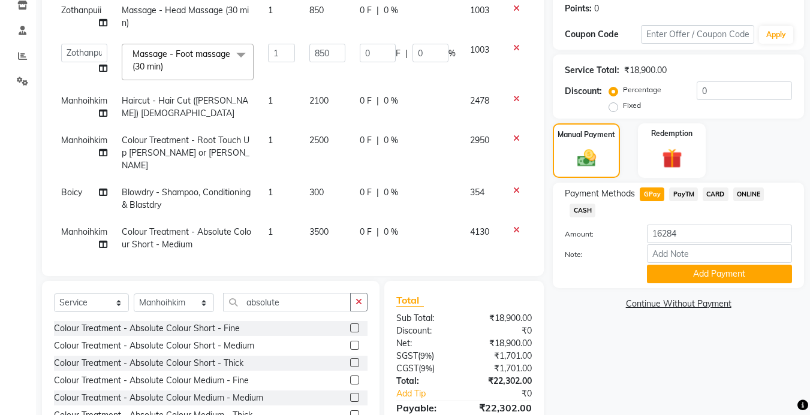
scroll to position [245, 0]
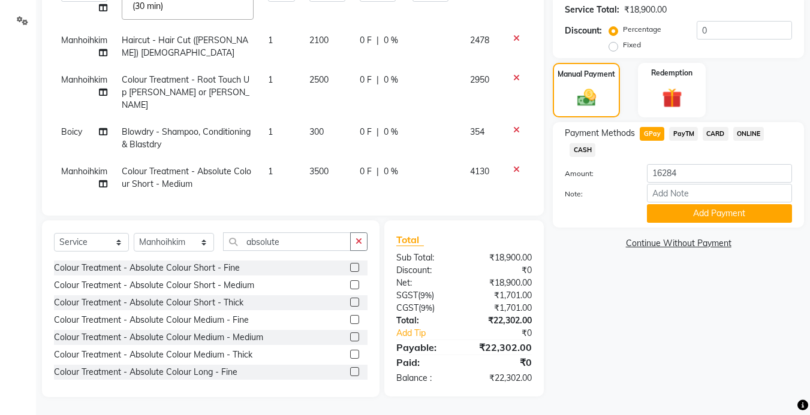
click at [717, 137] on span "CARD" at bounding box center [715, 134] width 26 height 14
click at [664, 136] on div "PayTM" at bounding box center [681, 135] width 34 height 16
click at [648, 138] on span "GPay" at bounding box center [651, 134] width 25 height 14
click at [716, 134] on span "CARD" at bounding box center [715, 134] width 26 height 14
click at [692, 216] on button "Add Payment" at bounding box center [719, 213] width 145 height 19
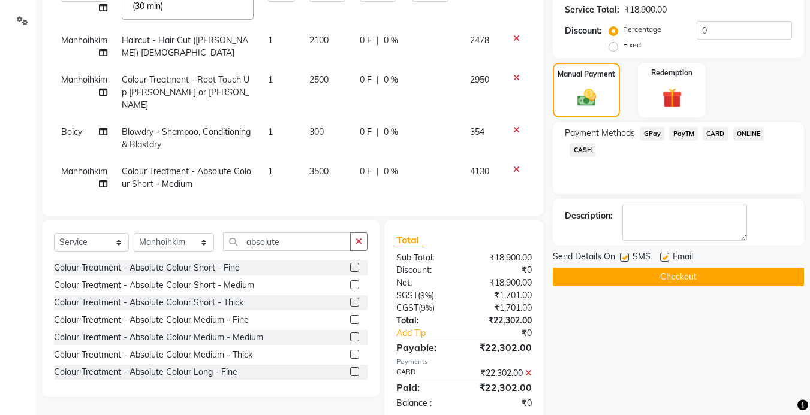
scroll to position [269, 0]
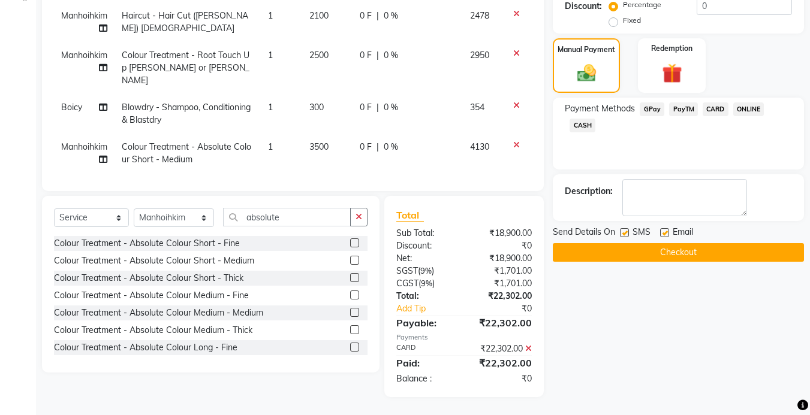
click at [613, 252] on button "Checkout" at bounding box center [678, 252] width 251 height 19
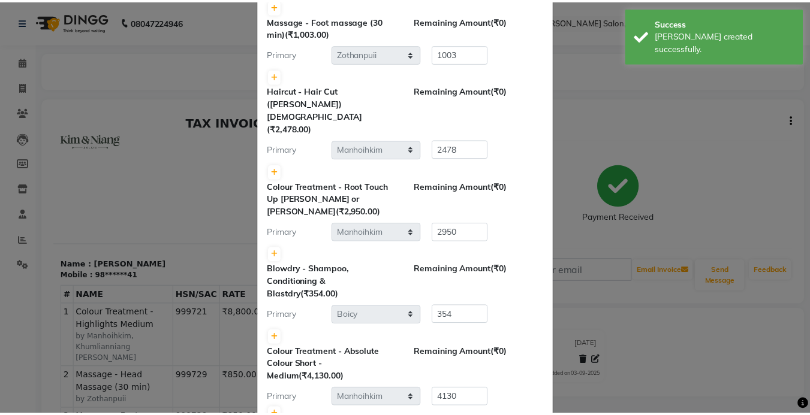
scroll to position [258, 0]
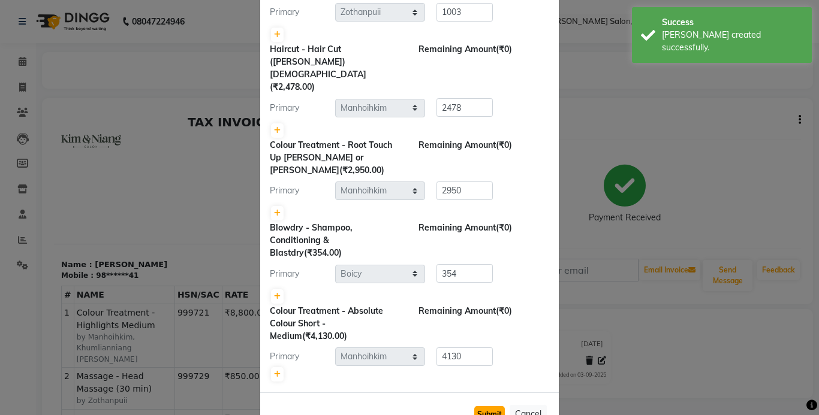
click at [481, 406] on button "Submit" at bounding box center [489, 414] width 31 height 17
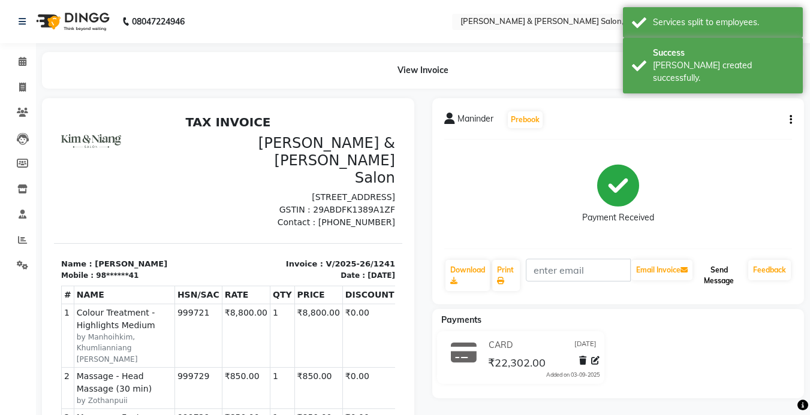
click at [717, 282] on button "Send Message" at bounding box center [719, 275] width 49 height 31
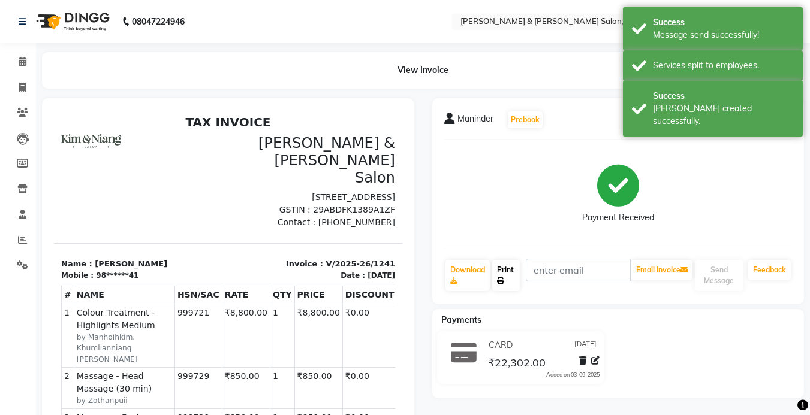
click at [508, 280] on link "Print" at bounding box center [506, 275] width 28 height 31
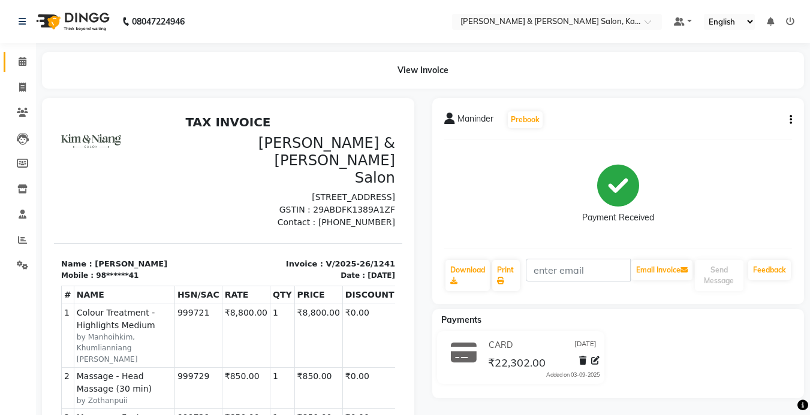
click at [14, 64] on span at bounding box center [22, 62] width 21 height 14
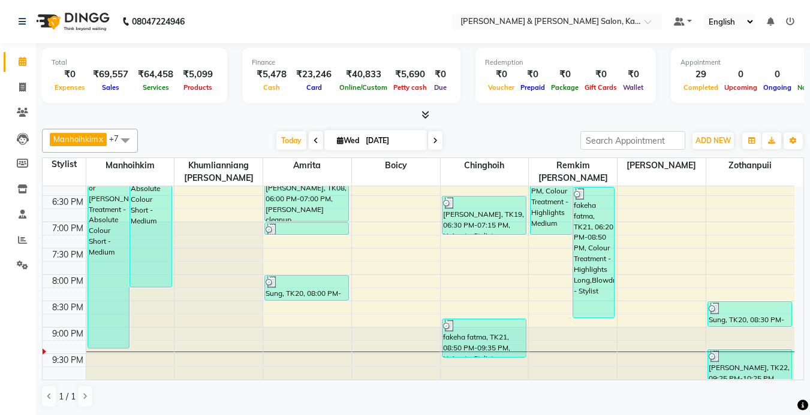
scroll to position [1, 0]
click at [23, 90] on icon at bounding box center [22, 86] width 7 height 9
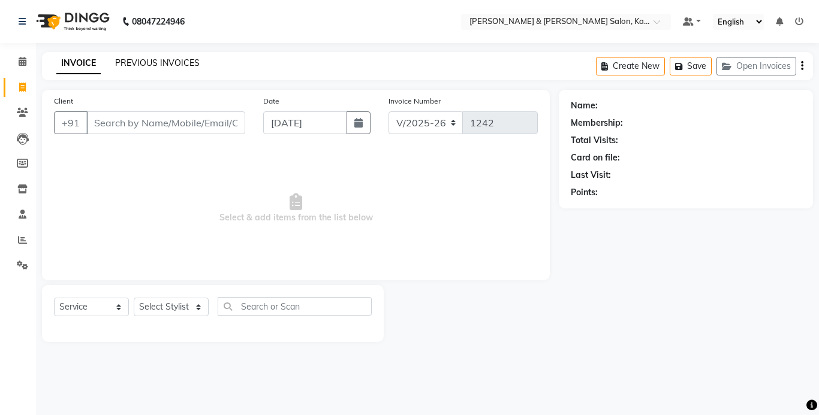
click at [144, 64] on link "PREVIOUS INVOICES" at bounding box center [157, 63] width 85 height 11
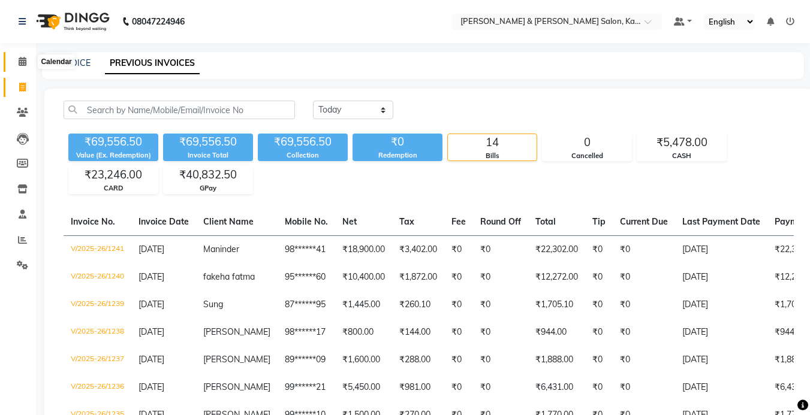
click at [30, 57] on span at bounding box center [22, 62] width 21 height 14
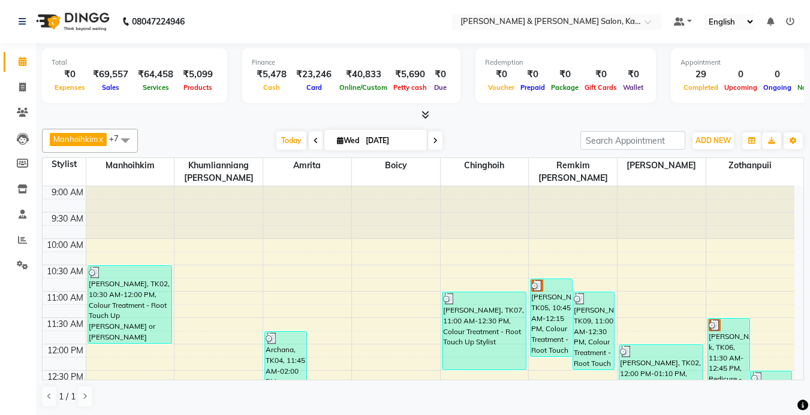
click at [435, 141] on icon at bounding box center [435, 140] width 5 height 7
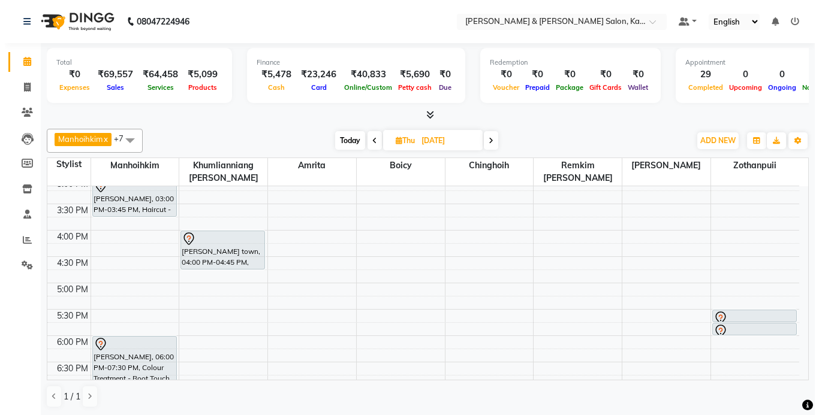
scroll to position [312, 0]
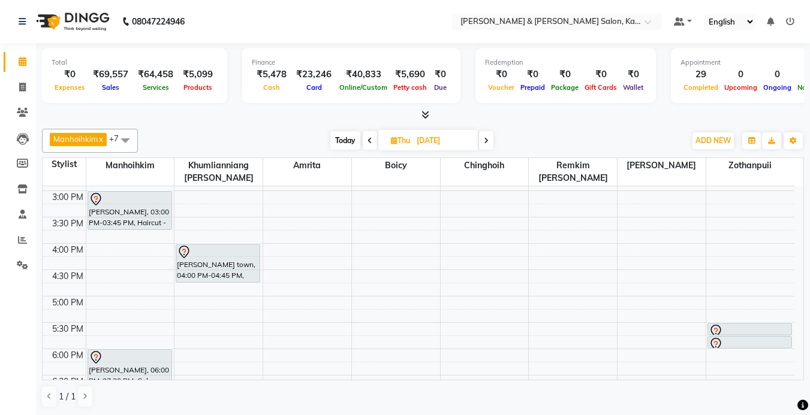
click at [785, 25] on ul "Default Panel My Panel English ENGLISH Español العربية मराठी हिंदी ગુજરાતી தமிழ…" at bounding box center [734, 22] width 132 height 16
click at [786, 22] on icon at bounding box center [790, 21] width 8 height 8
